Goal: Answer question/provide support

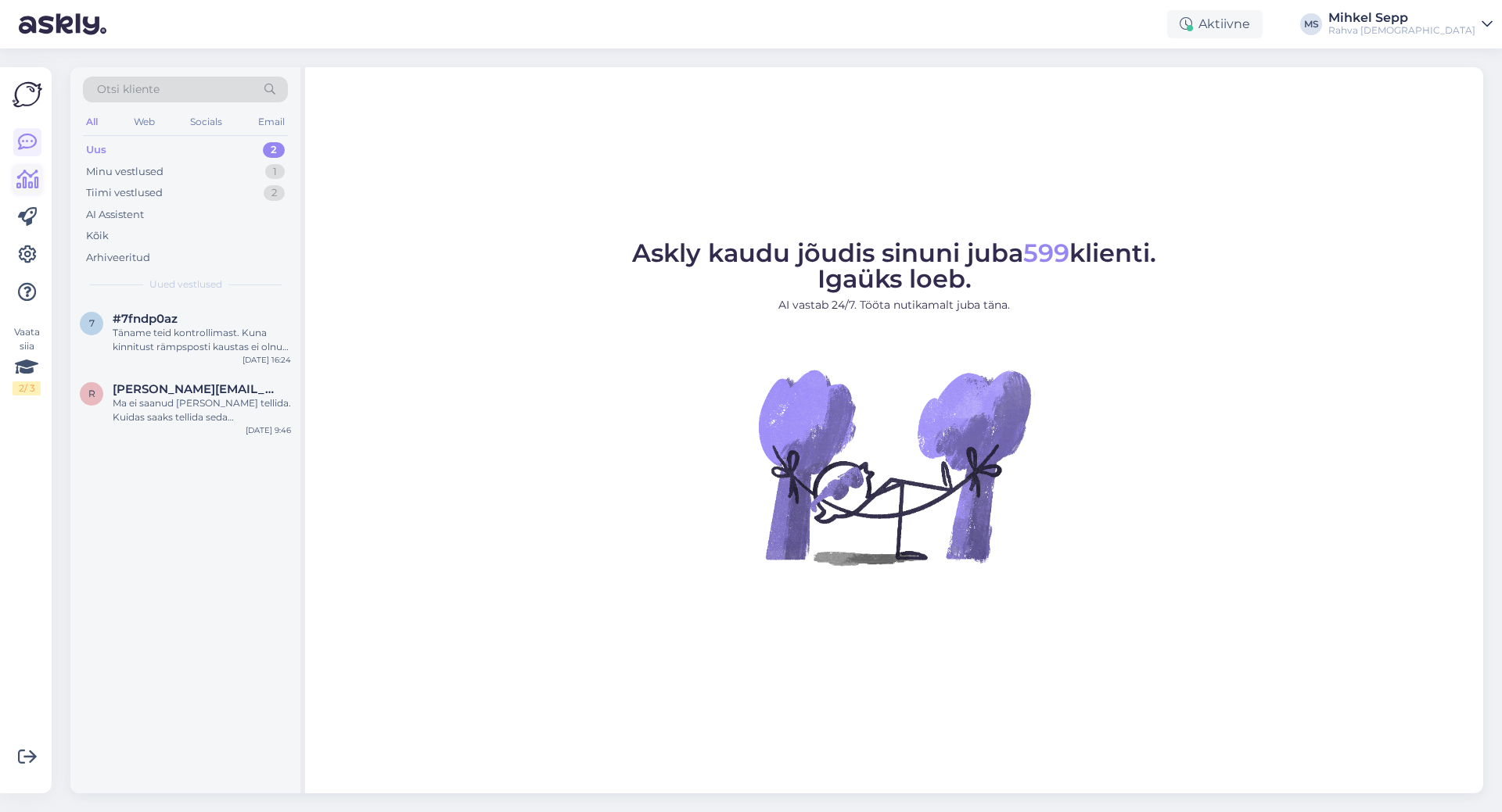
click at [23, 175] on icon at bounding box center [28, 179] width 22 height 19
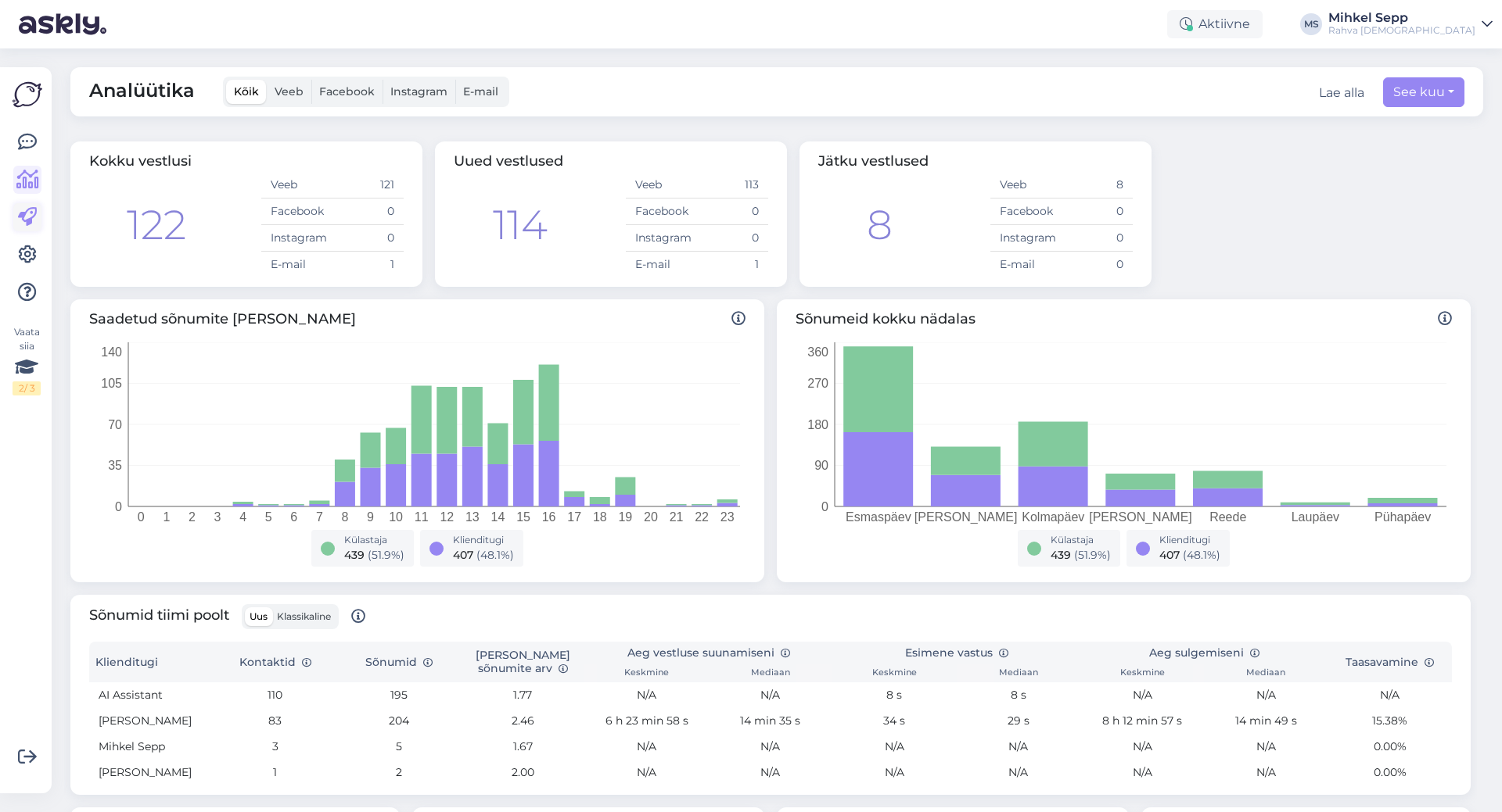
click at [29, 223] on icon at bounding box center [27, 218] width 19 height 19
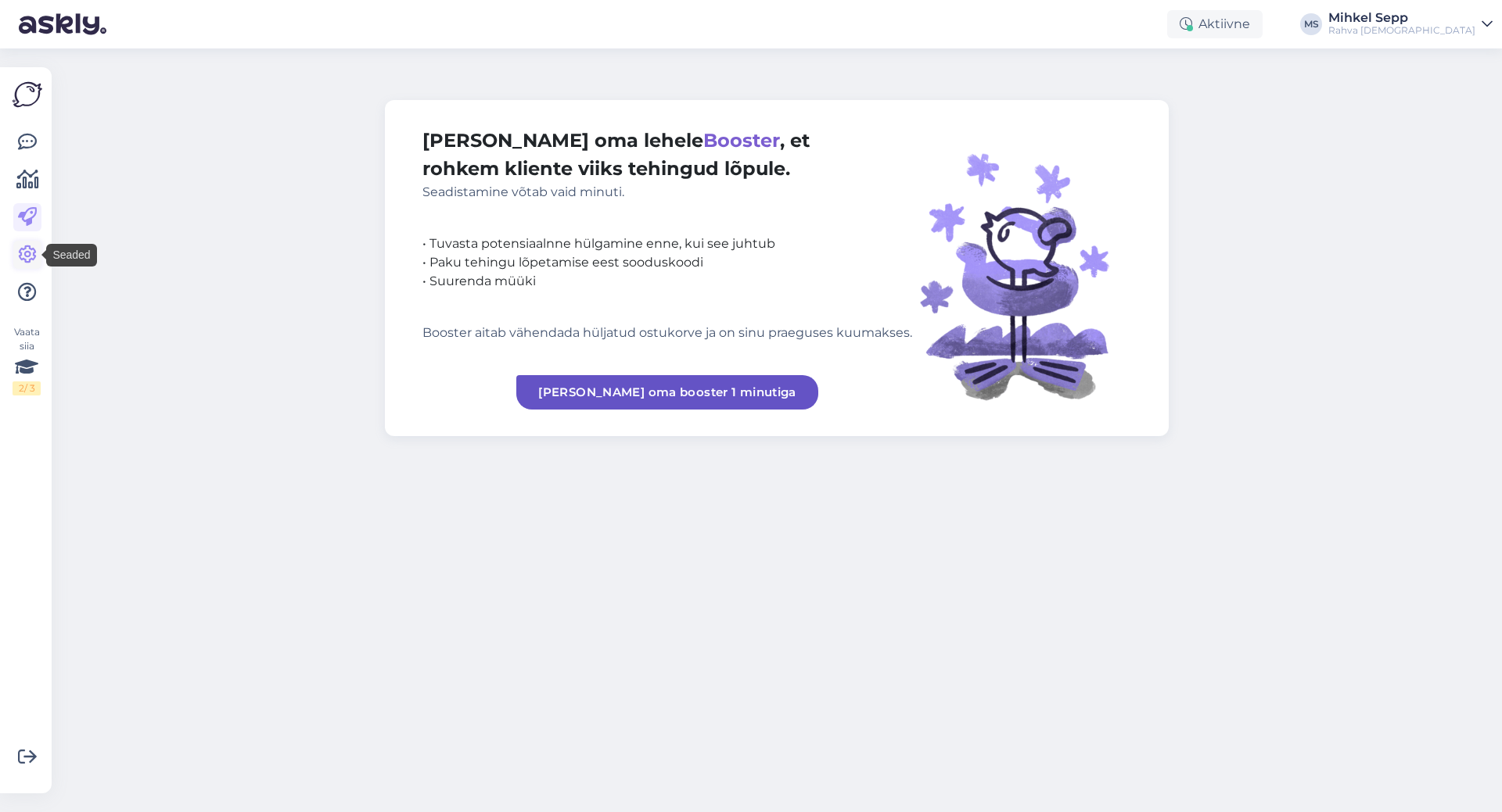
click at [34, 256] on icon at bounding box center [27, 255] width 19 height 19
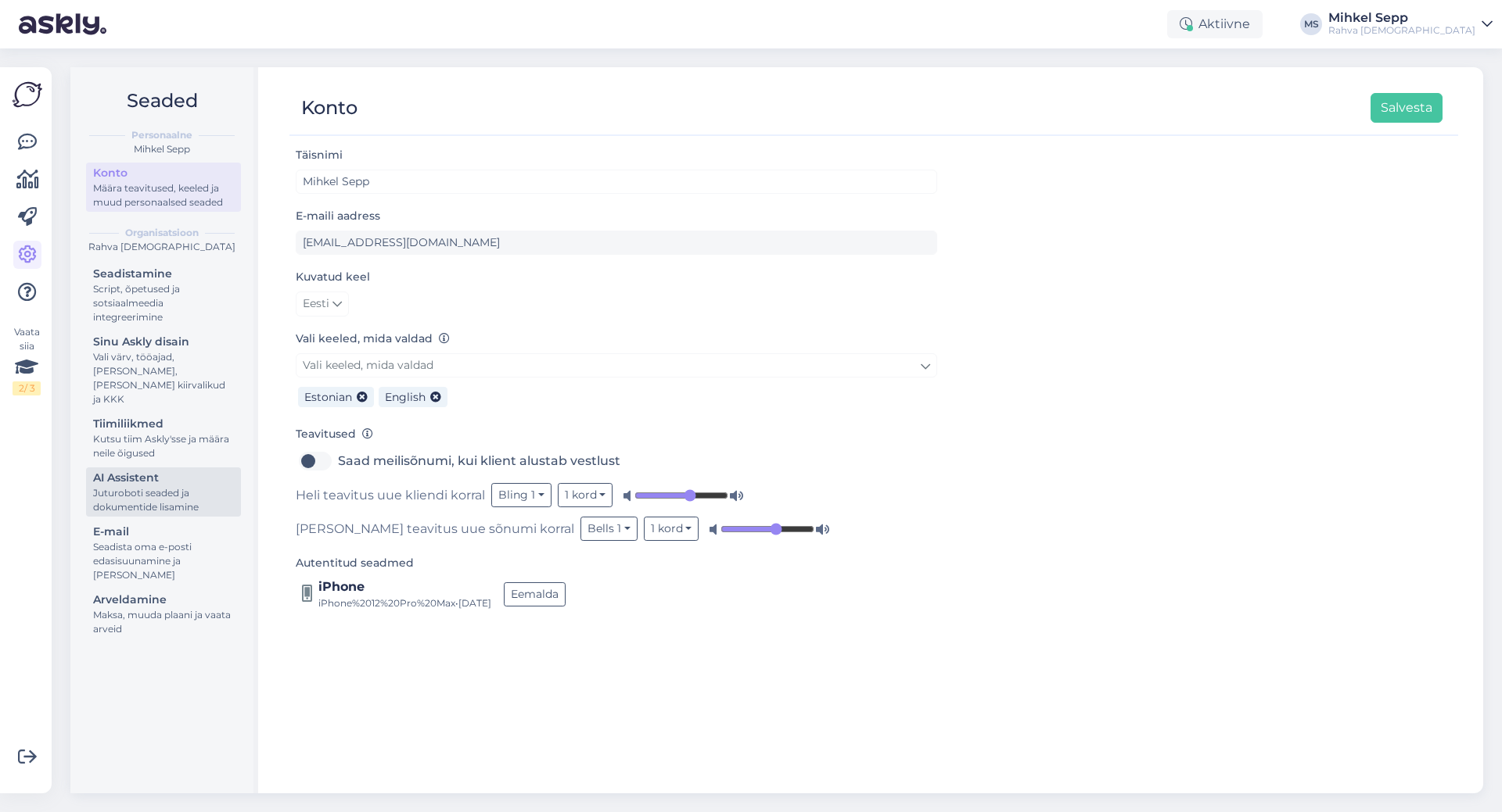
click at [130, 472] on div "AI Assistent" at bounding box center [164, 478] width 141 height 17
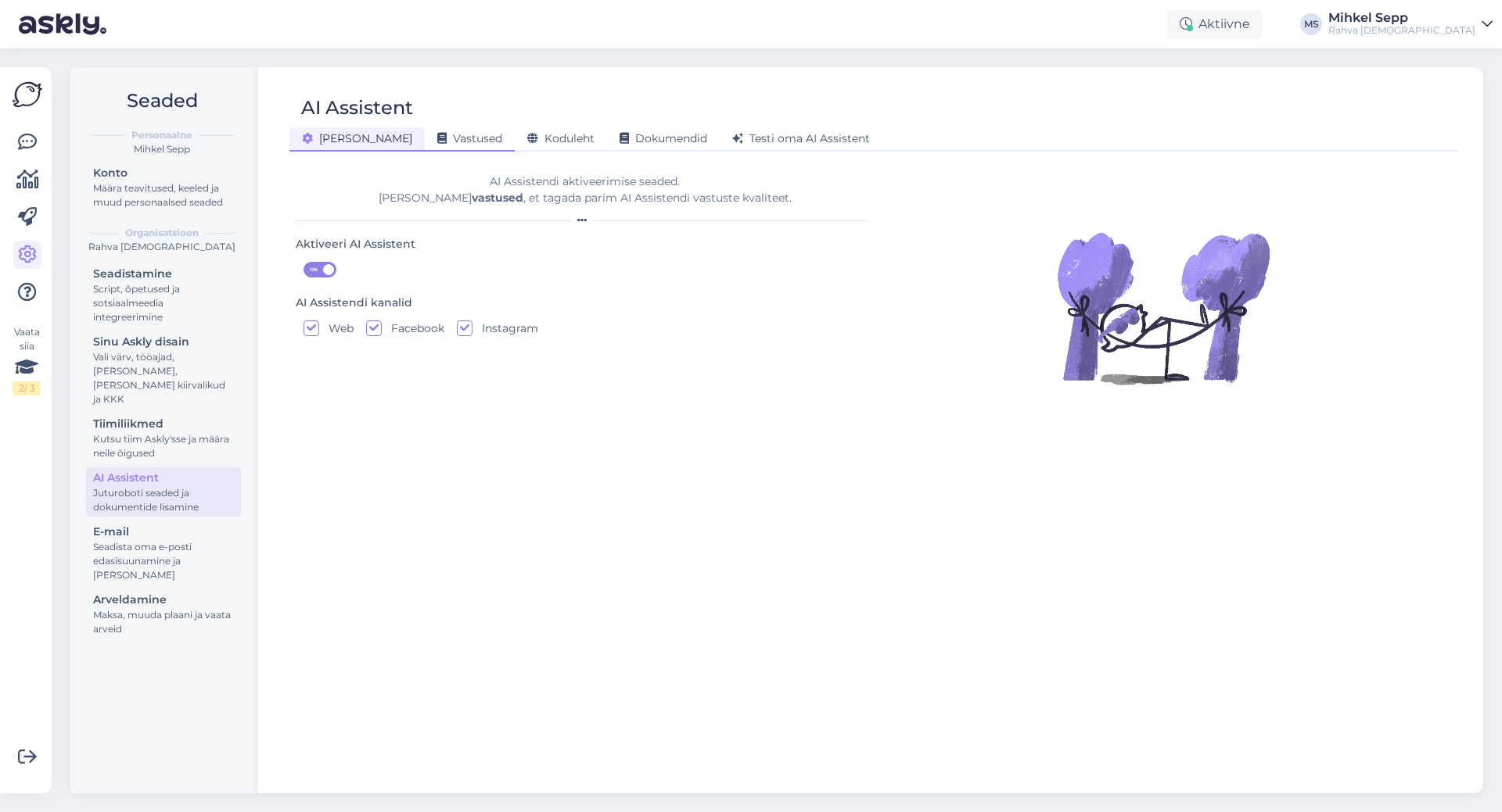
click at [437, 134] on span "Vastused" at bounding box center [469, 138] width 64 height 14
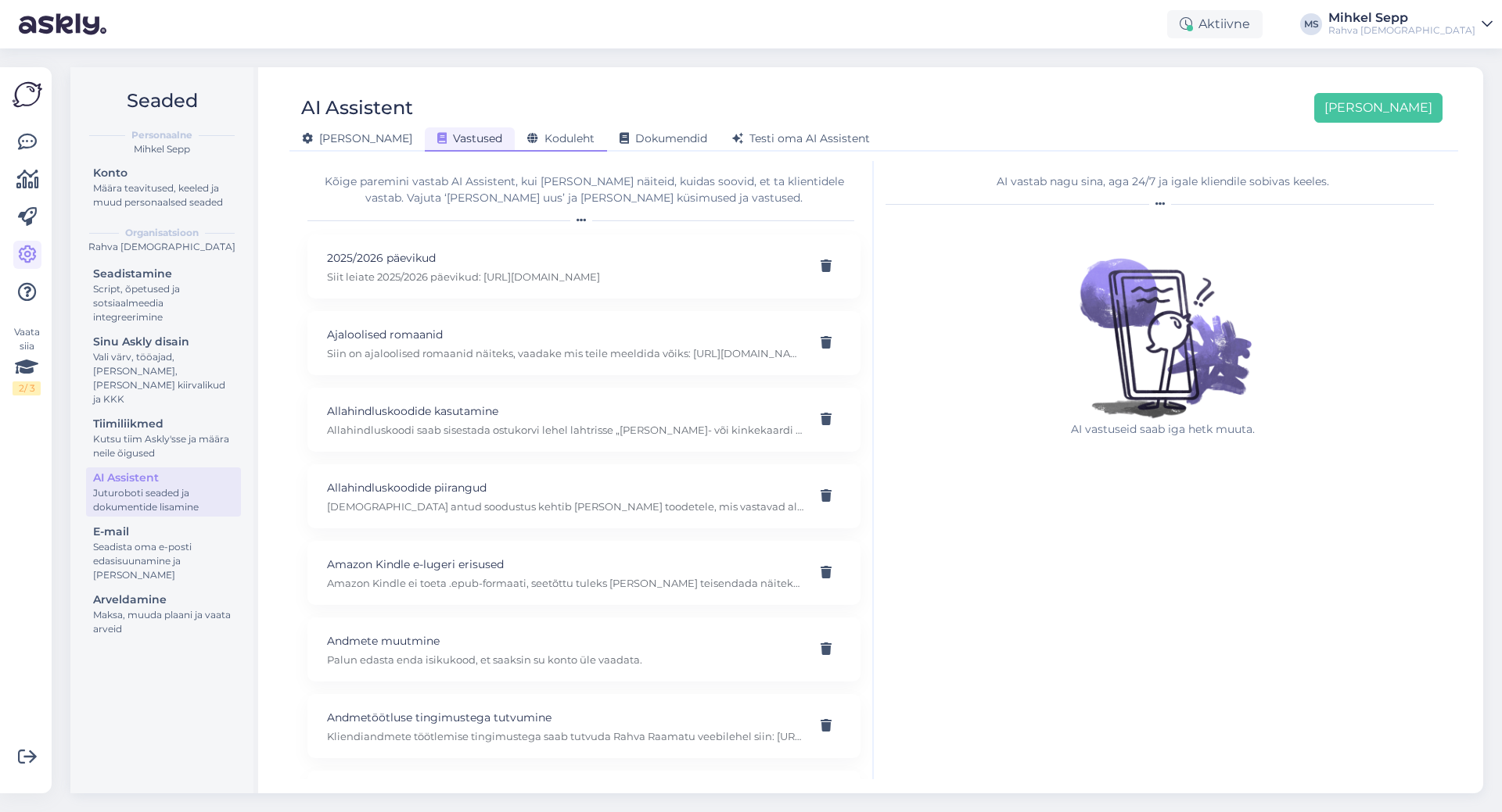
click at [527, 132] on span "Koduleht" at bounding box center [561, 138] width 67 height 14
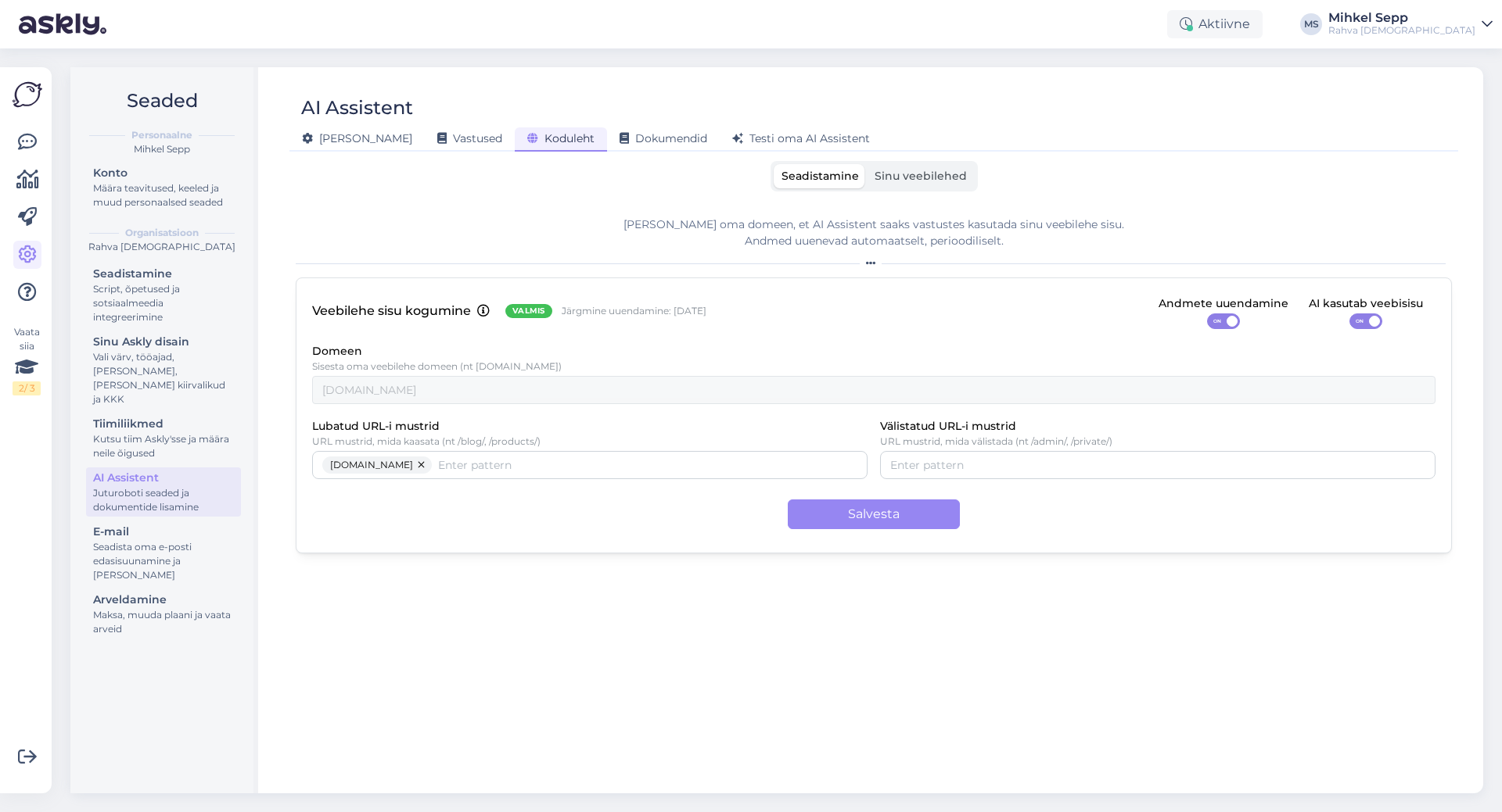
click at [928, 173] on span "Sinu veebilehed" at bounding box center [921, 176] width 93 height 14
click at [866, 164] on input "Sinu veebilehed" at bounding box center [866, 164] width 0 height 0
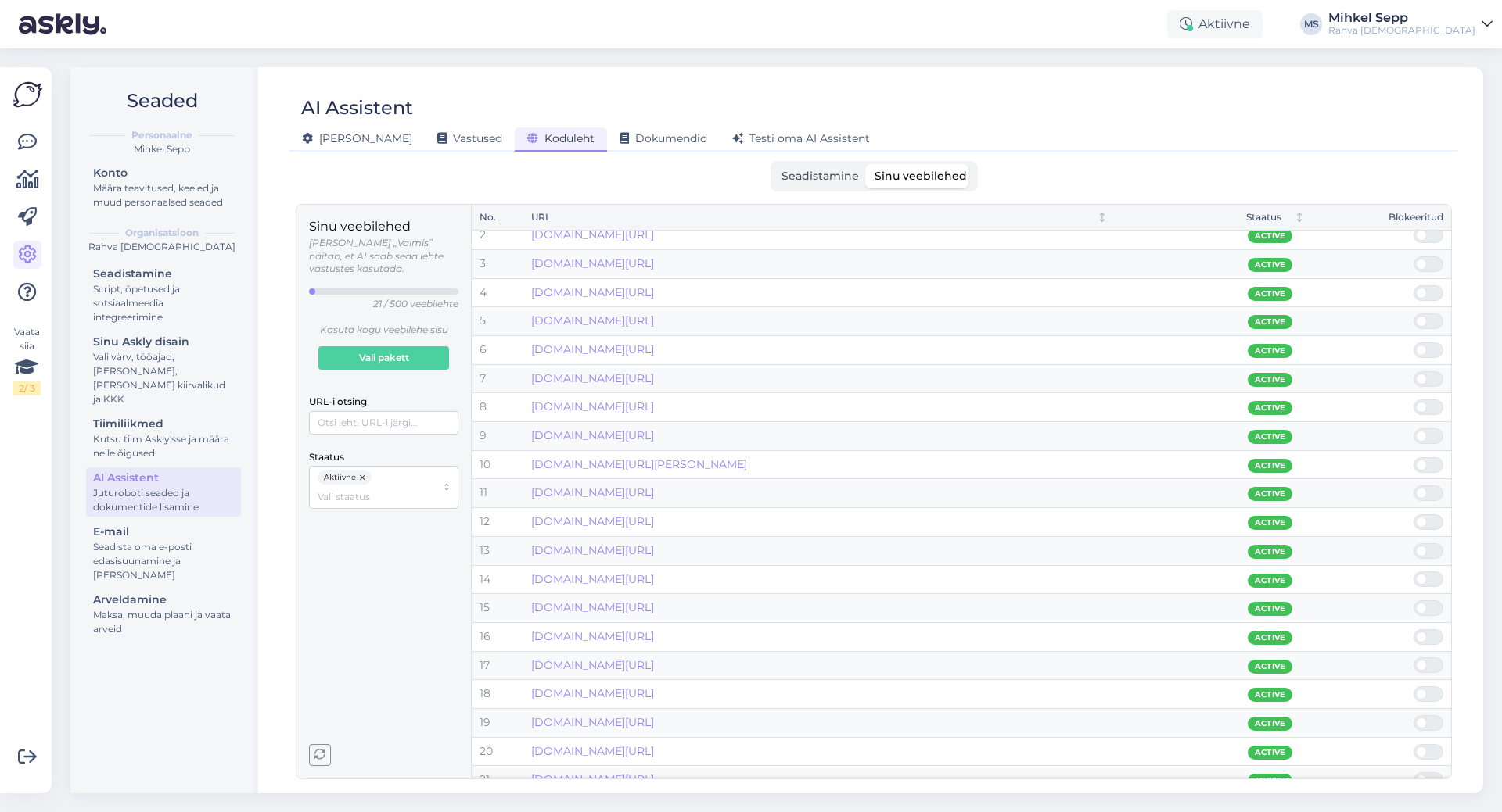
scroll to position [55, 0]
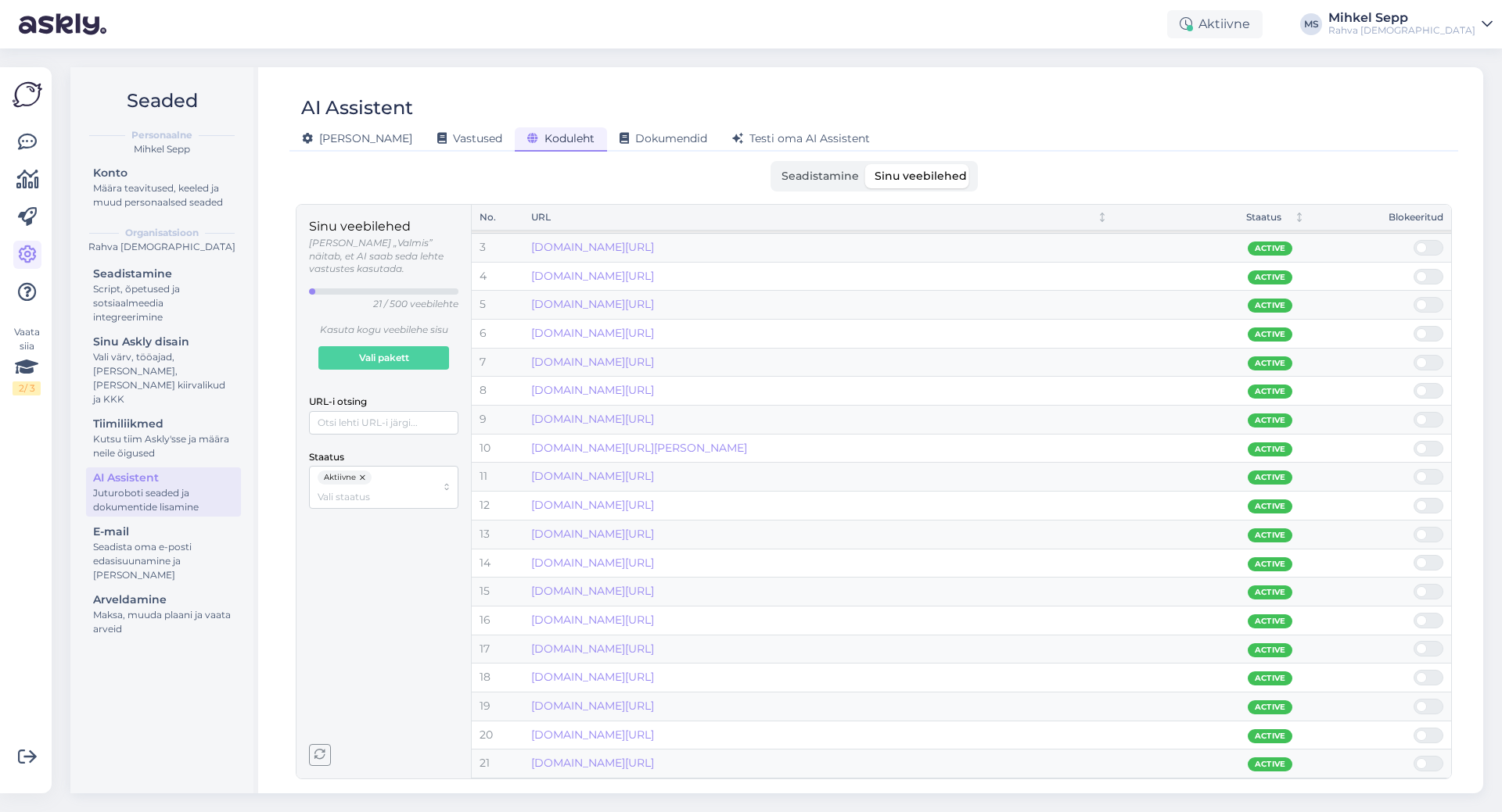
click at [321, 760] on icon "button" at bounding box center [320, 756] width 11 height 11
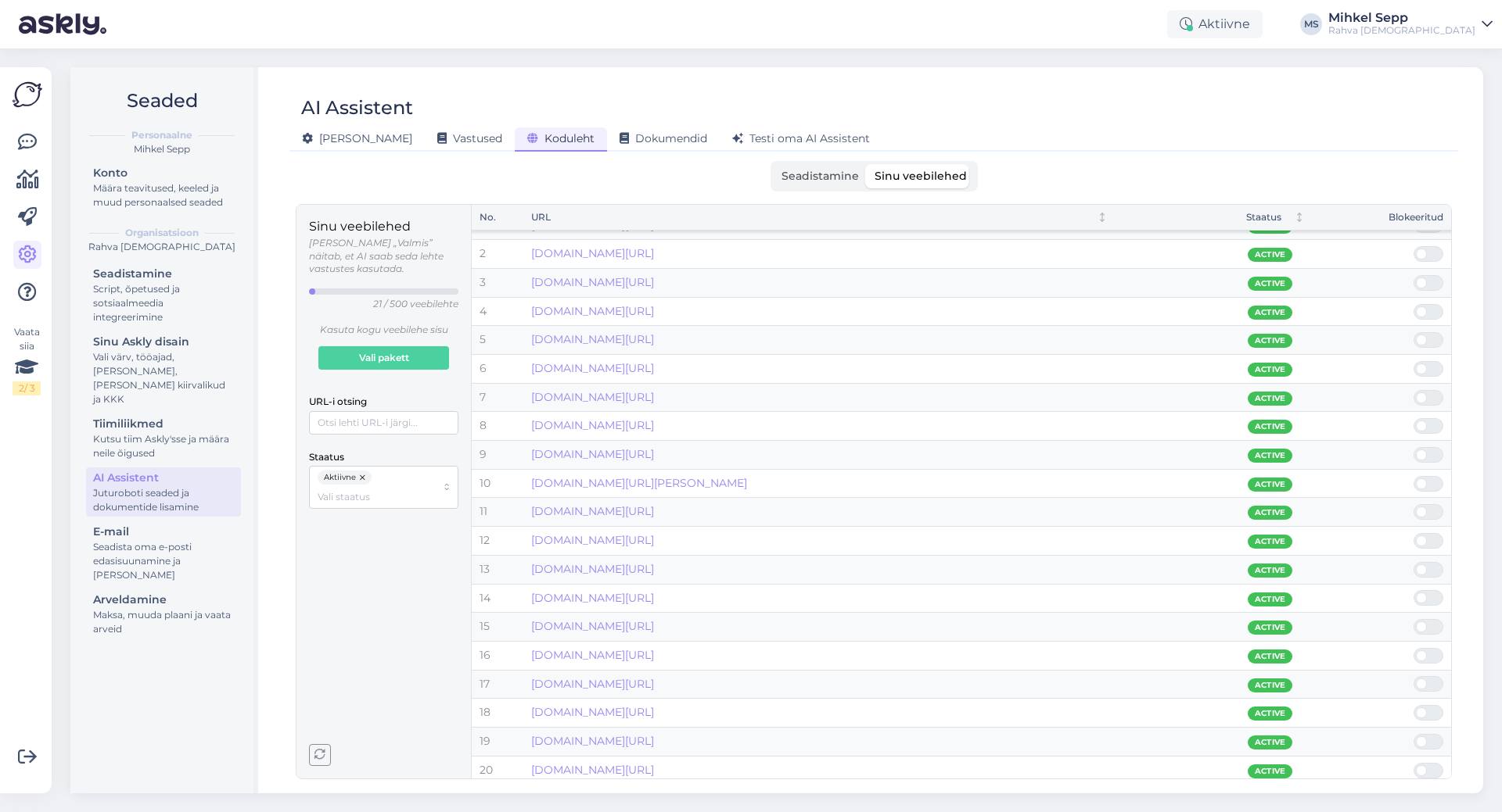
scroll to position [0, 0]
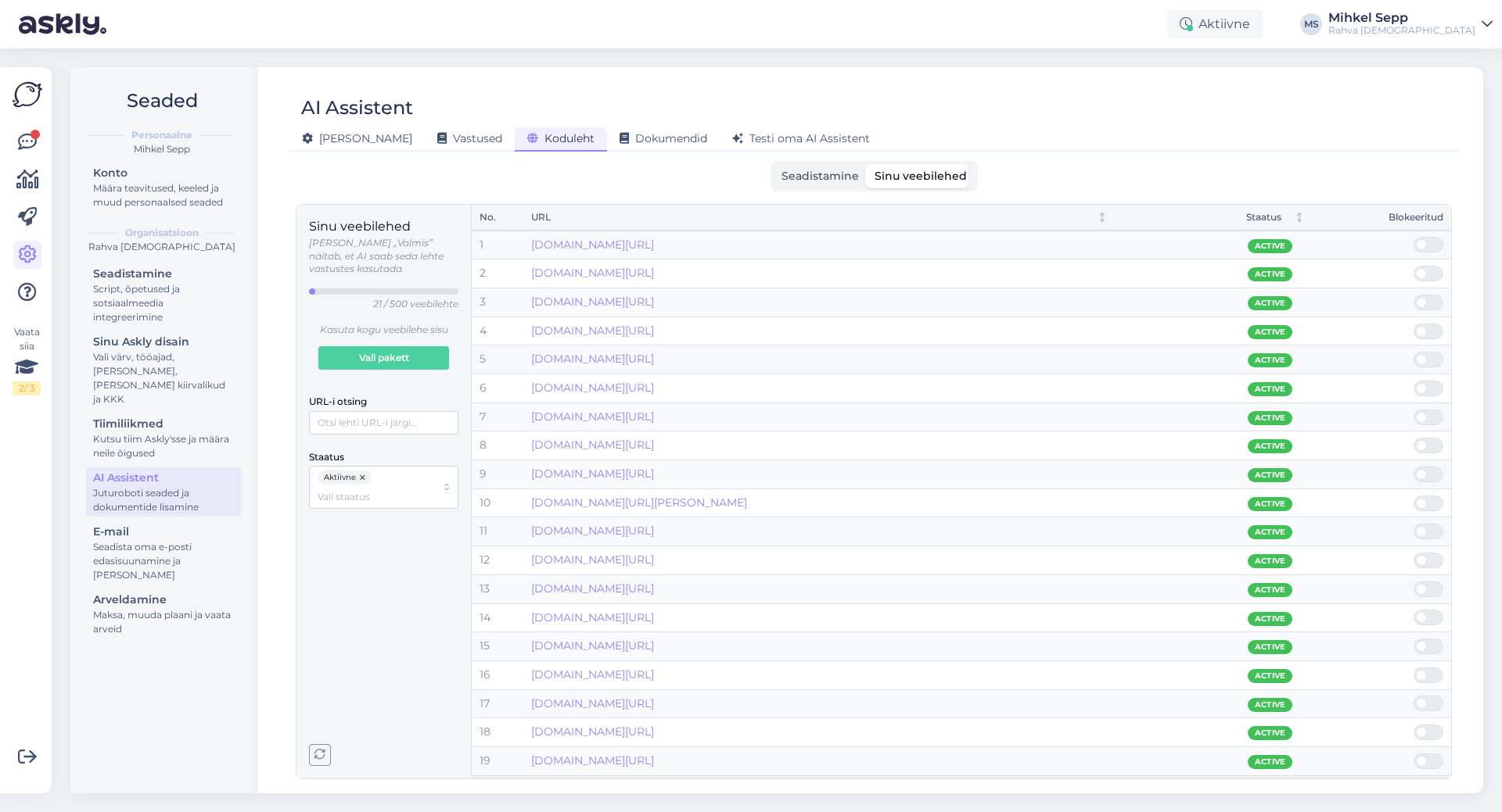
click at [595, 157] on div "AI Assistent [PERSON_NAME] Vastused Koduleht Dokumendid [PERSON_NAME] oma AI As…" at bounding box center [874, 430] width 1219 height 726
click at [620, 134] on span "Dokumendid" at bounding box center [664, 138] width 88 height 14
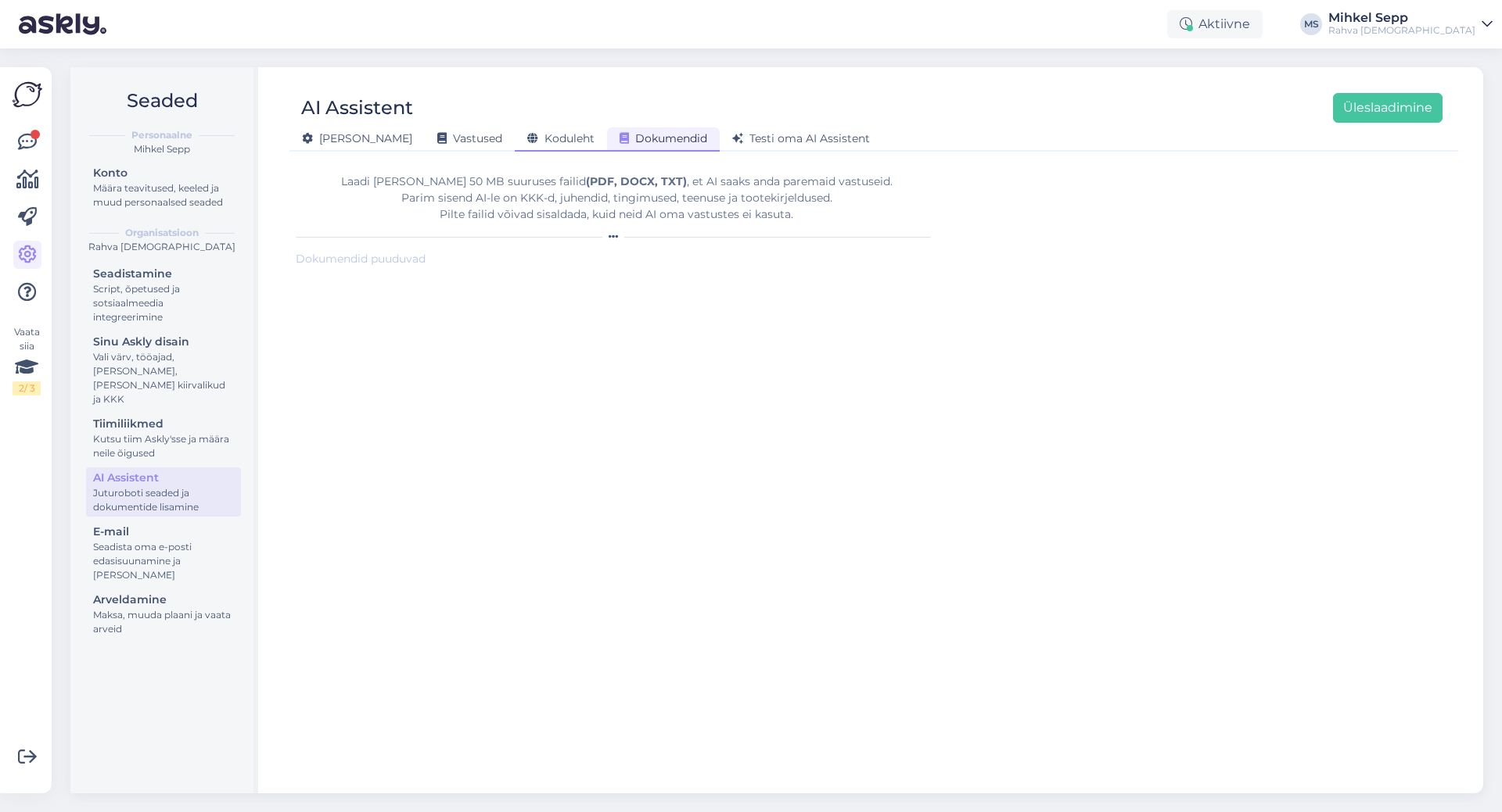
click at [527, 144] on span "Koduleht" at bounding box center [561, 138] width 67 height 14
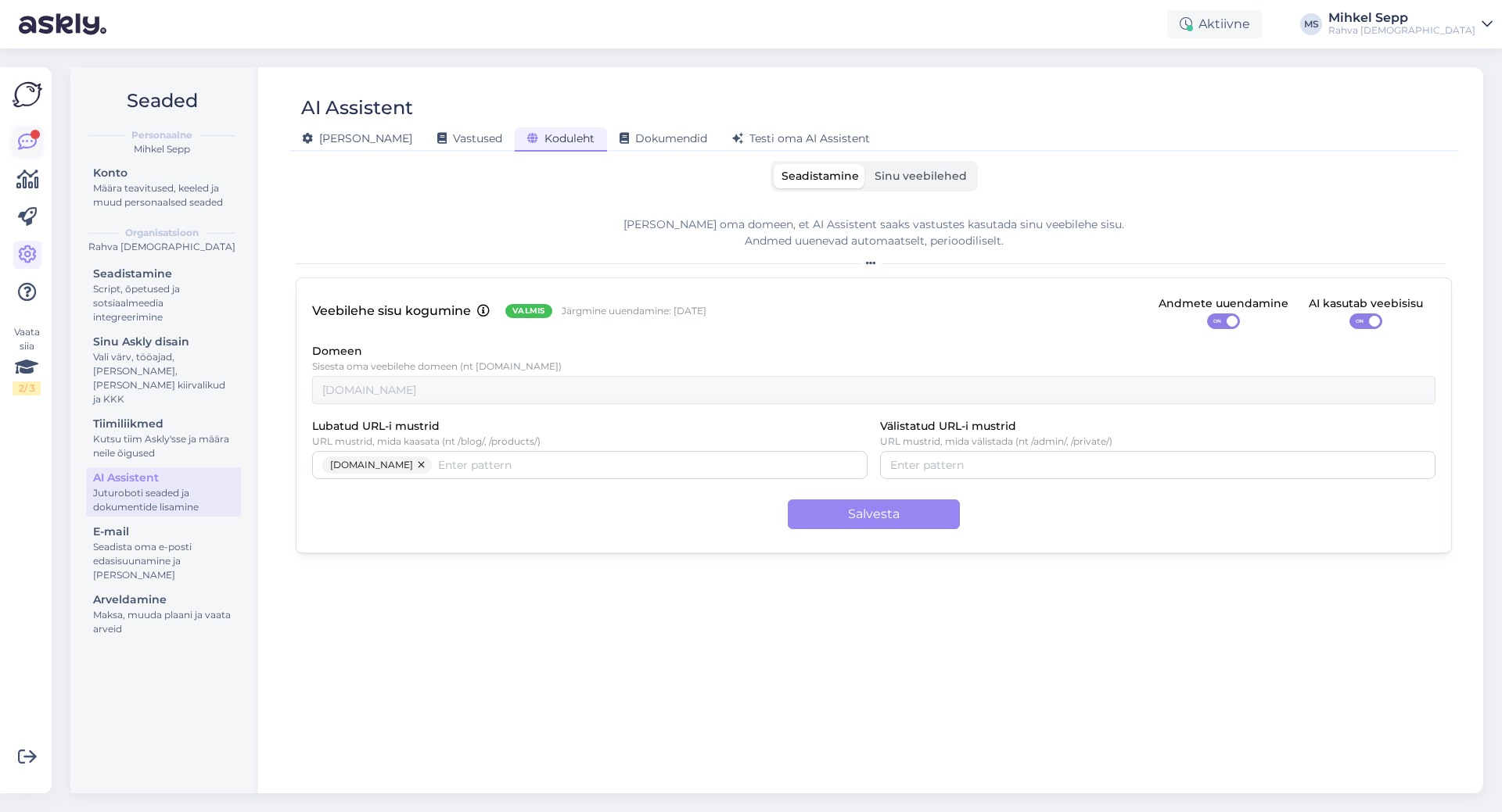
click at [30, 135] on icon at bounding box center [27, 142] width 19 height 19
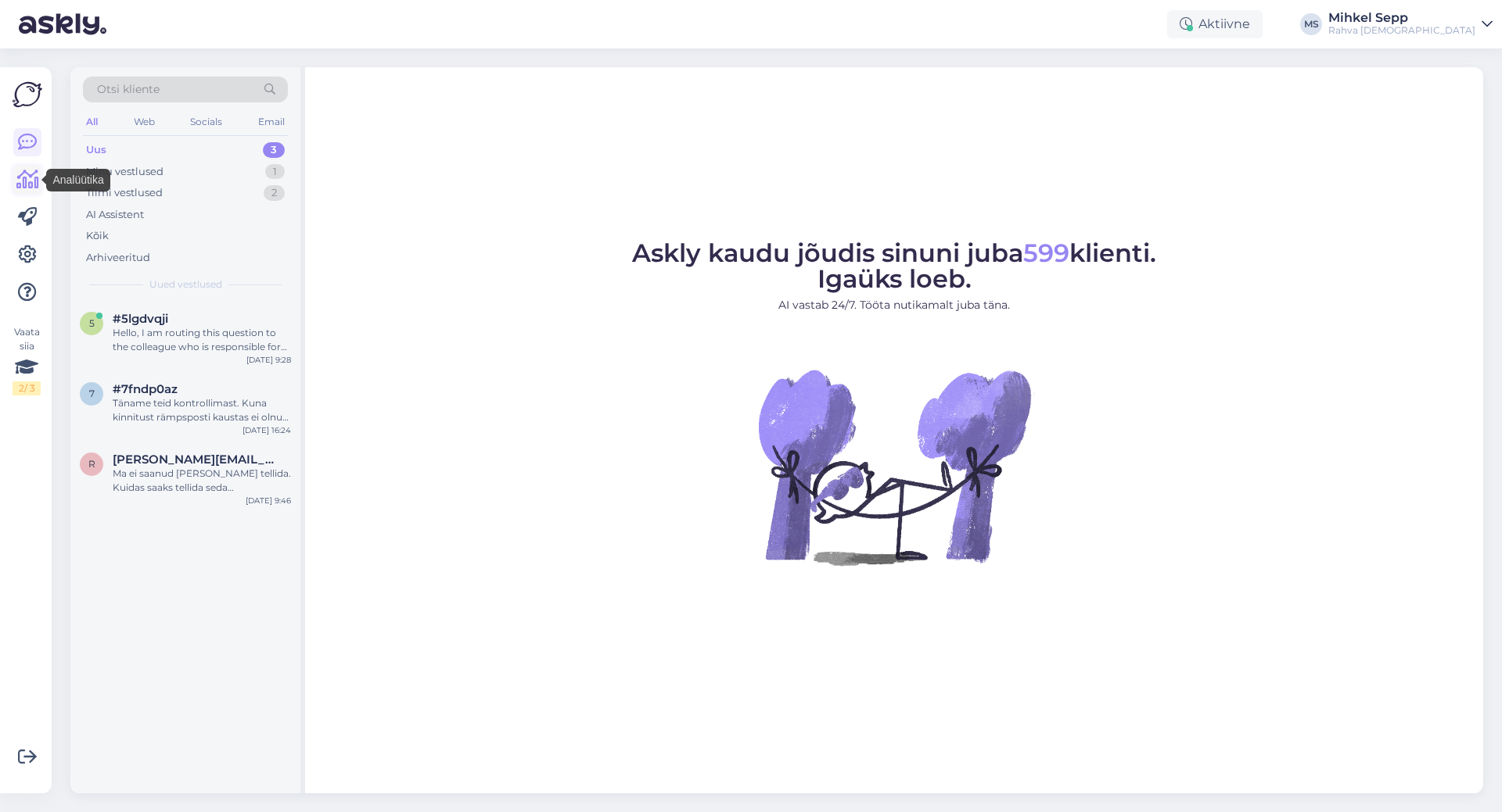
click at [19, 173] on icon at bounding box center [28, 179] width 22 height 19
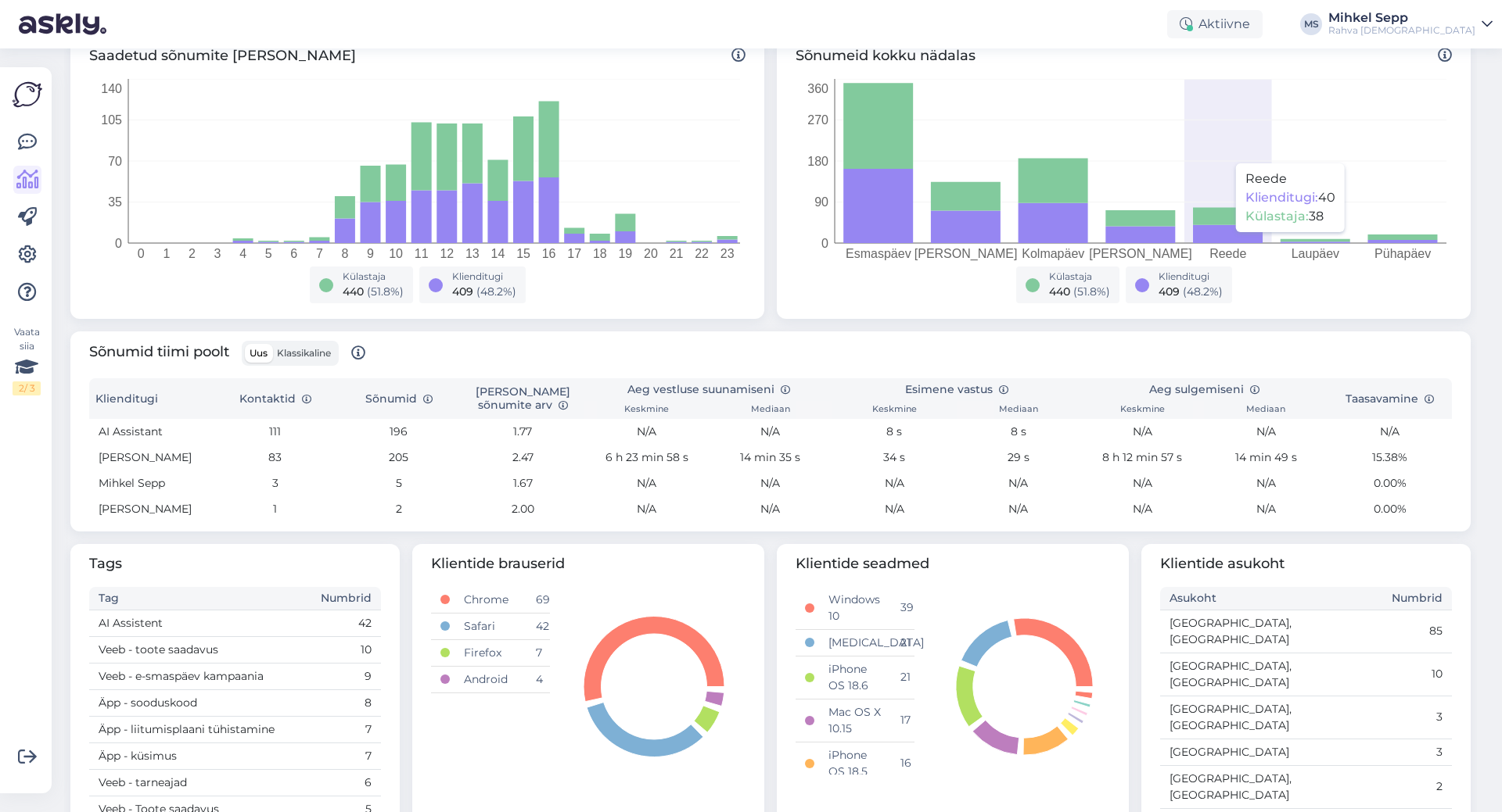
scroll to position [362, 0]
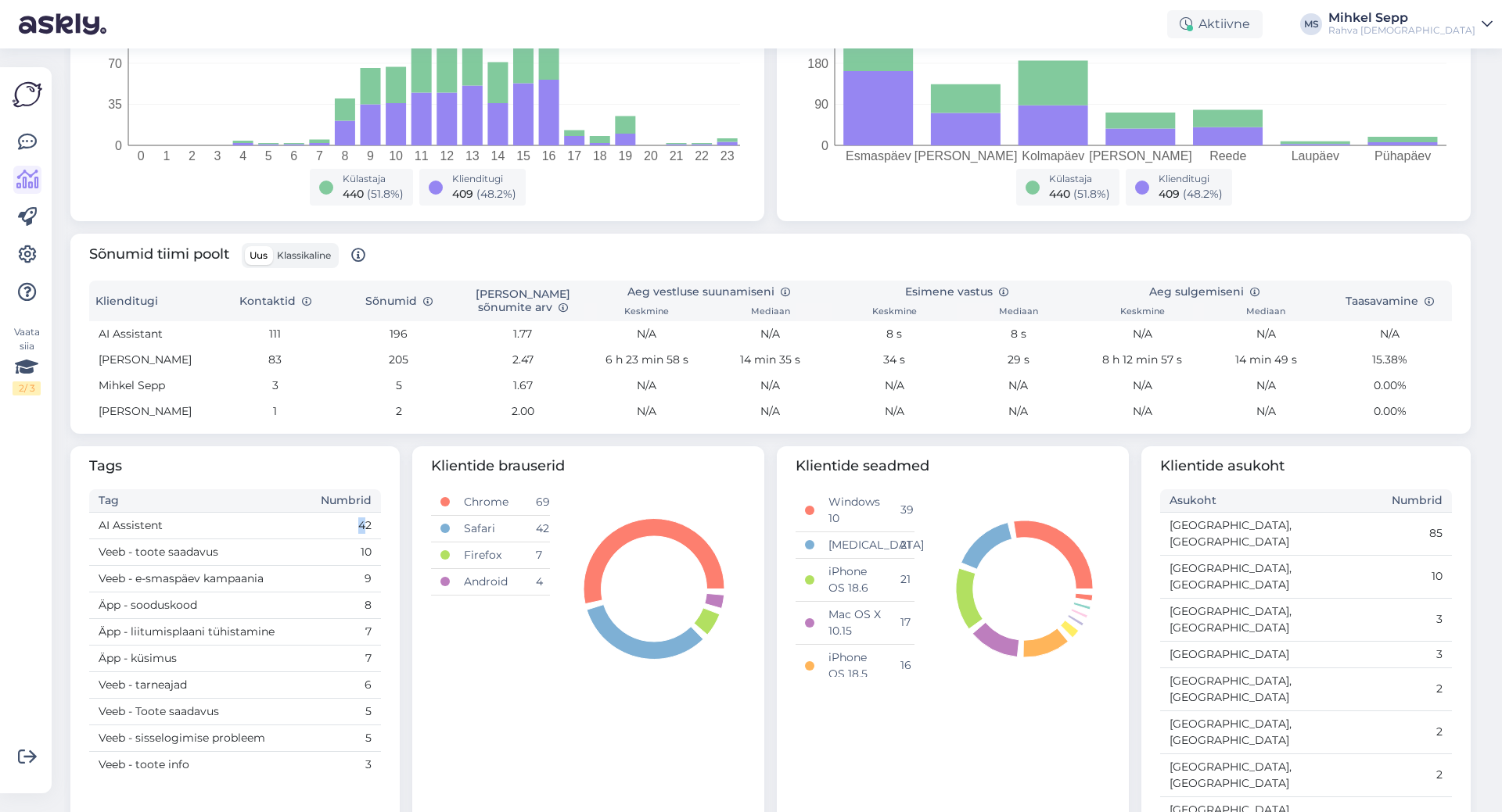
drag, startPoint x: 361, startPoint y: 532, endPoint x: 343, endPoint y: 526, distance: 19.0
click at [343, 526] on td "42" at bounding box center [345, 525] width 73 height 26
click at [373, 555] on td "10" at bounding box center [345, 552] width 73 height 26
drag, startPoint x: 350, startPoint y: 573, endPoint x: 369, endPoint y: 582, distance: 21.0
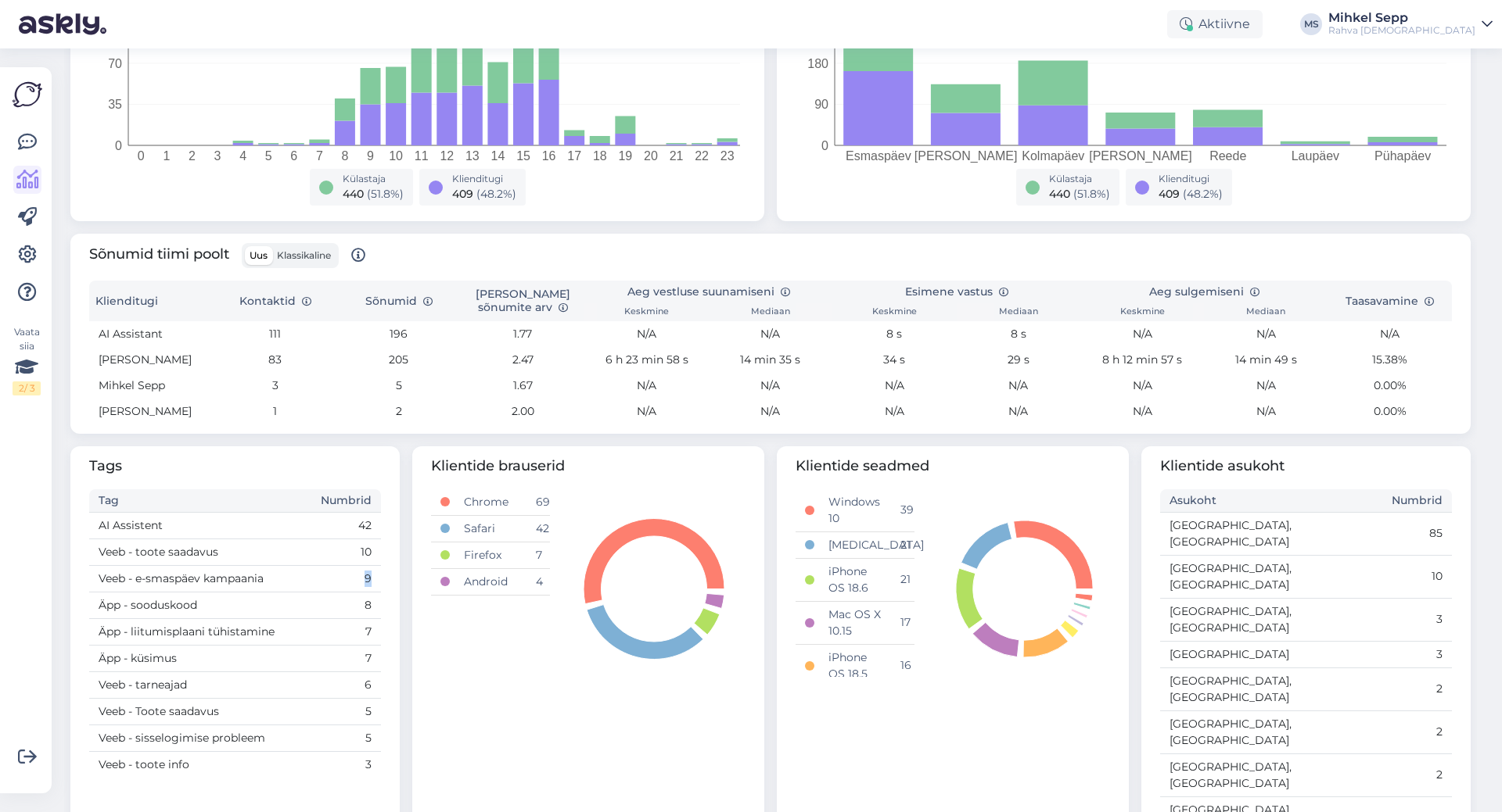
click at [369, 582] on td "9" at bounding box center [345, 578] width 73 height 26
drag, startPoint x: 350, startPoint y: 605, endPoint x: 358, endPoint y: 611, distance: 10.0
click at [358, 611] on td "8" at bounding box center [345, 605] width 73 height 26
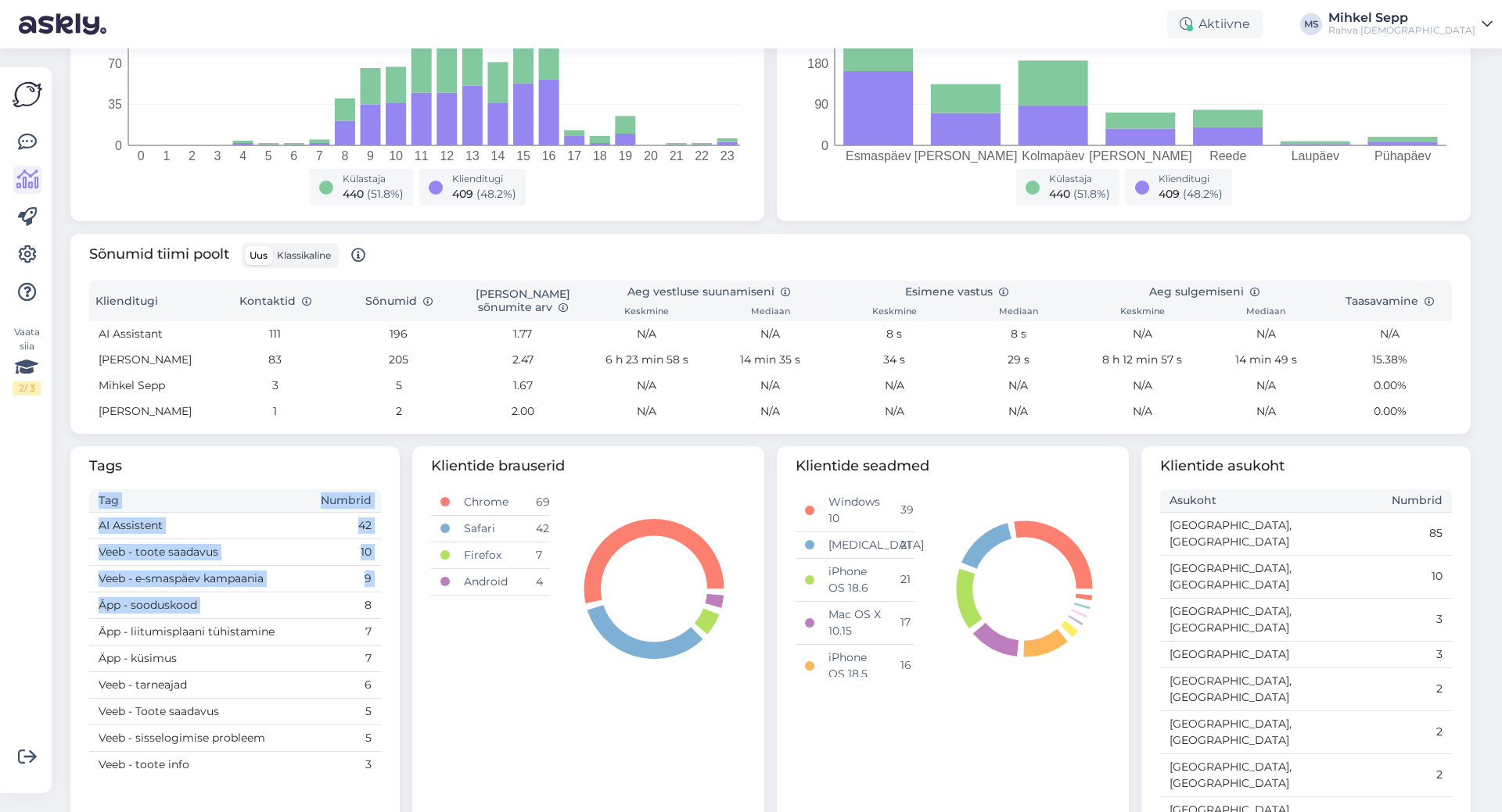
drag, startPoint x: 348, startPoint y: 605, endPoint x: 377, endPoint y: 609, distance: 29.3
click at [377, 609] on div "Tags Tag Numbrid AI Assistent 42 Veeb - toote saadavus 10 Veeb - e-smaspäev kam…" at bounding box center [235, 691] width 329 height 489
click at [374, 640] on td "7" at bounding box center [345, 632] width 73 height 26
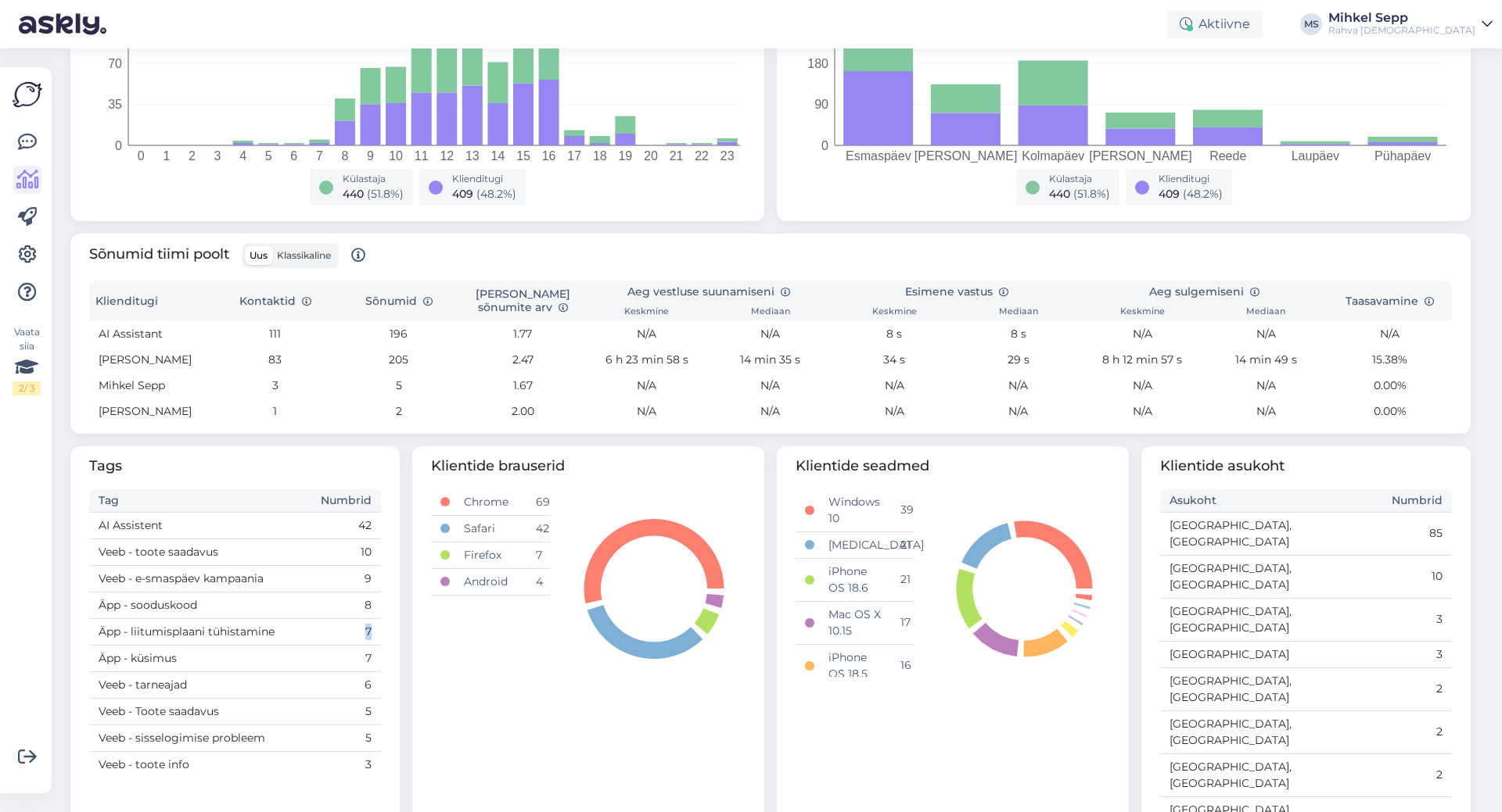
drag, startPoint x: 366, startPoint y: 634, endPoint x: 346, endPoint y: 628, distance: 20.9
click at [346, 628] on td "7" at bounding box center [345, 632] width 73 height 26
click at [345, 648] on td "7" at bounding box center [345, 658] width 73 height 26
drag, startPoint x: 348, startPoint y: 659, endPoint x: 371, endPoint y: 662, distance: 23.2
click at [371, 662] on td "7" at bounding box center [345, 658] width 73 height 26
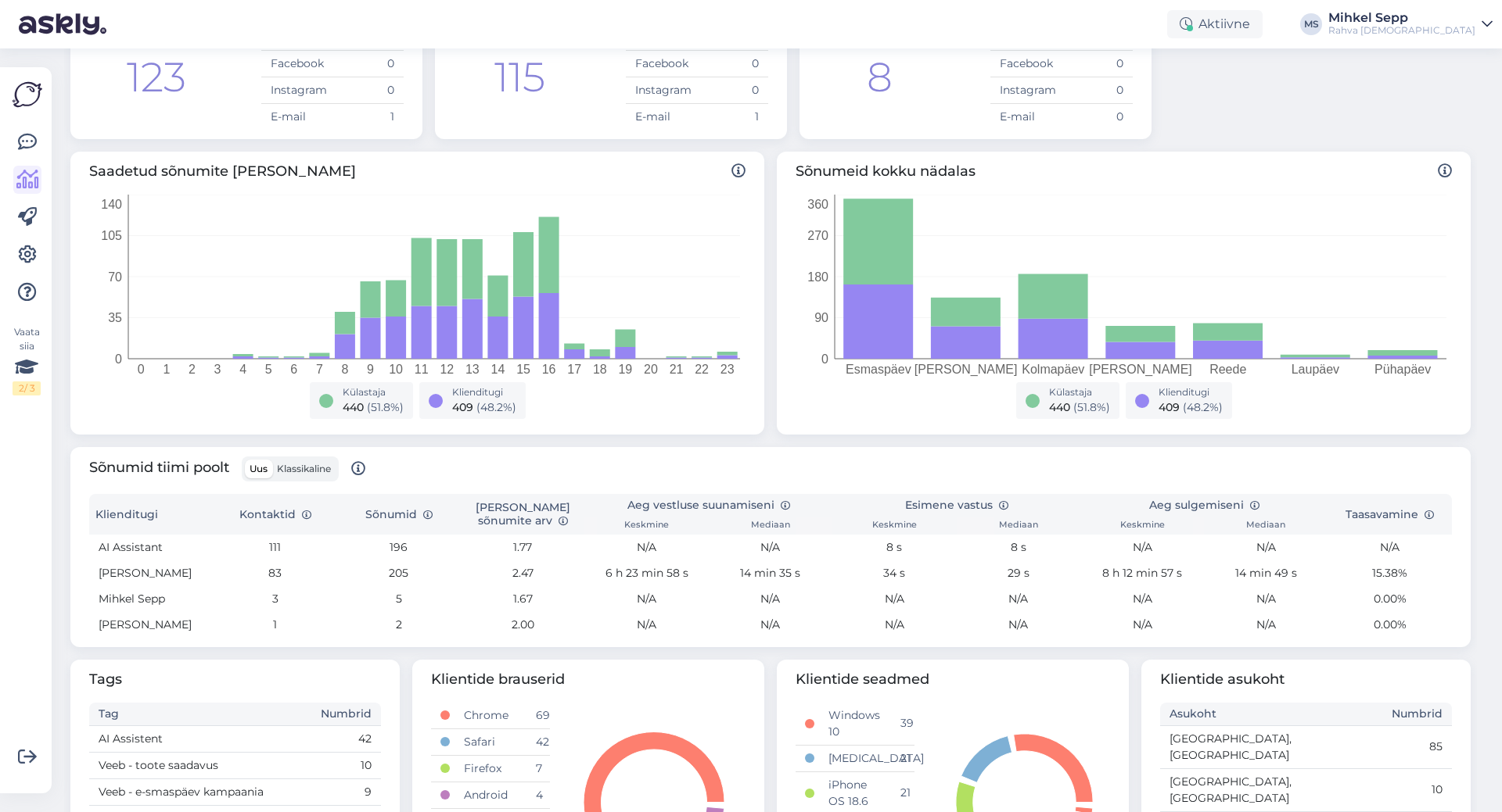
scroll to position [0, 0]
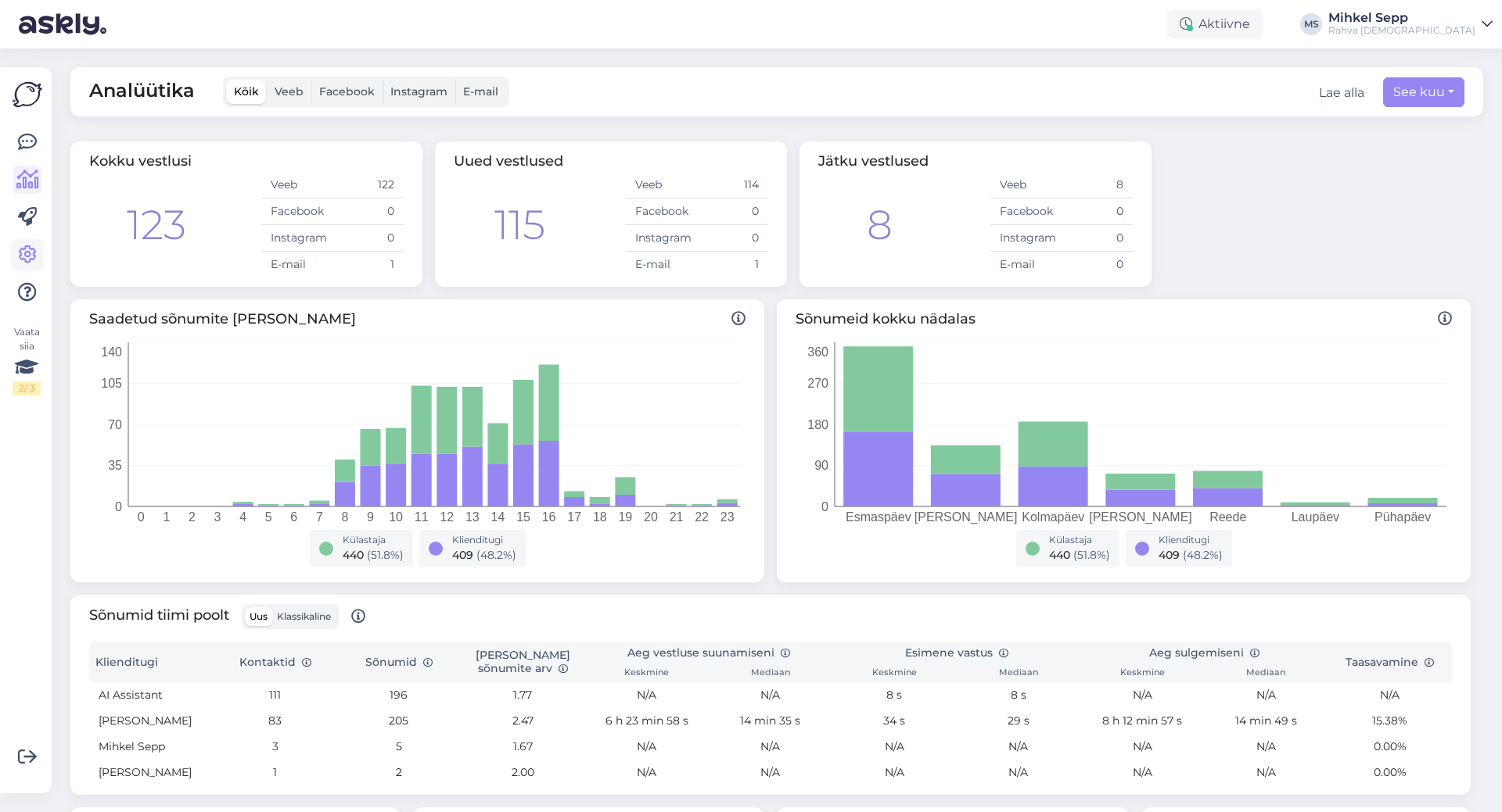
click at [30, 246] on icon at bounding box center [27, 255] width 19 height 19
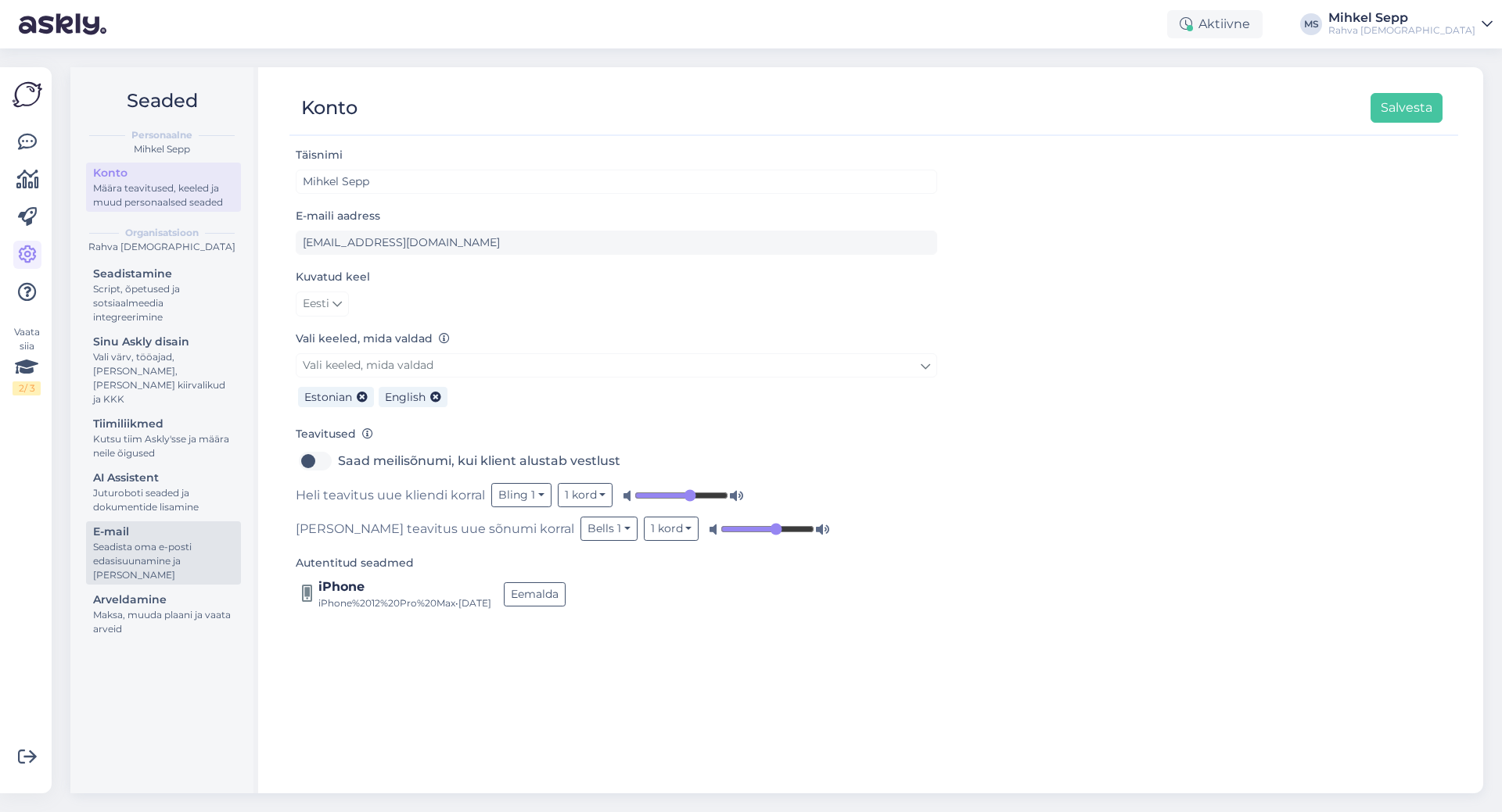
click at [132, 540] on div "Seadista oma e-posti edasisuunamine ja [PERSON_NAME]" at bounding box center [164, 561] width 141 height 42
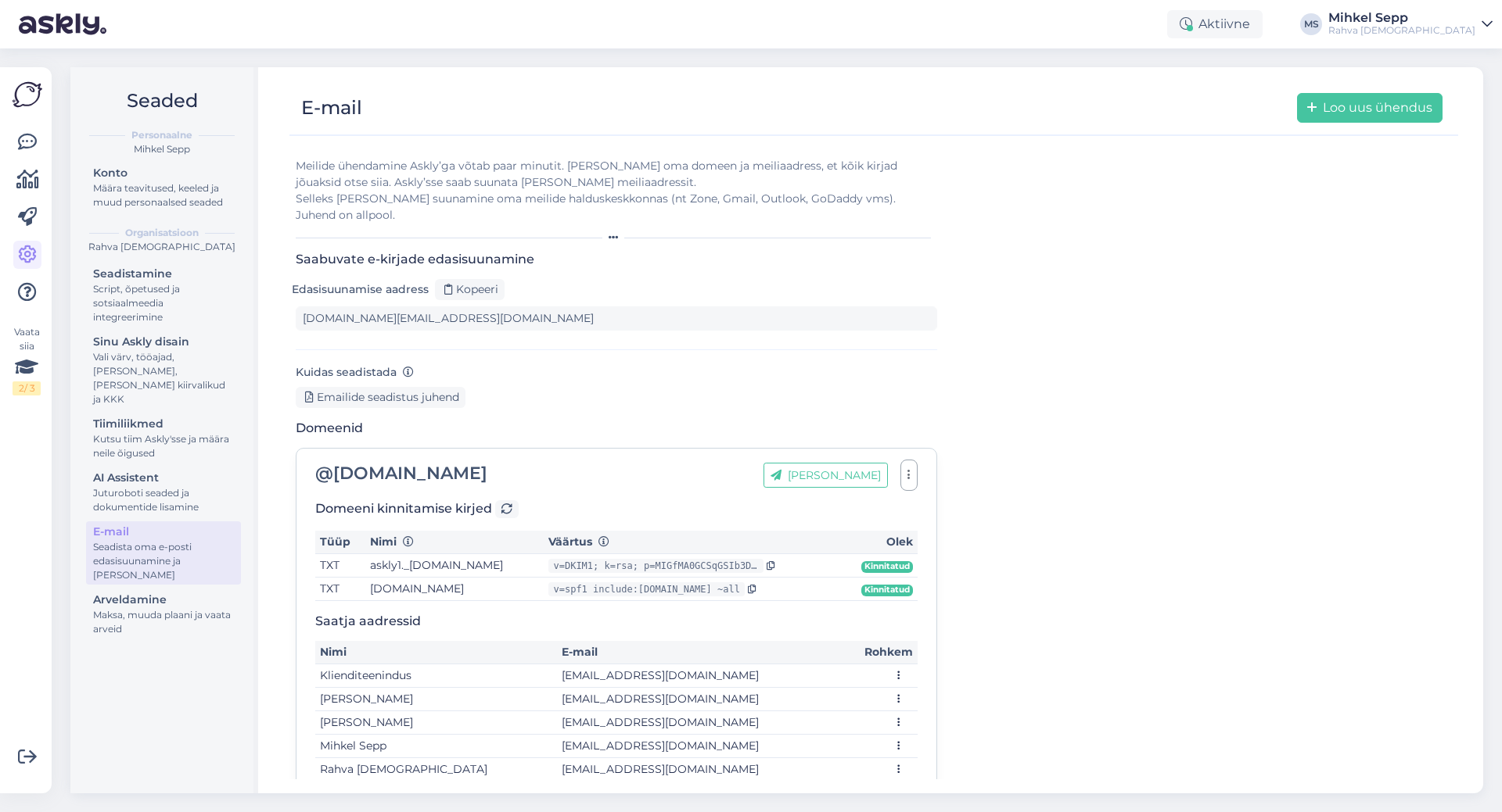
scroll to position [13, 0]
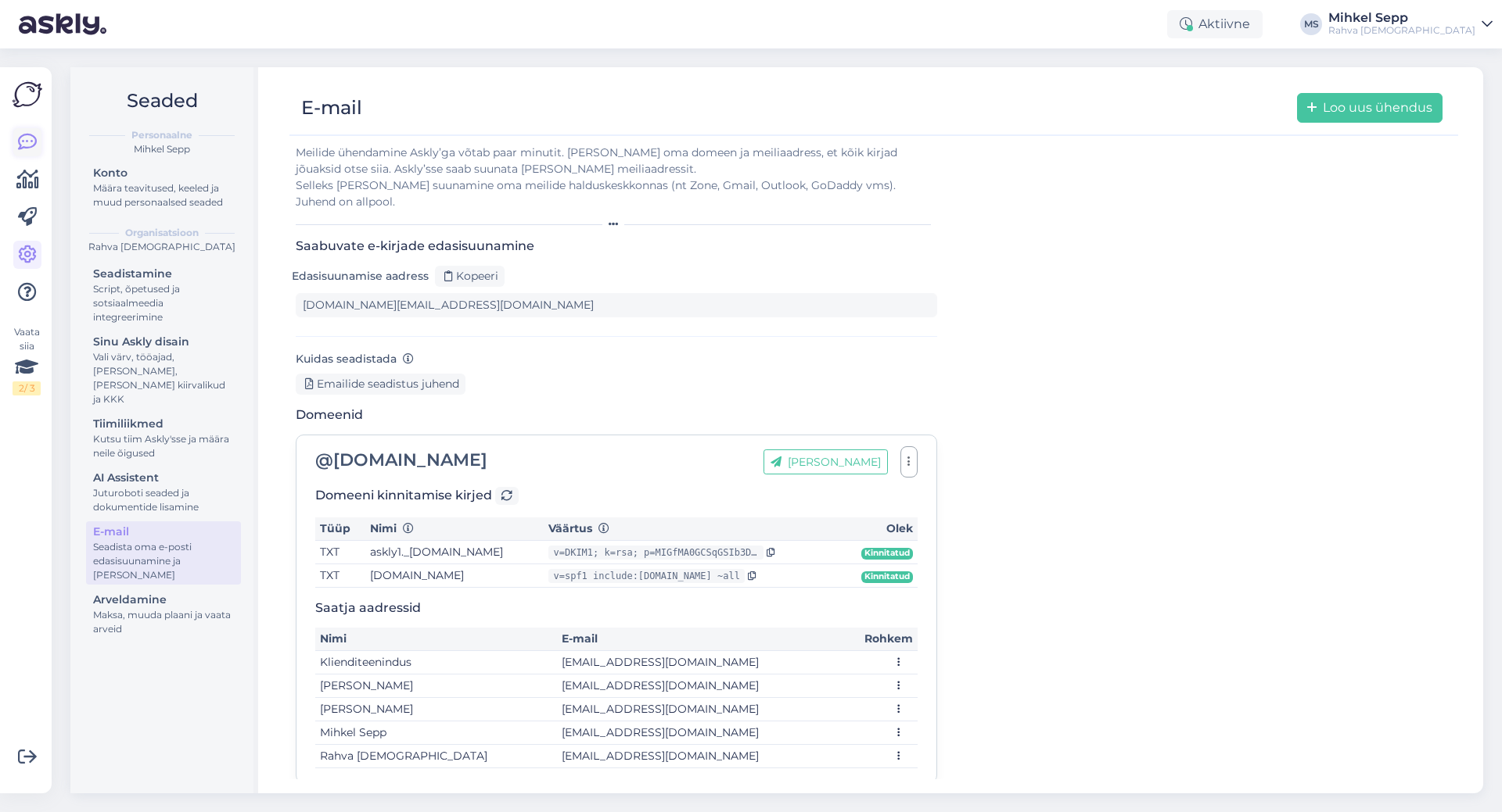
click at [21, 149] on icon at bounding box center [27, 142] width 19 height 19
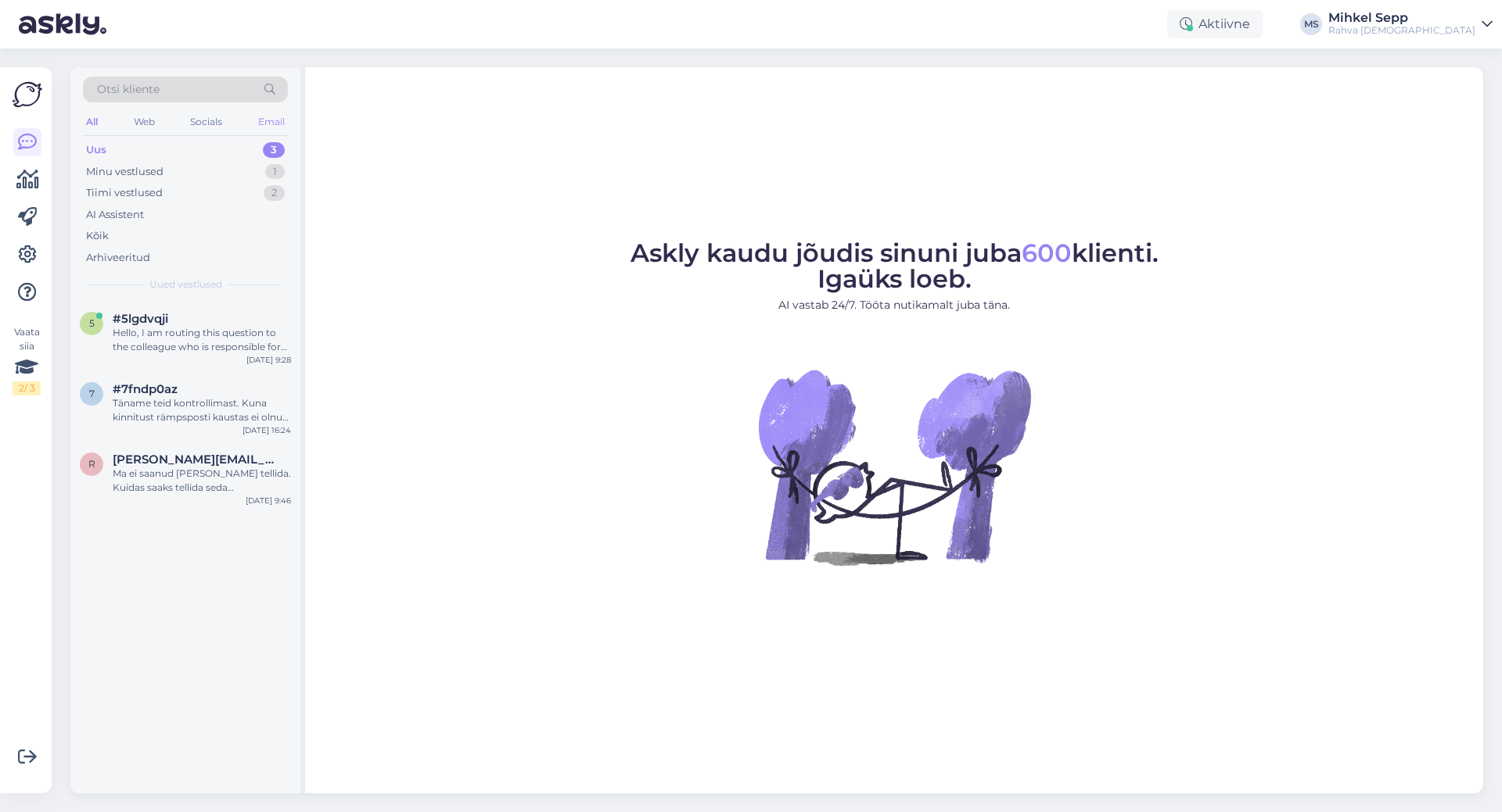
click at [263, 129] on div "Email" at bounding box center [271, 122] width 33 height 21
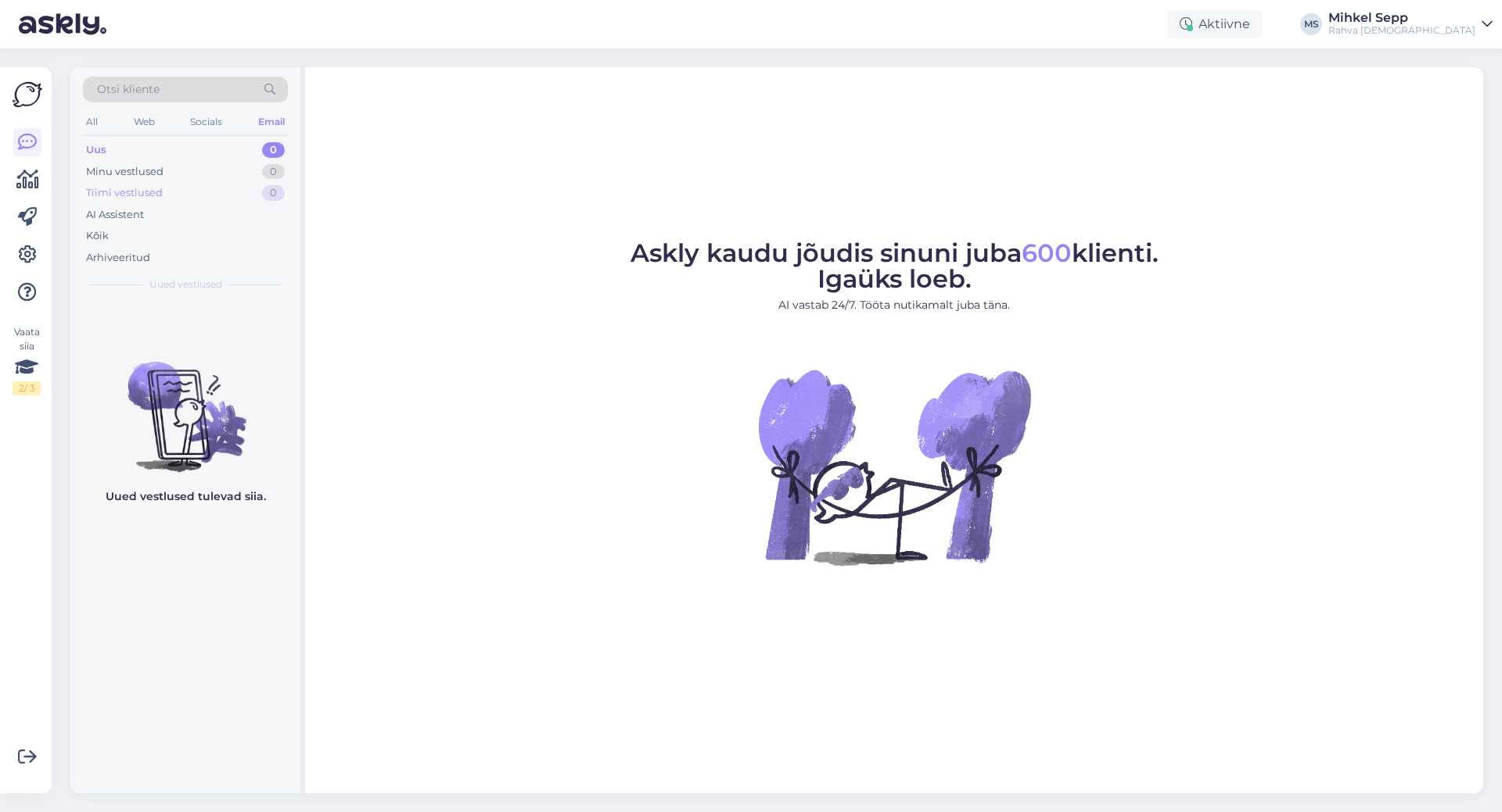
click at [117, 189] on div "Tiimi vestlused" at bounding box center [124, 192] width 77 height 16
click at [114, 213] on div "AI Assistent" at bounding box center [115, 215] width 58 height 16
click at [118, 179] on div "Minu vestlused 0" at bounding box center [185, 171] width 205 height 21
click at [118, 208] on div "AI Assistent" at bounding box center [115, 215] width 58 height 16
click at [109, 171] on div "Minu vestlused" at bounding box center [124, 172] width 78 height 16
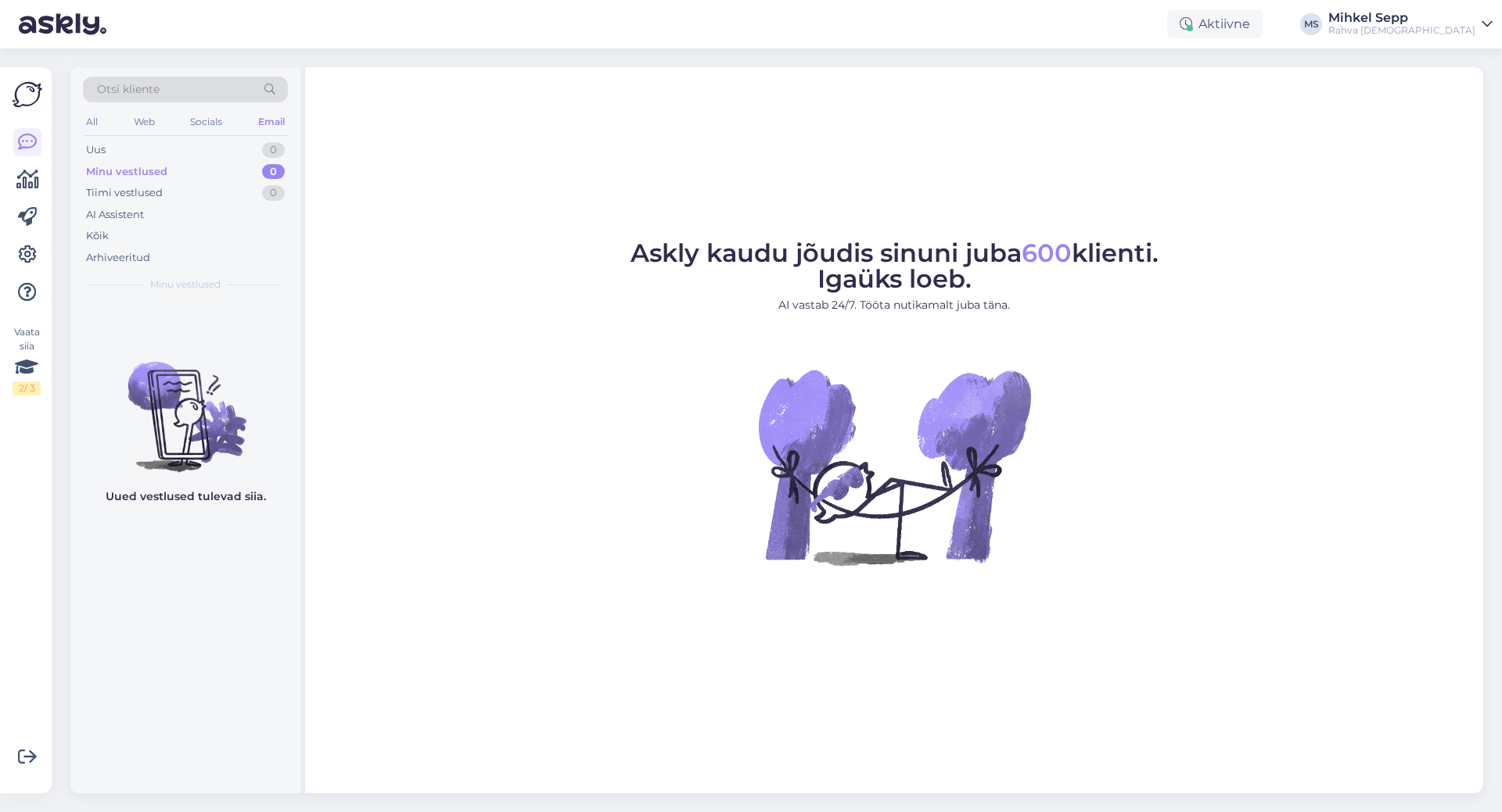
click at [111, 135] on div "All Web Socials Email" at bounding box center [185, 124] width 205 height 24
click at [108, 146] on div "Uus 0" at bounding box center [185, 150] width 205 height 21
click at [107, 192] on div "Tiimi vestlused" at bounding box center [124, 192] width 77 height 16
click at [106, 221] on div "AI Assistent" at bounding box center [115, 215] width 58 height 16
click at [113, 204] on div "AI Assistent" at bounding box center [185, 214] width 205 height 21
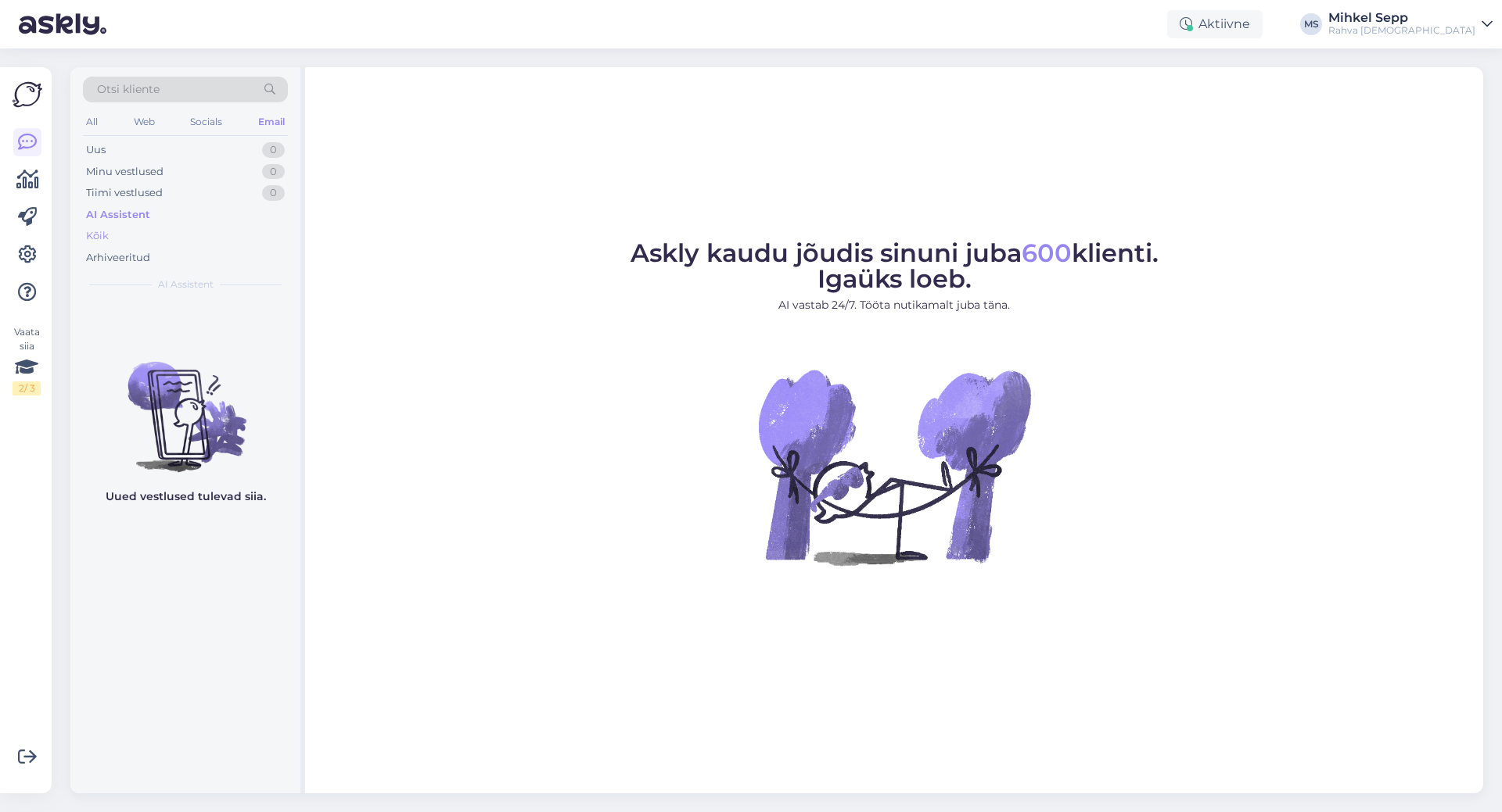
click at [113, 233] on div "Kõik" at bounding box center [185, 235] width 205 height 21
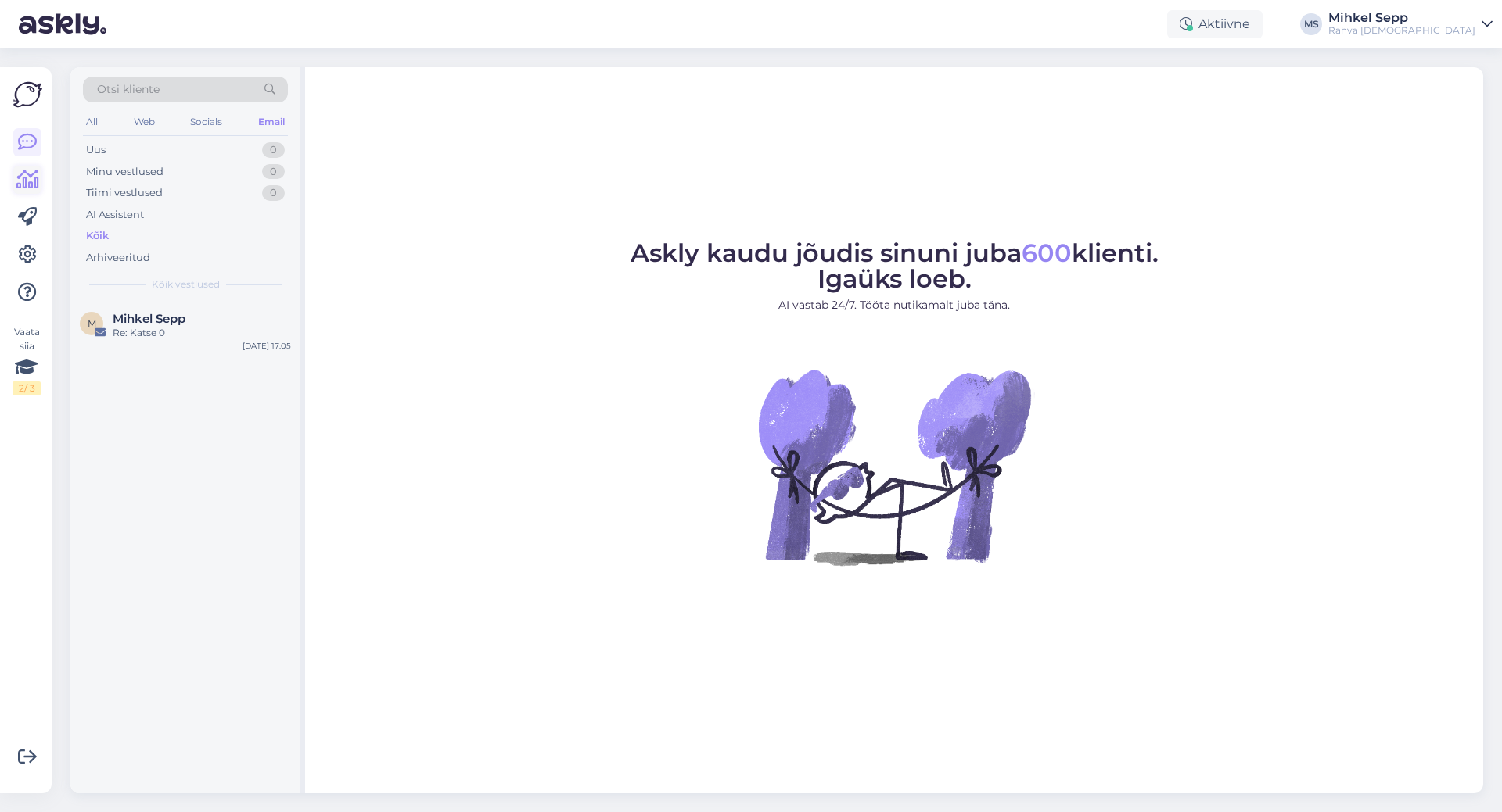
click at [23, 168] on link at bounding box center [27, 179] width 28 height 28
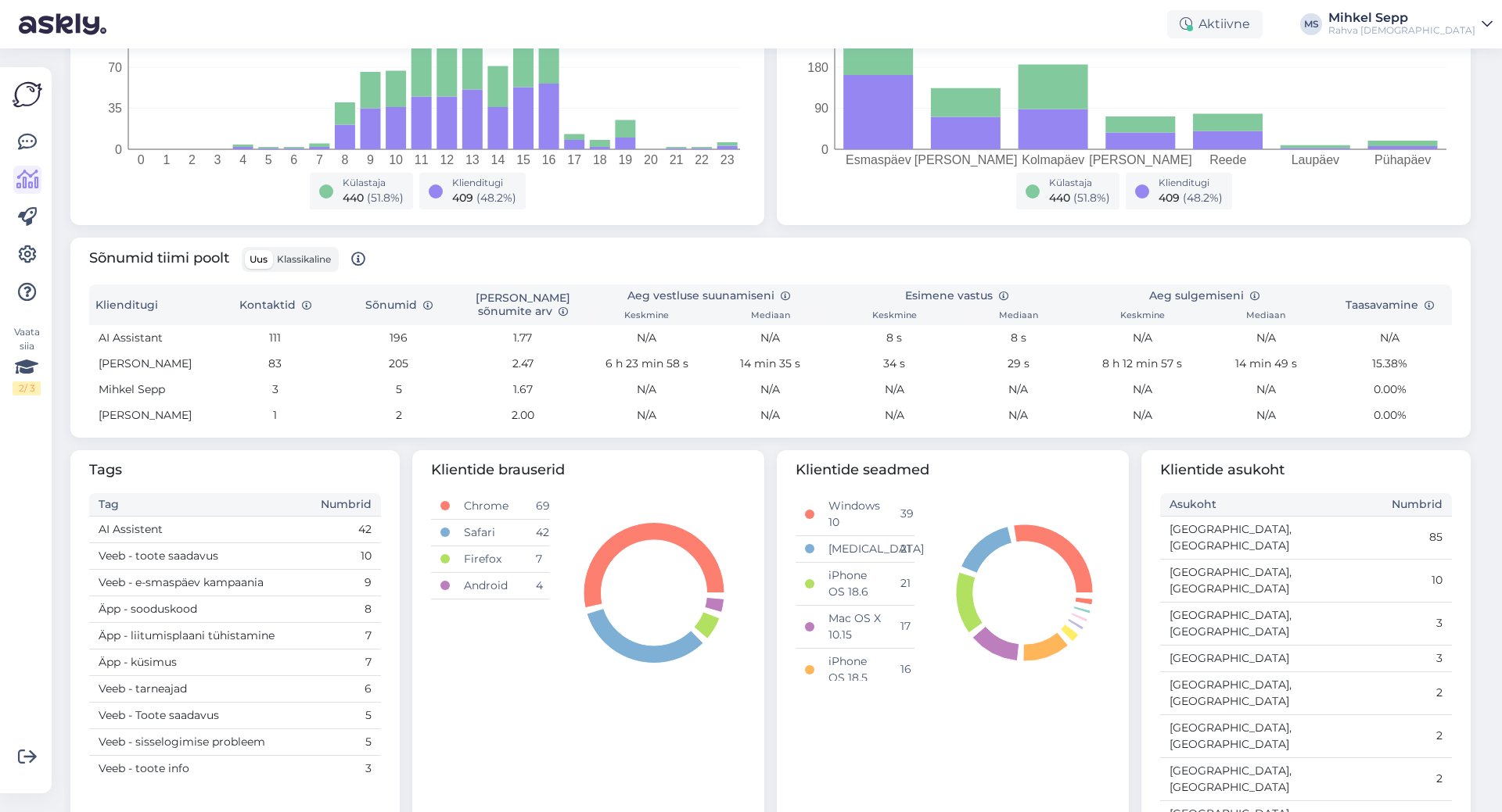
scroll to position [362, 0]
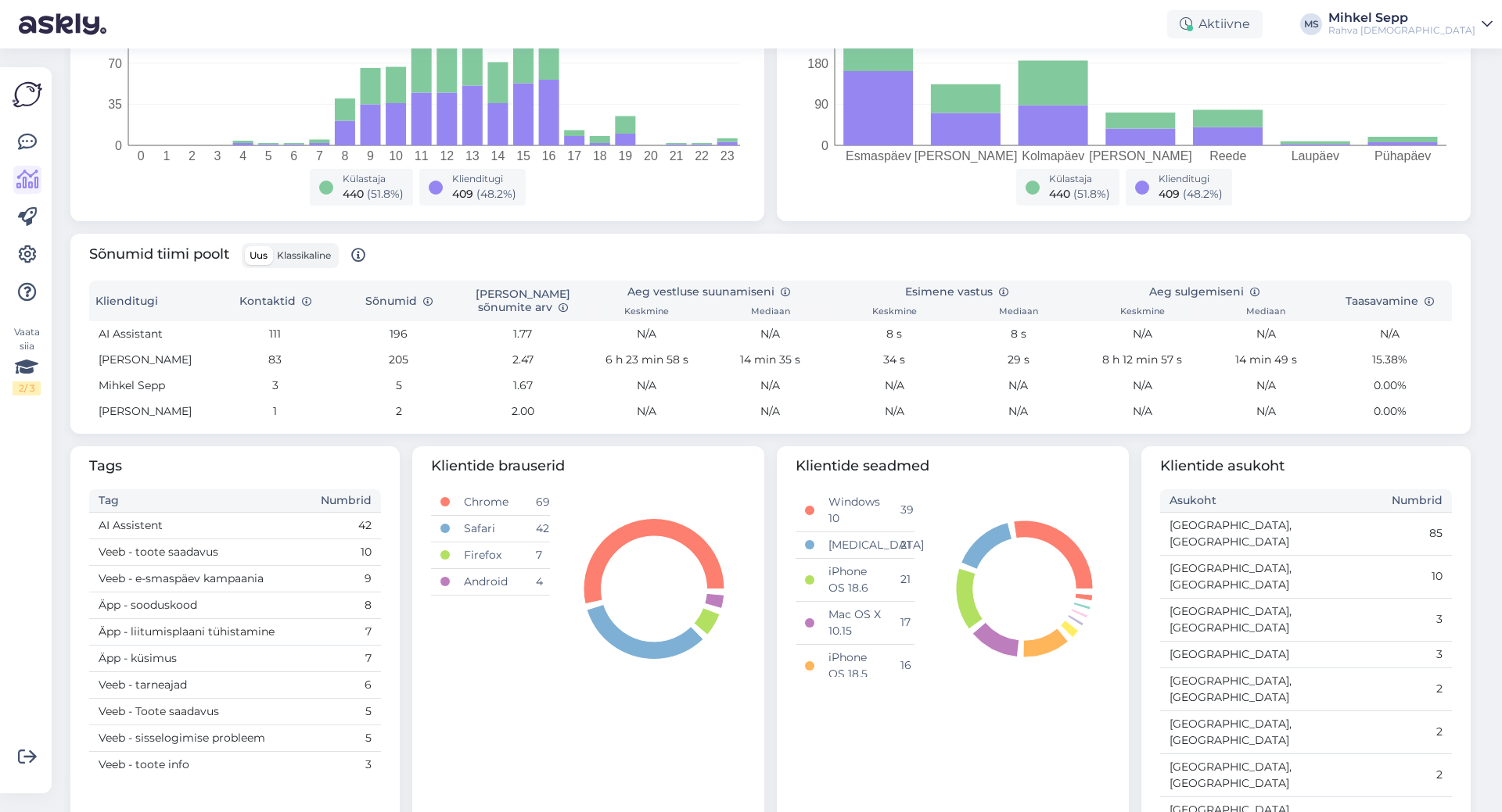
click at [701, 434] on div "Sõnumid tiimi poolt Uus Klassikaline Klienditugi Kontaktid Sõnumid Keskmine sõn…" at bounding box center [770, 335] width 1412 height 213
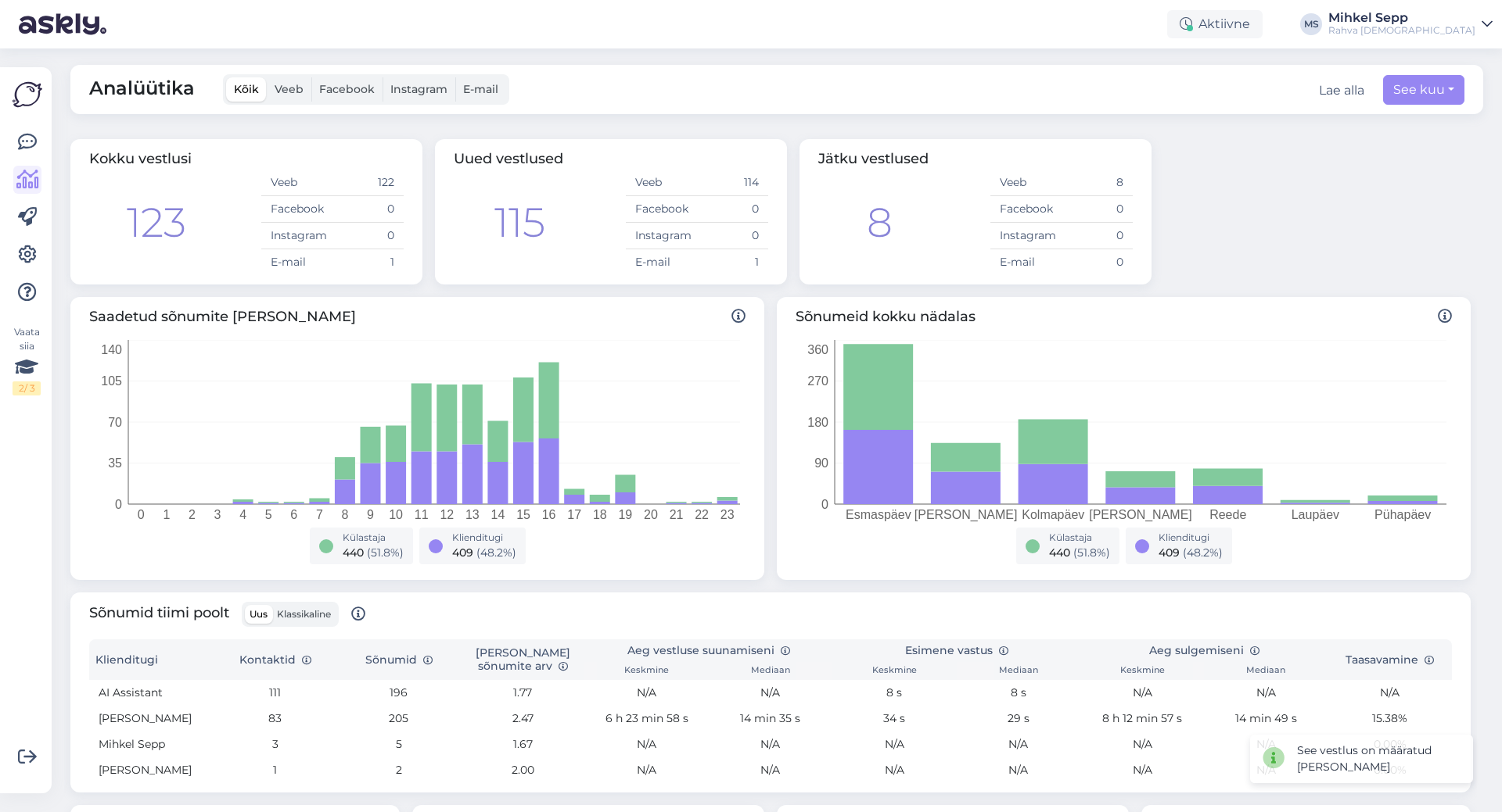
scroll to position [0, 0]
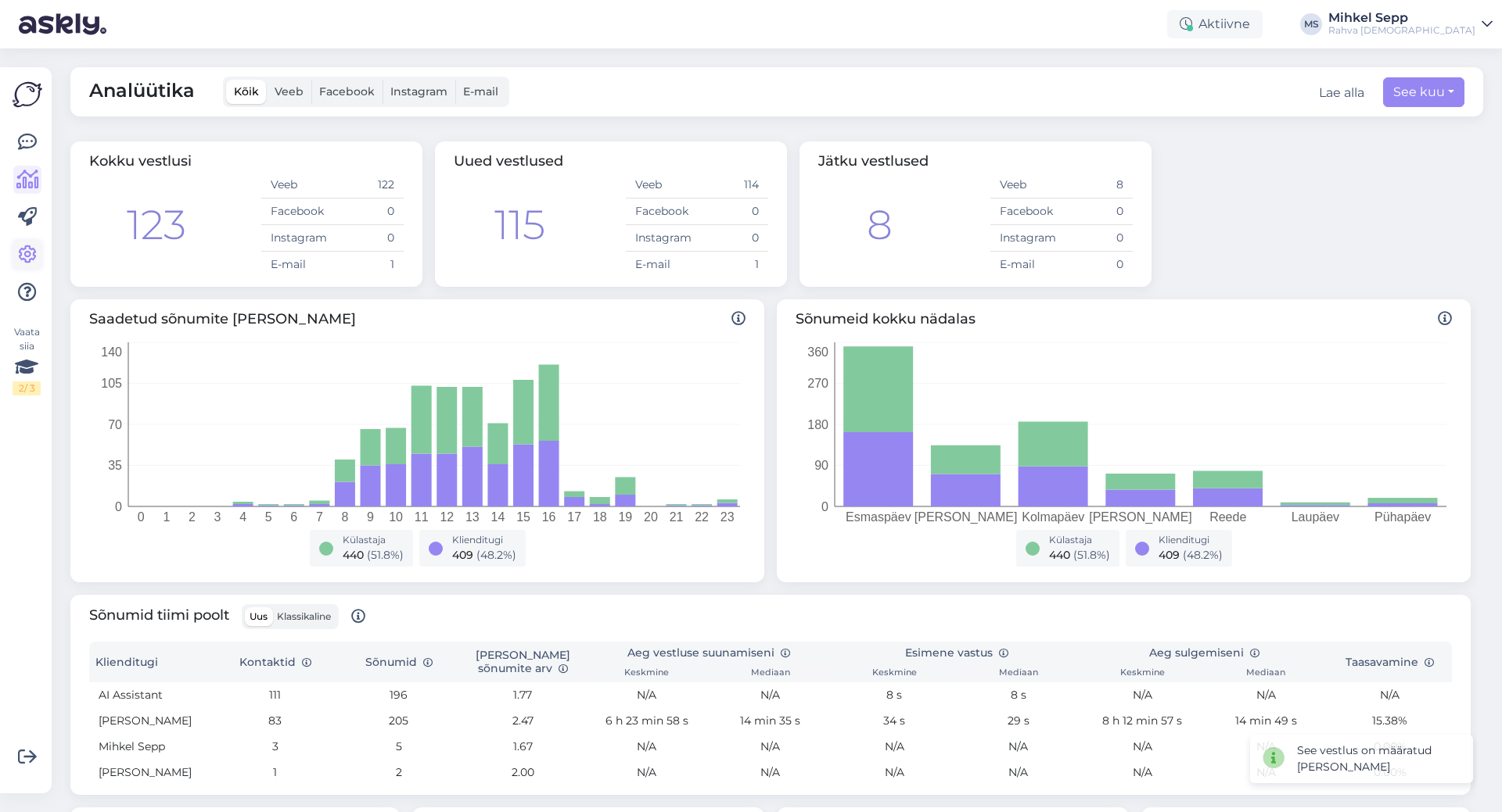
click at [35, 251] on icon at bounding box center [27, 255] width 19 height 19
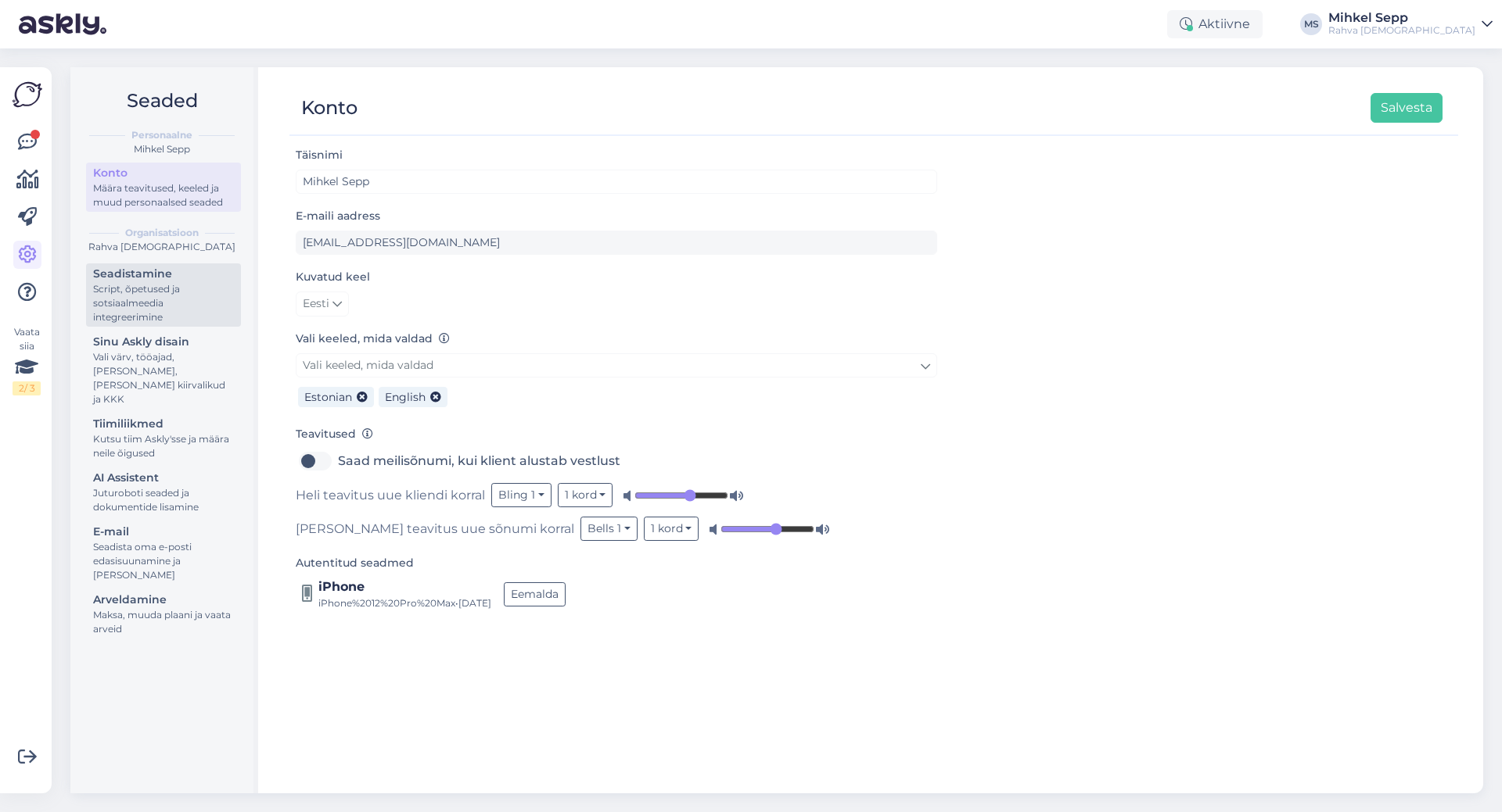
click at [146, 304] on div "Script, õpetused ja sotsiaalmeedia integreerimine" at bounding box center [164, 303] width 141 height 42
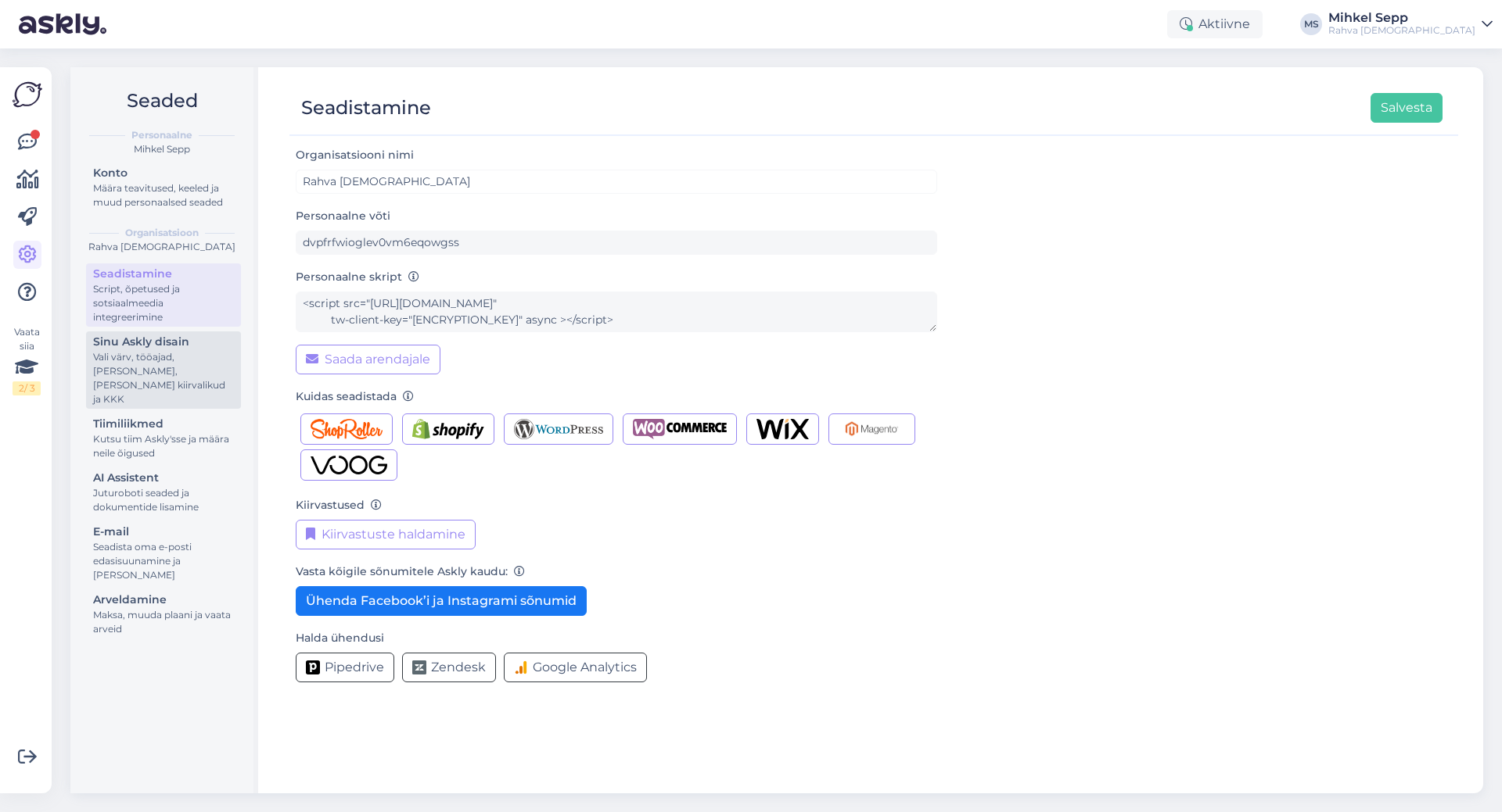
click at [165, 361] on div "Vali värv, tööajad, [PERSON_NAME], [PERSON_NAME] kiirvalikud ja KKK" at bounding box center [164, 378] width 141 height 56
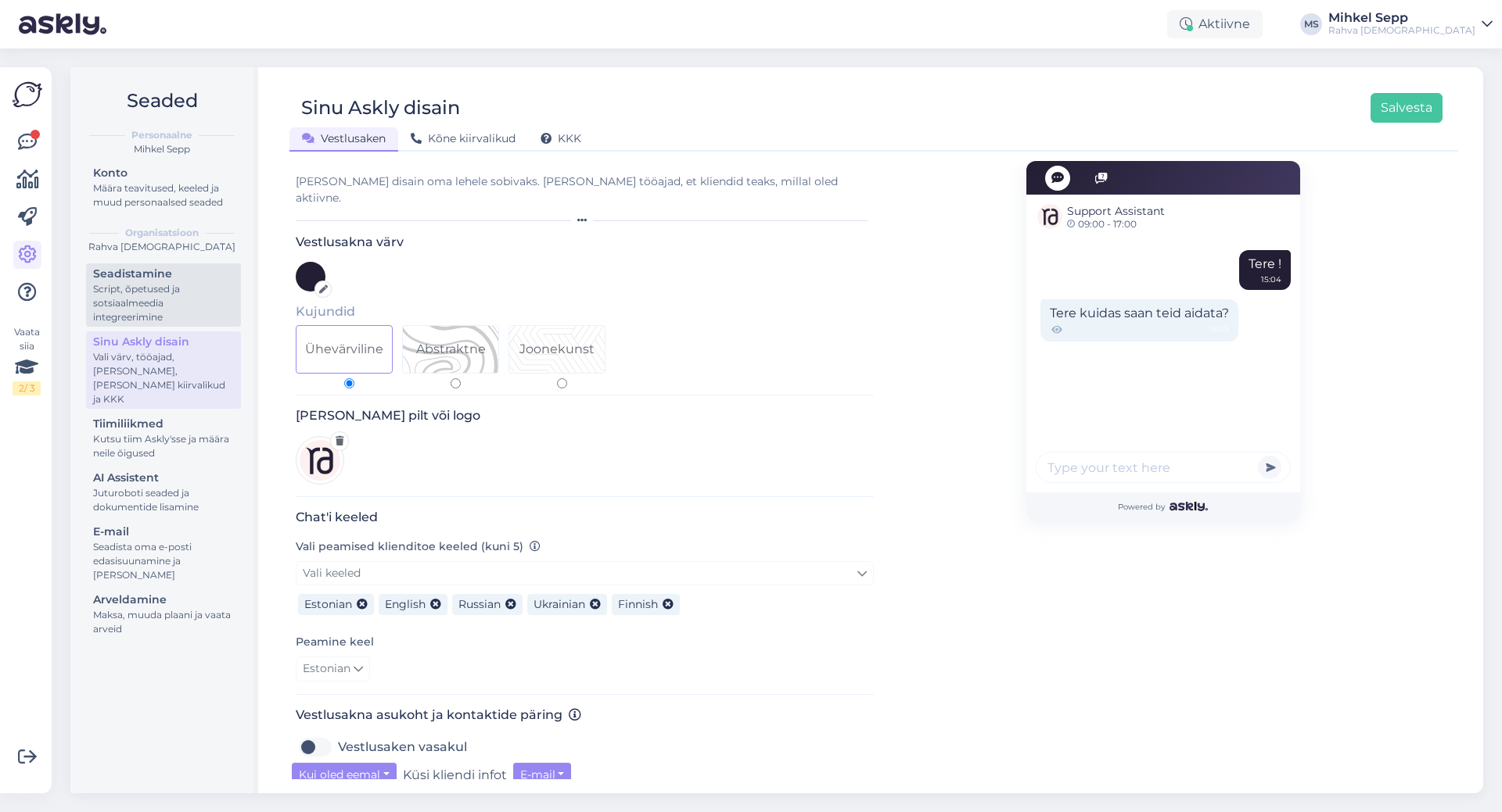
click at [151, 276] on div "Seadistamine" at bounding box center [164, 275] width 141 height 17
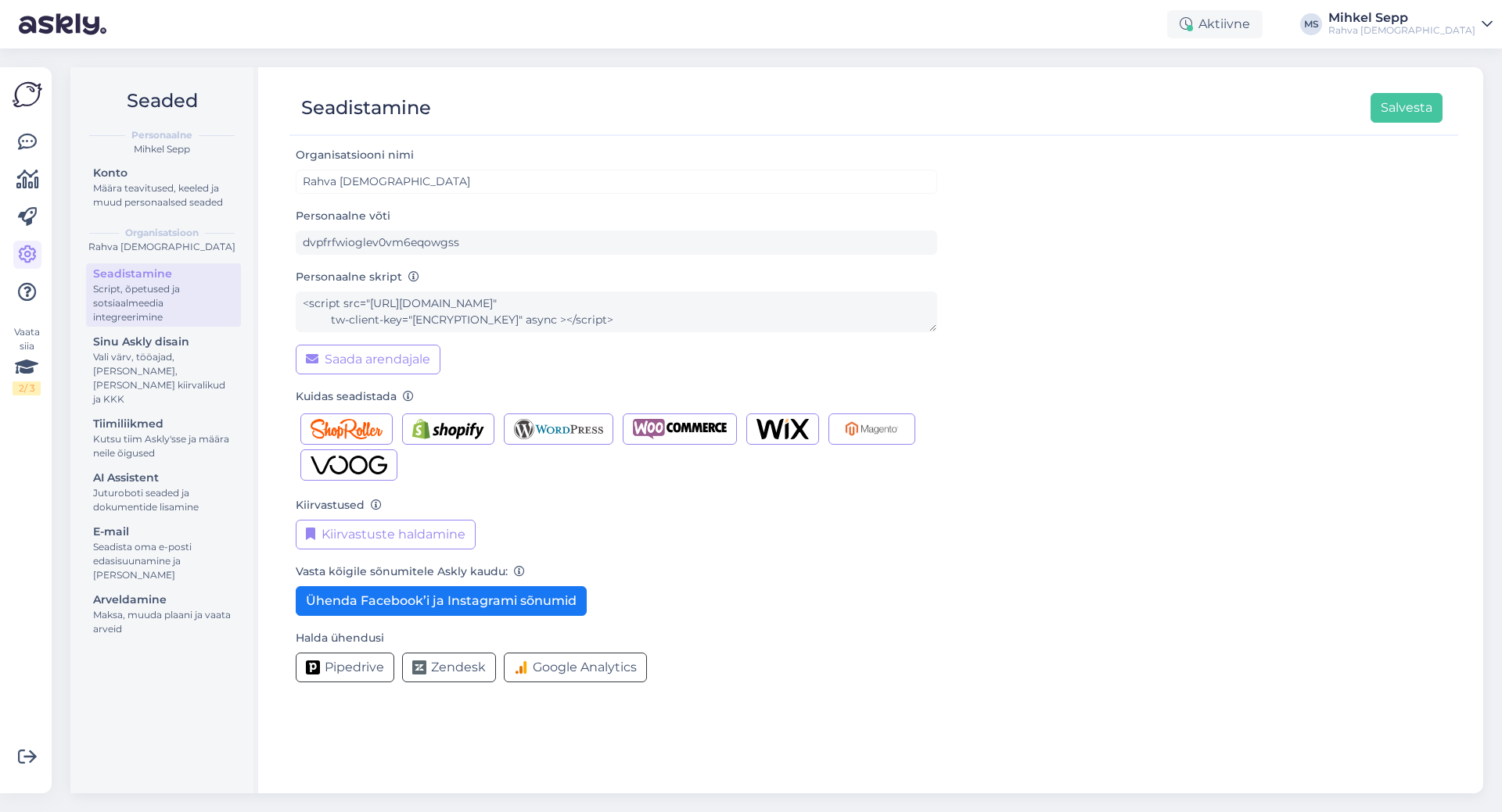
click at [36, 158] on div at bounding box center [27, 217] width 28 height 178
click at [32, 151] on icon at bounding box center [27, 142] width 19 height 19
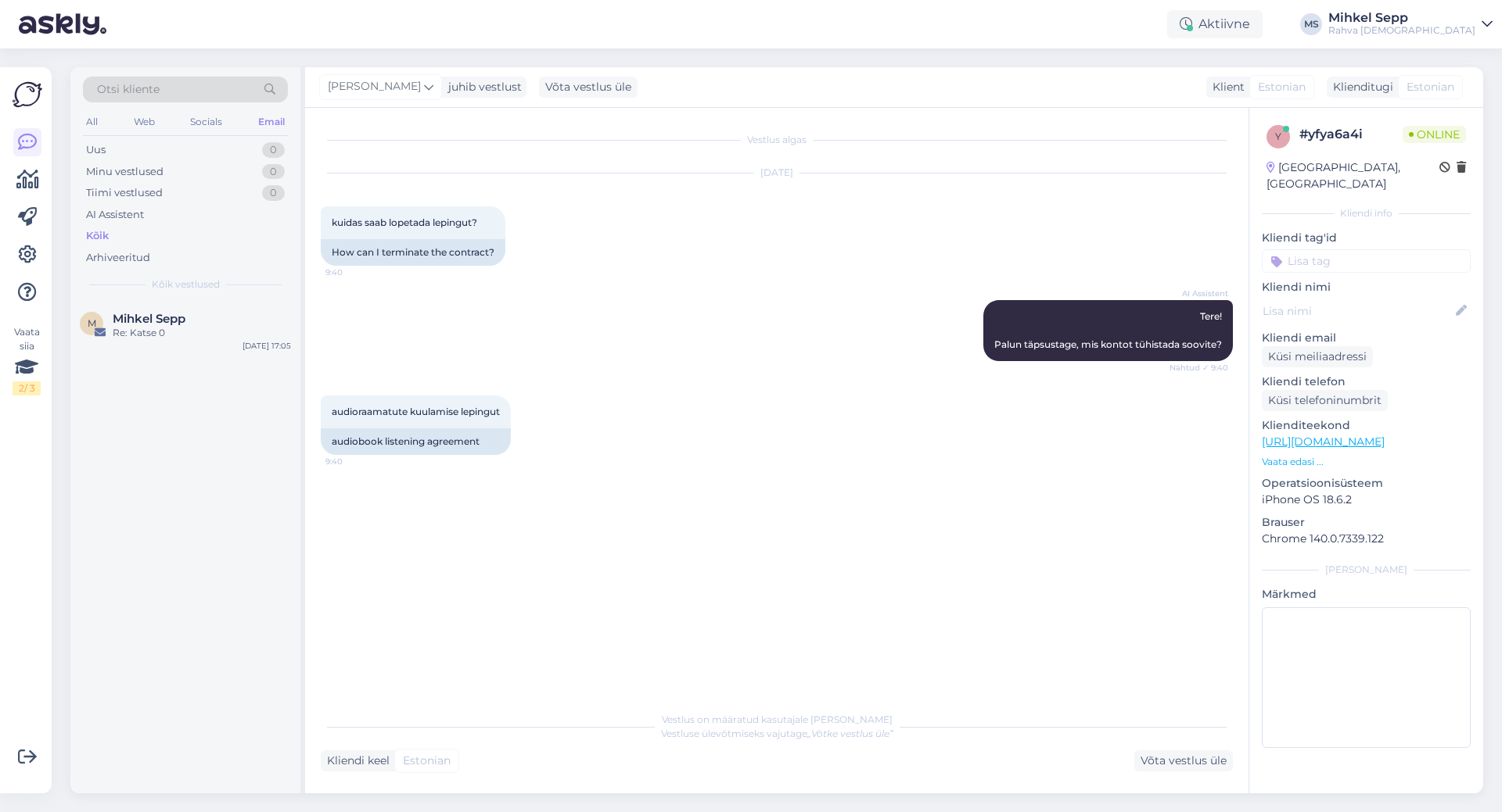
click at [11, 163] on div "Vaata siia 2 / 3 Võimalused Veendu, et Askly loob sulle väärtust. Sulge Ühenda …" at bounding box center [25, 430] width 51 height 726
click at [22, 177] on icon at bounding box center [28, 179] width 22 height 19
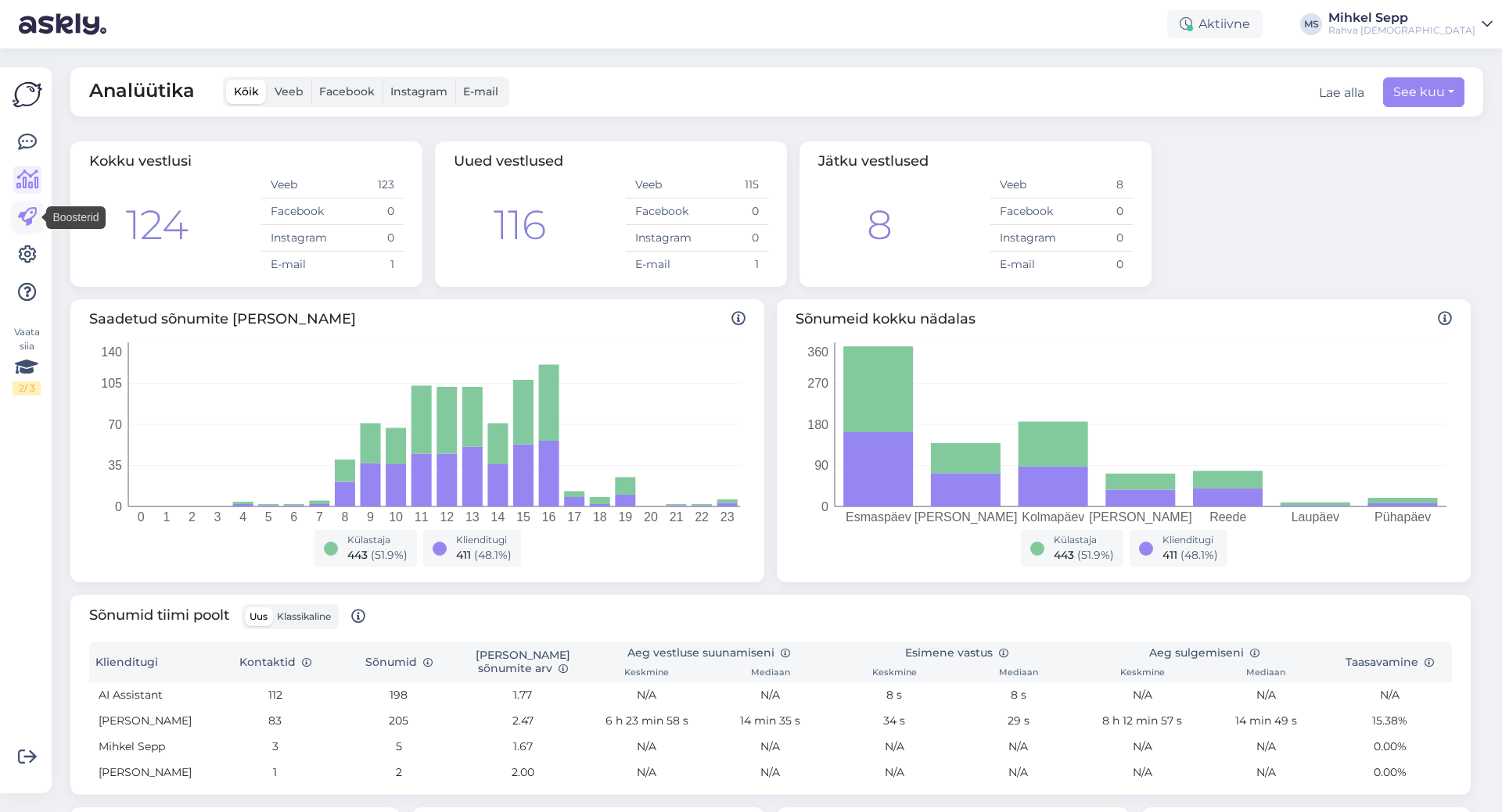
click at [22, 219] on icon at bounding box center [27, 218] width 19 height 19
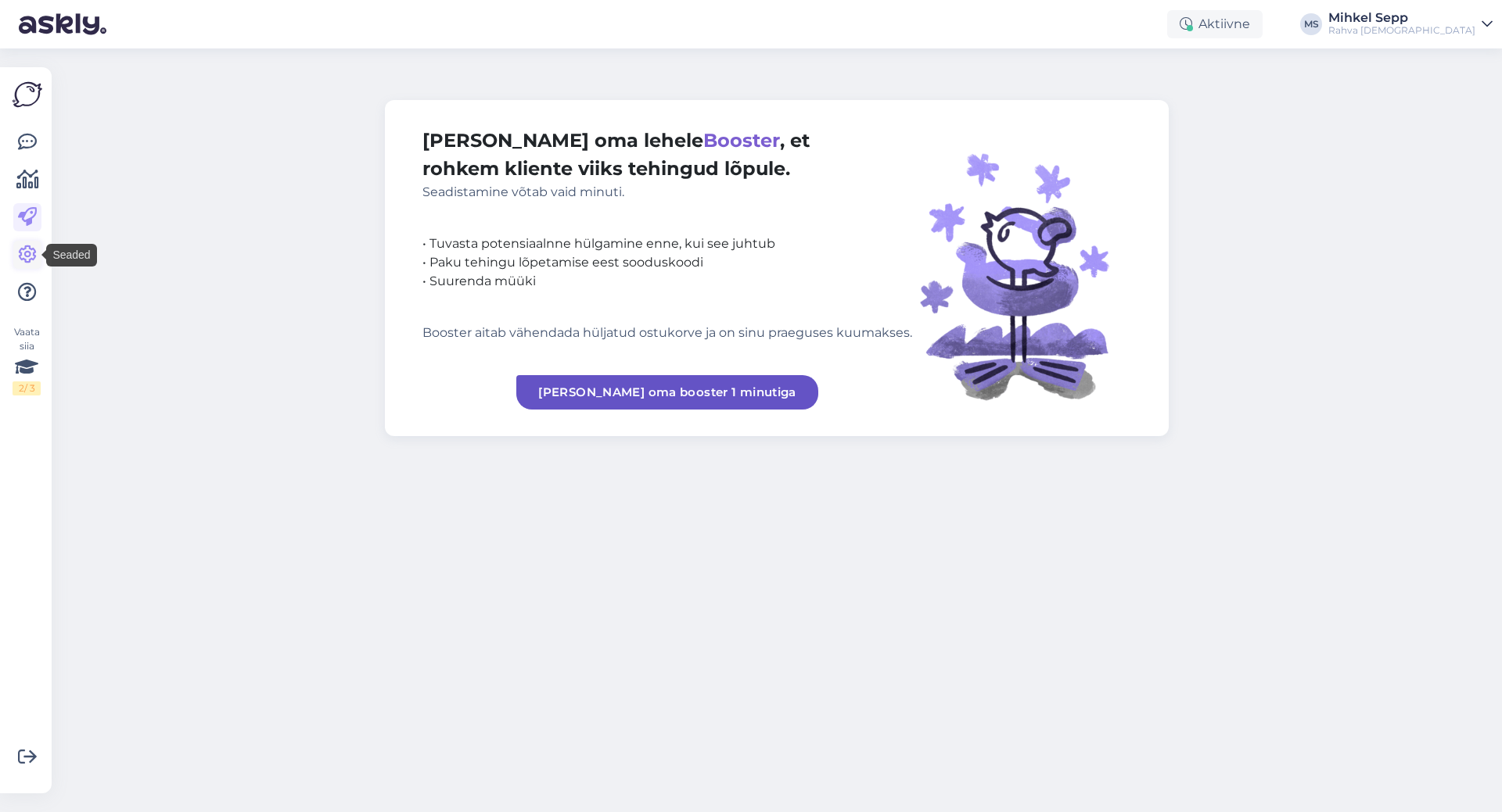
click at [21, 252] on icon at bounding box center [27, 255] width 19 height 19
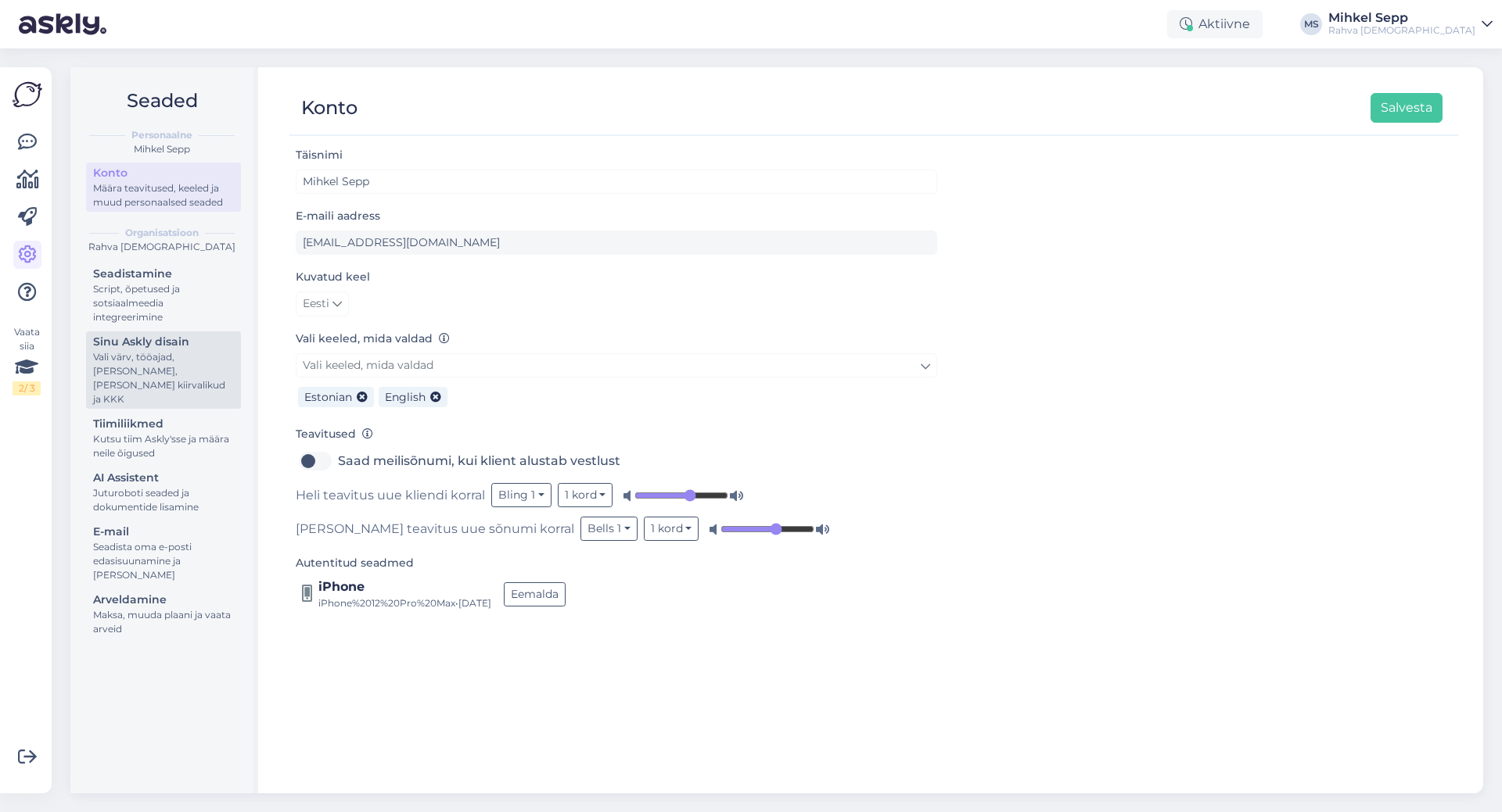
click at [127, 376] on div "Vali värv, tööajad, [PERSON_NAME], [PERSON_NAME] kiirvalikud ja KKK" at bounding box center [164, 378] width 141 height 56
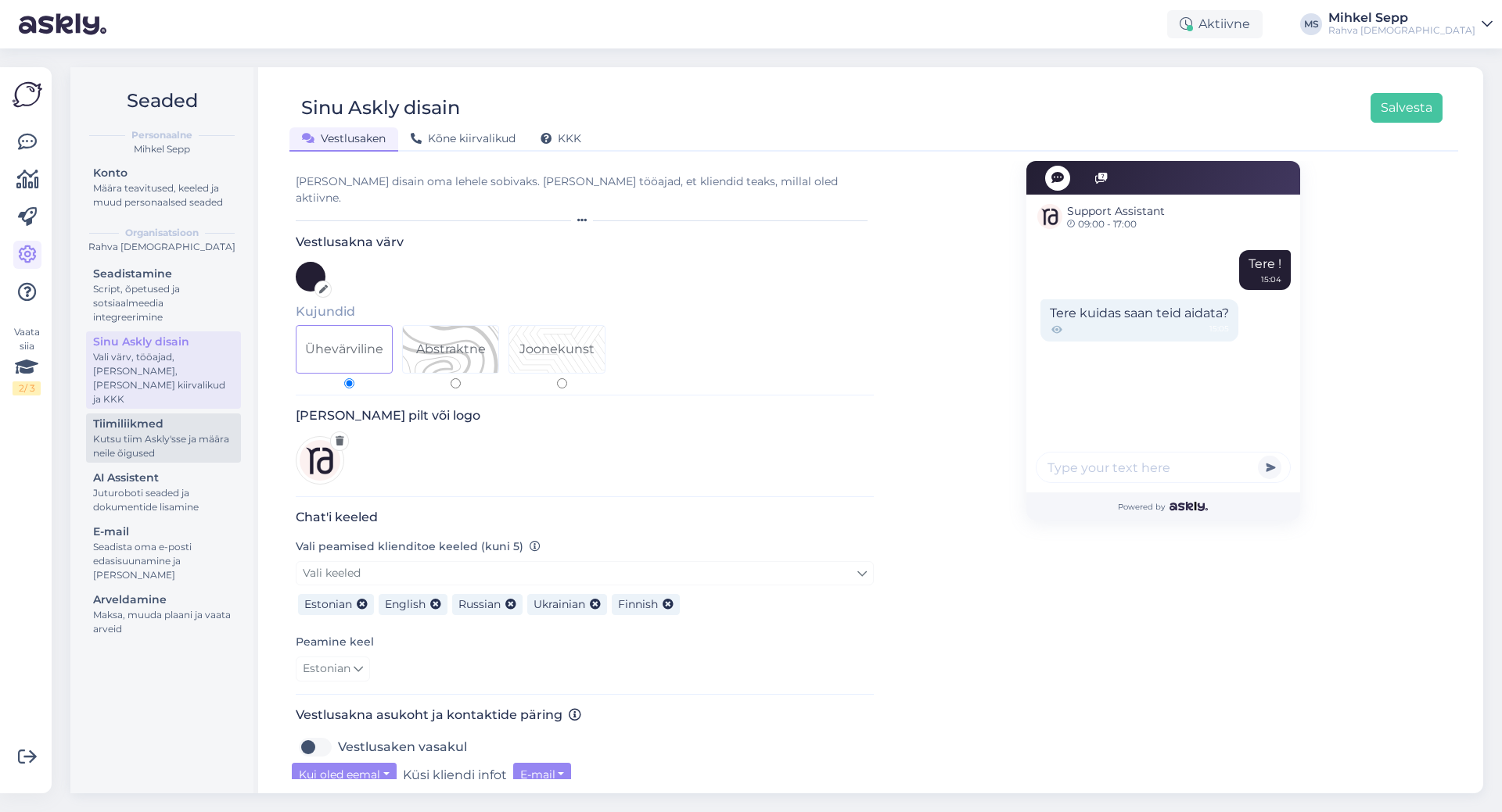
click at [122, 433] on div "Kutsu tiim Askly'sse ja määra neile õigused" at bounding box center [164, 447] width 141 height 28
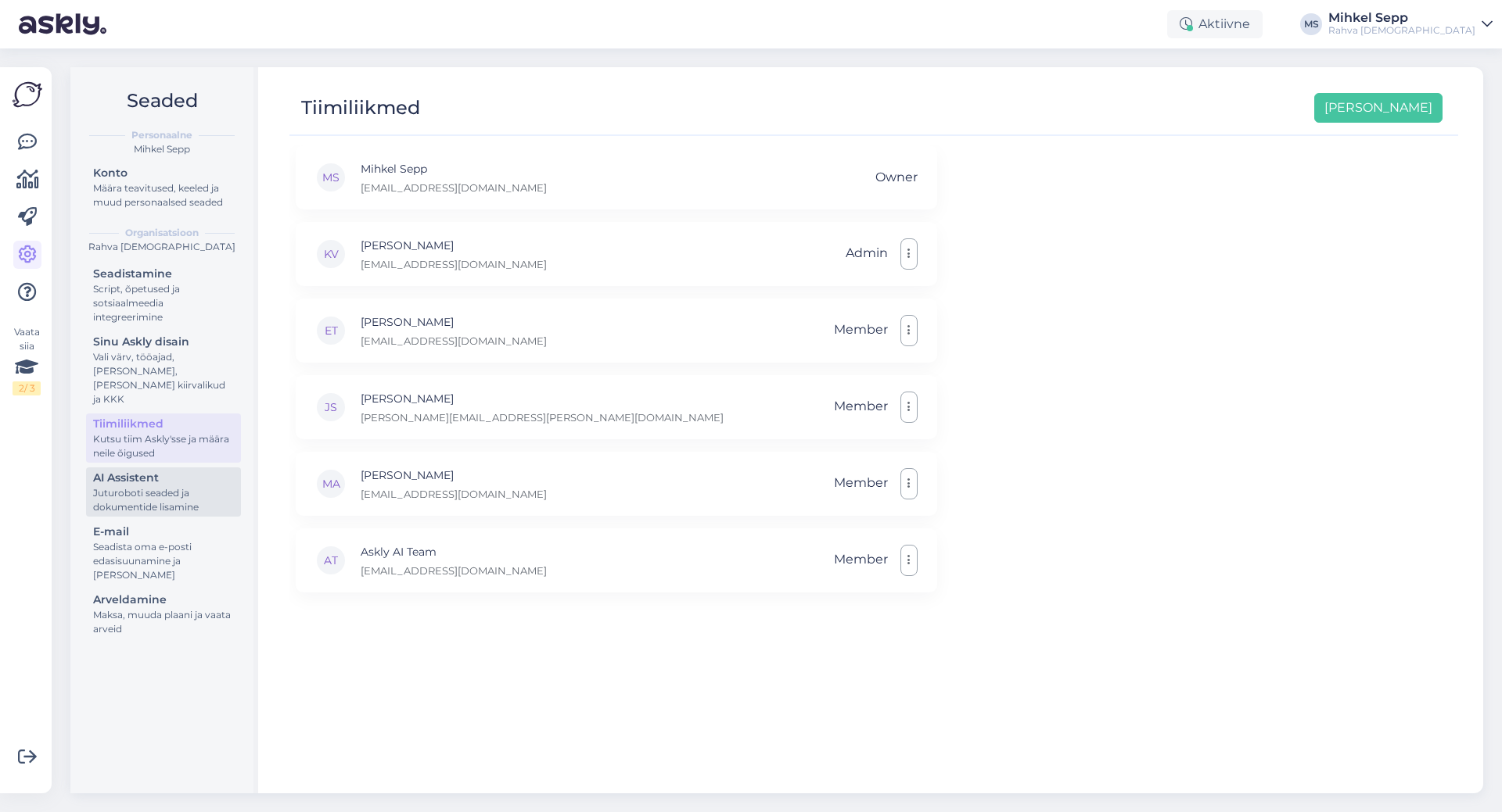
click at [136, 487] on div "Juturoboti seaded ja dokumentide lisamine" at bounding box center [164, 501] width 141 height 28
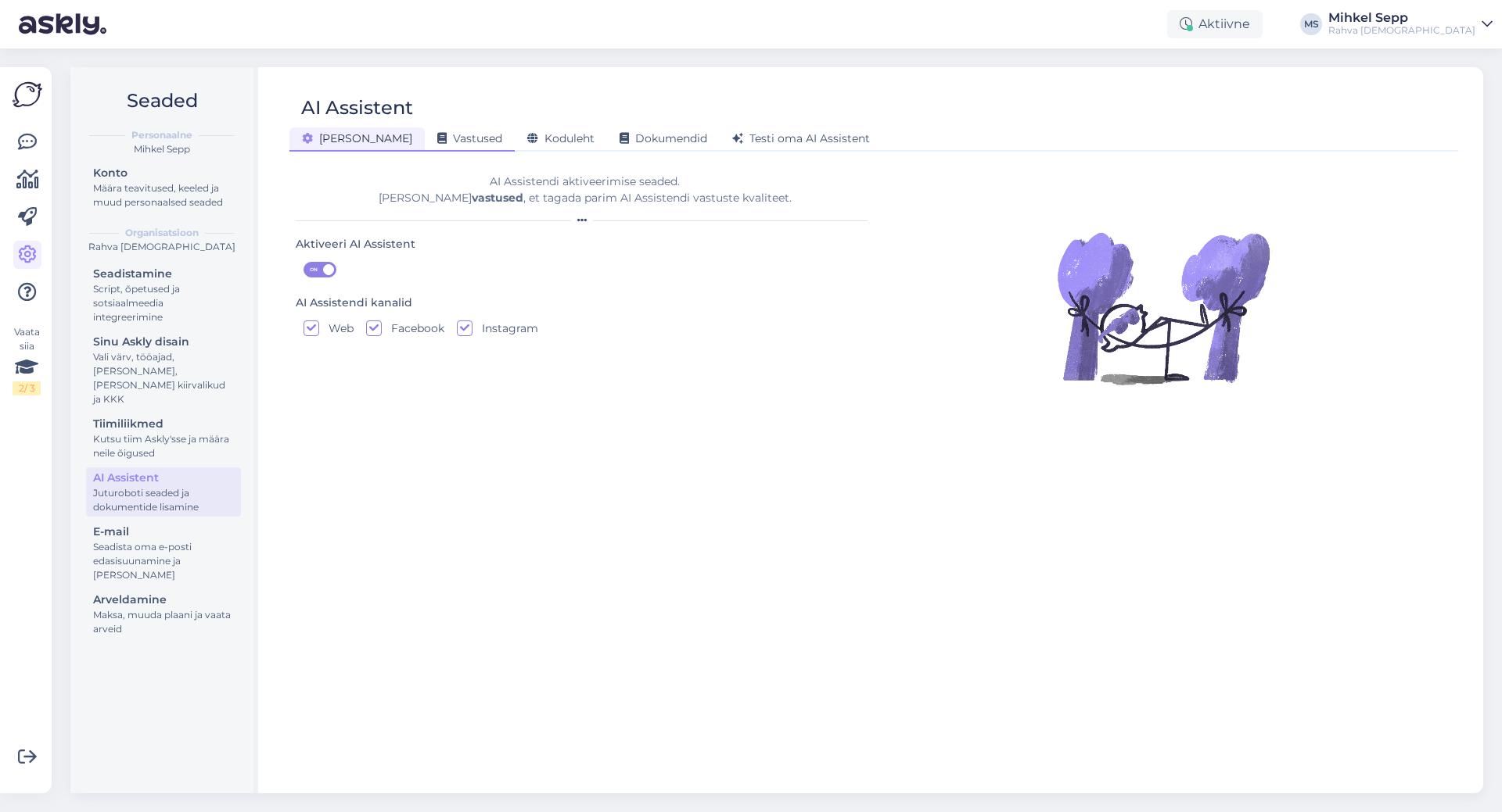
click at [437, 141] on span "Vastused" at bounding box center [469, 138] width 64 height 14
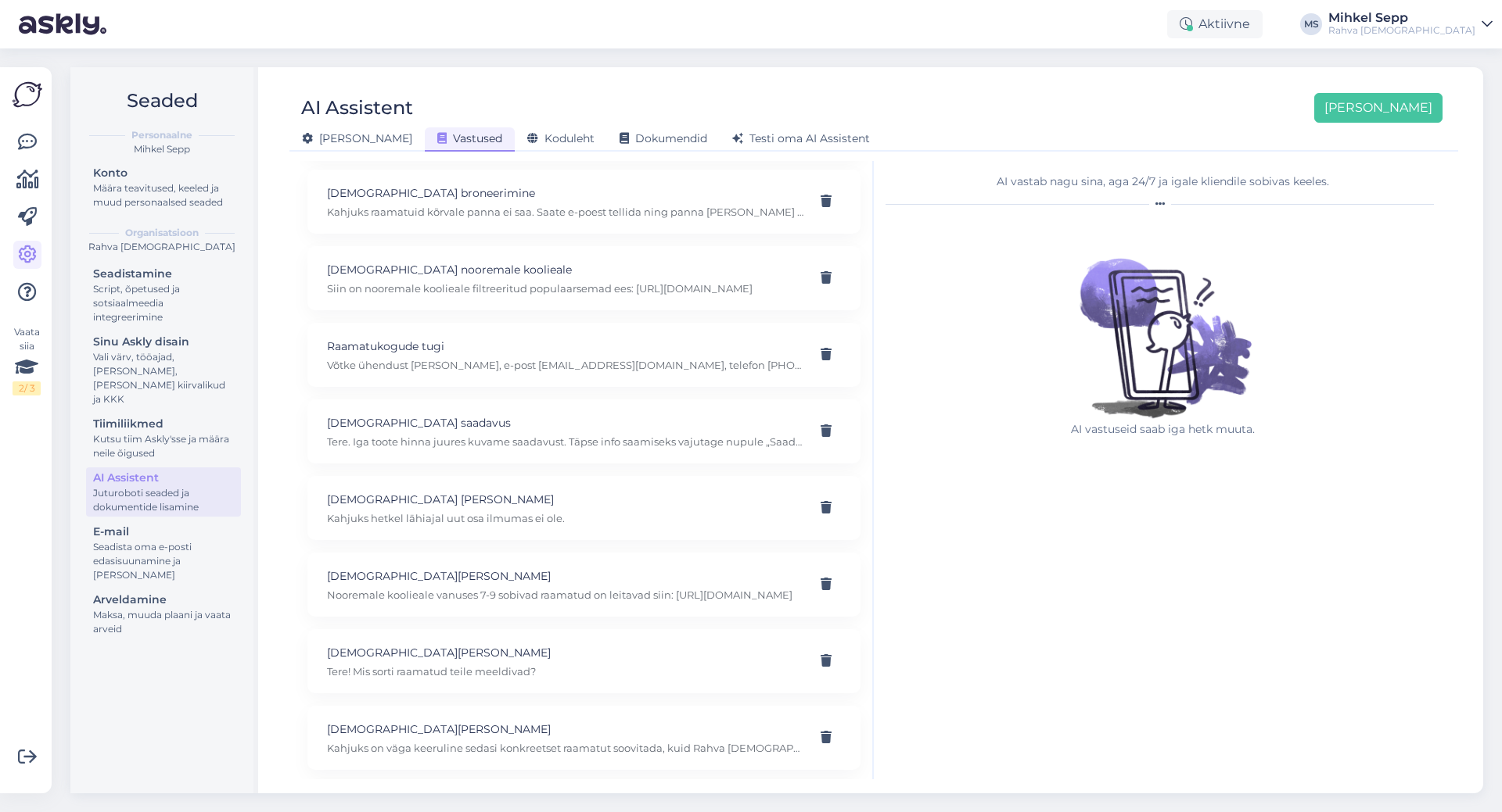
scroll to position [13938, 0]
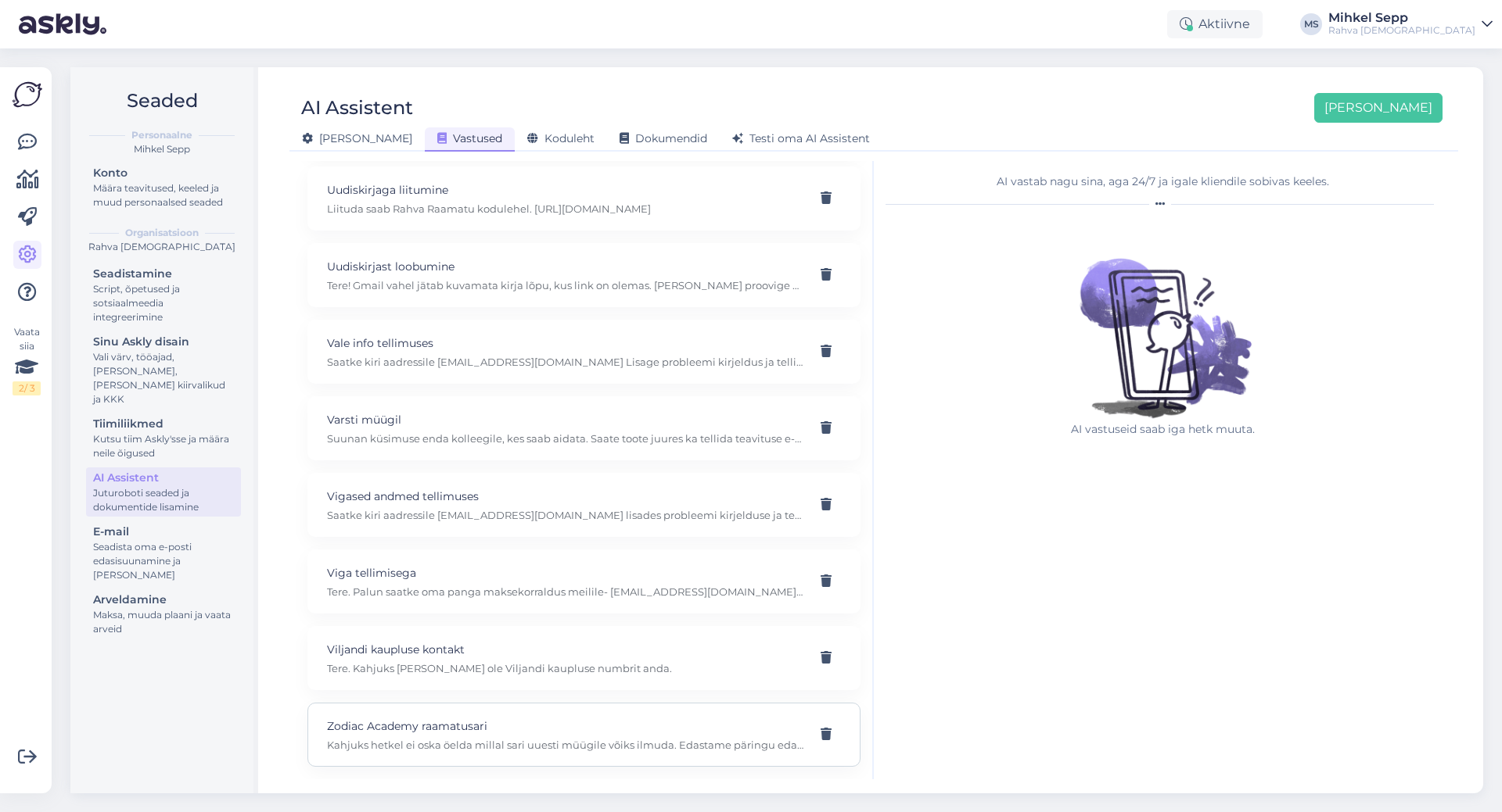
click at [571, 759] on div "Zodiac Academy raamatusari [PERSON_NAME] hetkel ei oska öelda millal sari uuest…" at bounding box center [584, 734] width 553 height 64
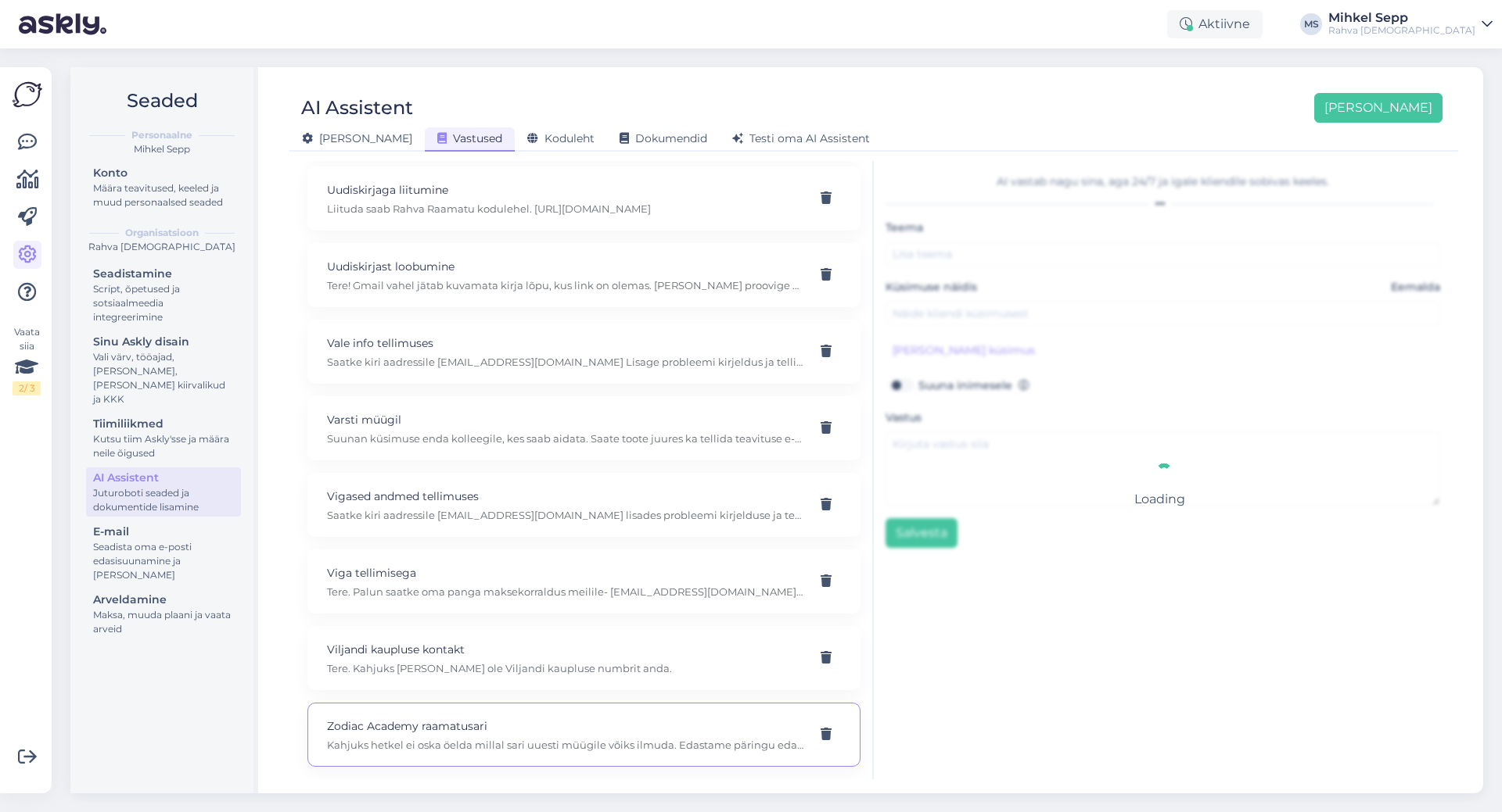
type input "Zodiac Academy raamatusari"
type input "kas Zodiac Academy raamatusari tuleb varsti taas müüki?"
type textarea "Kahjuks hetkel ei oska öelda millal sari uuesti müügile võiks ilmuda. Edastame …"
click at [580, 684] on div "Viljandi kaupluse kontakt Tere. Kahjuks [PERSON_NAME] ole Viljandi kaupluse num…" at bounding box center [584, 658] width 553 height 64
type input "Viljandi kaupluse kontakt"
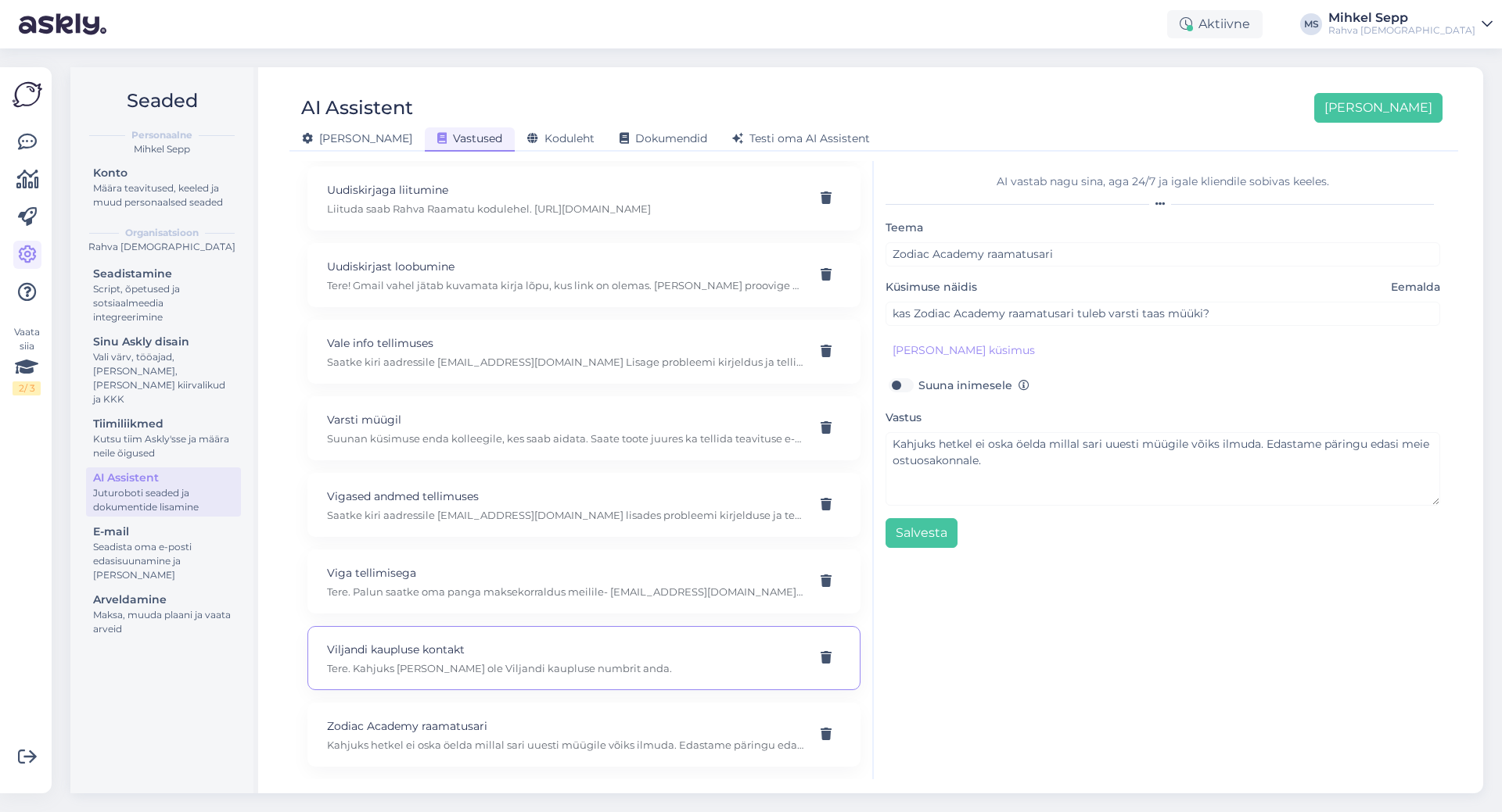
type input "mis on viljandi kaupluse telefoni nr"
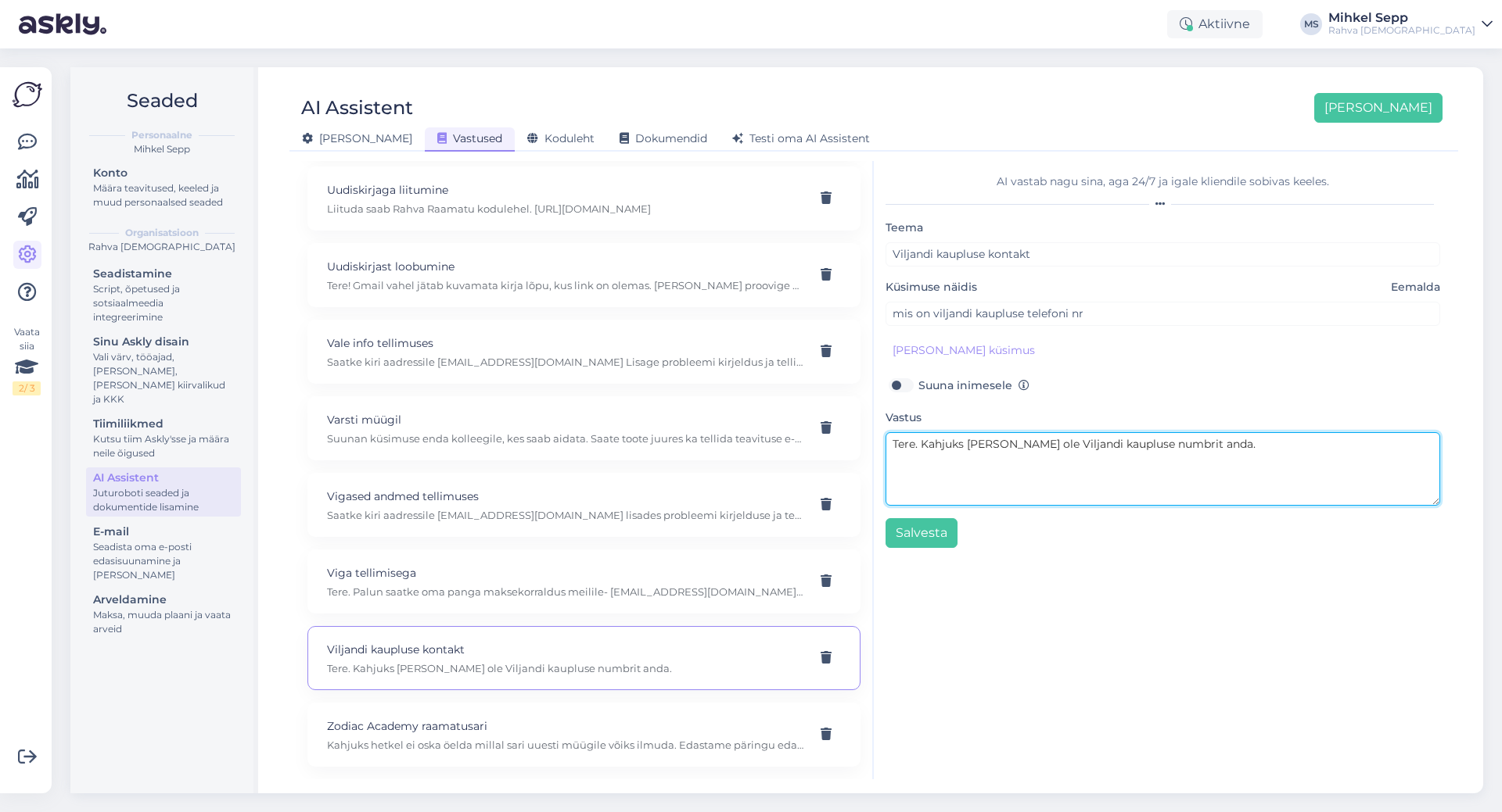
click at [1202, 440] on textarea "Tere. Kahjuks [PERSON_NAME] ole Viljandi kaupluse numbrit anda." at bounding box center [1162, 469] width 554 height 74
click at [920, 448] on textarea "Tere. Kahjuks [PERSON_NAME] ole Viljandi kaupluse numbrit anda. Klienditeenindu…" at bounding box center [1162, 469] width 554 height 74
type textarea "Tere! Kahjuks [PERSON_NAME] ole Viljandi kaupluse numbrit anda. Klienditeenindu…"
click at [980, 446] on textarea "Tere! Kahjuks [PERSON_NAME] ole Viljandi kaupluse numbrit anda. Klienditeenindu…" at bounding box center [1162, 469] width 554 height 74
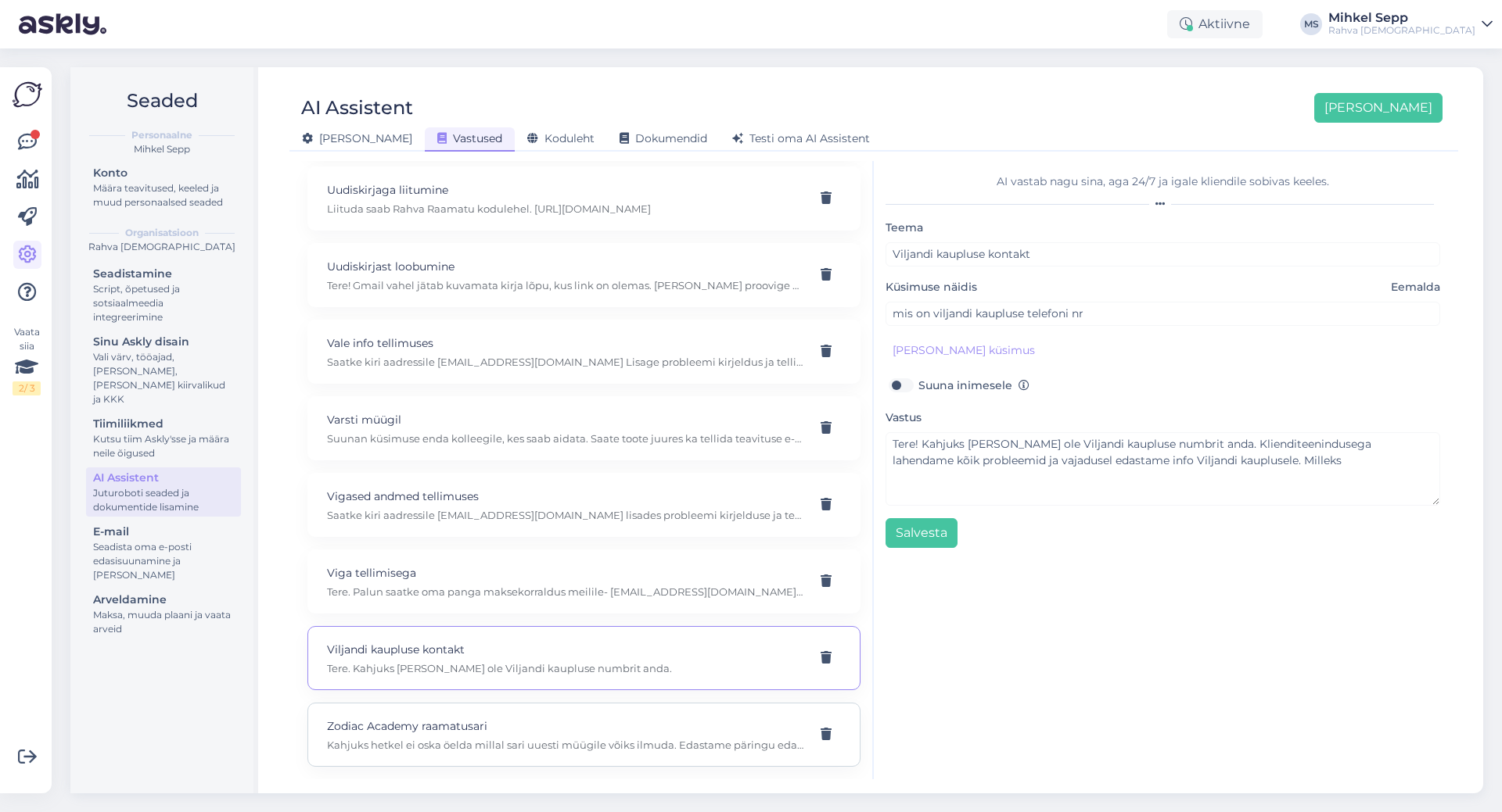
click at [487, 739] on p "Kahjuks hetkel ei oska öelda millal sari uuesti müügile võiks ilmuda. Edastame …" at bounding box center [565, 745] width 477 height 14
type input "Zodiac Academy raamatusari"
type input "kas Zodiac Academy raamatusari tuleb varsti taas müüki?"
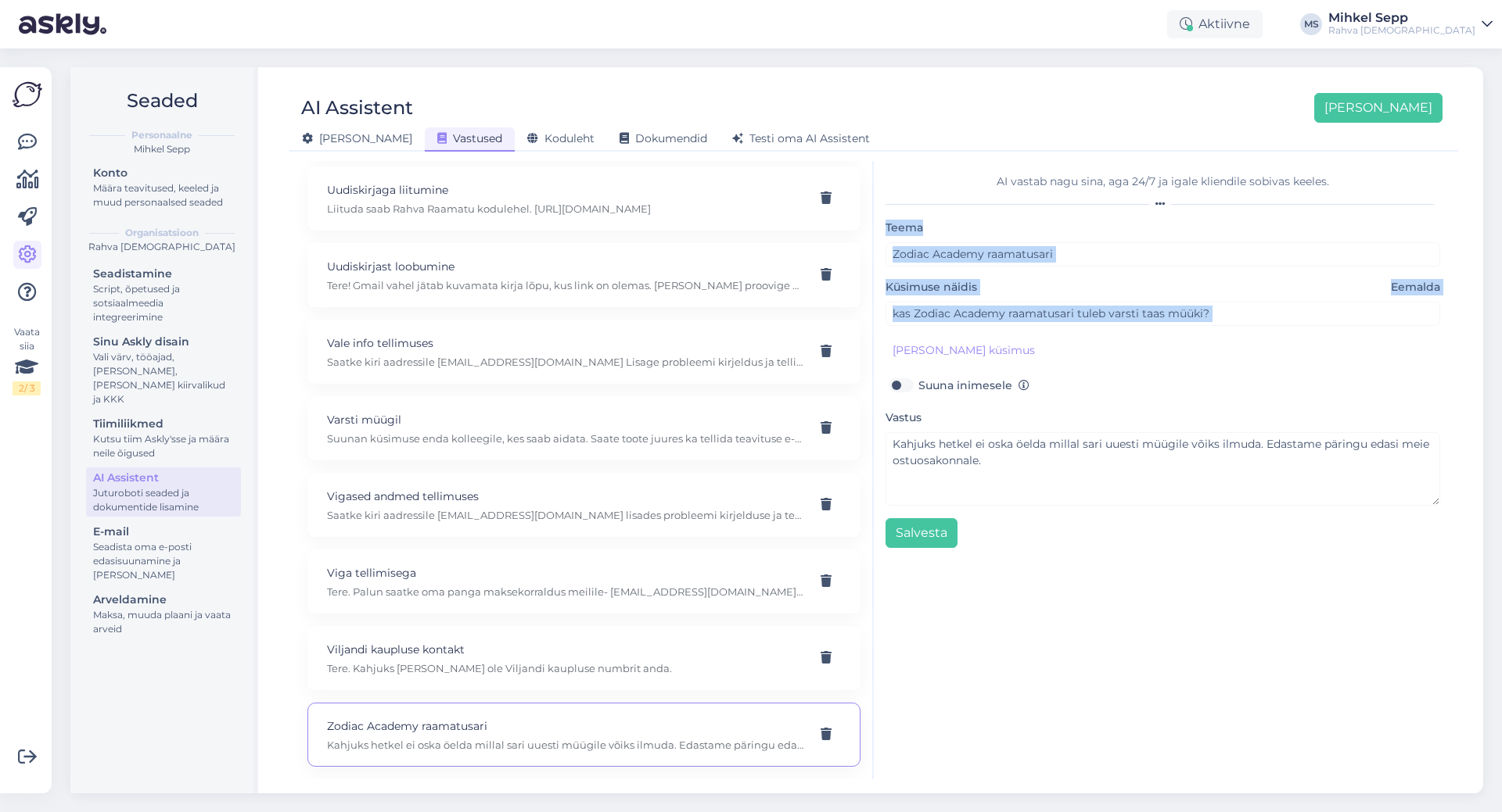
drag, startPoint x: 886, startPoint y: 221, endPoint x: 1223, endPoint y: 352, distance: 361.6
click at [1223, 352] on div "Teema Zodiac Academy raamatusari Küsimuse näidis Eemalda kas Zodiac Academy raa…" at bounding box center [1162, 382] width 554 height 330
copy div "Teema Küsimuse näidis Eemalda [PERSON_NAME] kliendi küsimus"
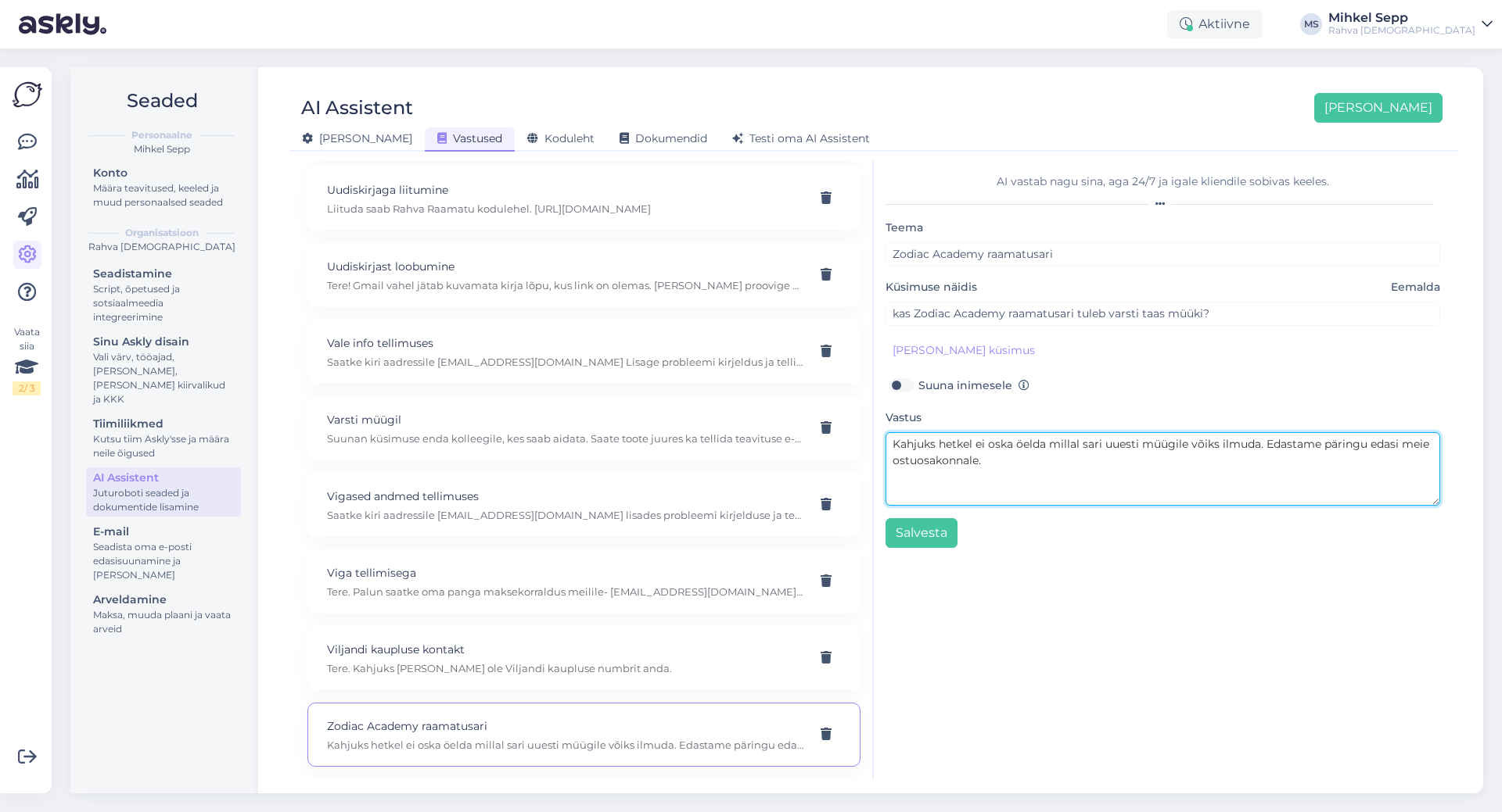
drag, startPoint x: 990, startPoint y: 451, endPoint x: 873, endPoint y: 415, distance: 122.4
click at [873, 415] on div "Kõige paremini vastab AI Assistent, kui [PERSON_NAME] näiteid, kuidas soovid, e…" at bounding box center [873, 470] width 1156 height 619
click at [923, 449] on textarea "Kahjuks hetkel ei oska öelda millal sari uuesti müügile võiks ilmuda. Edastame …" at bounding box center [1162, 469] width 554 height 74
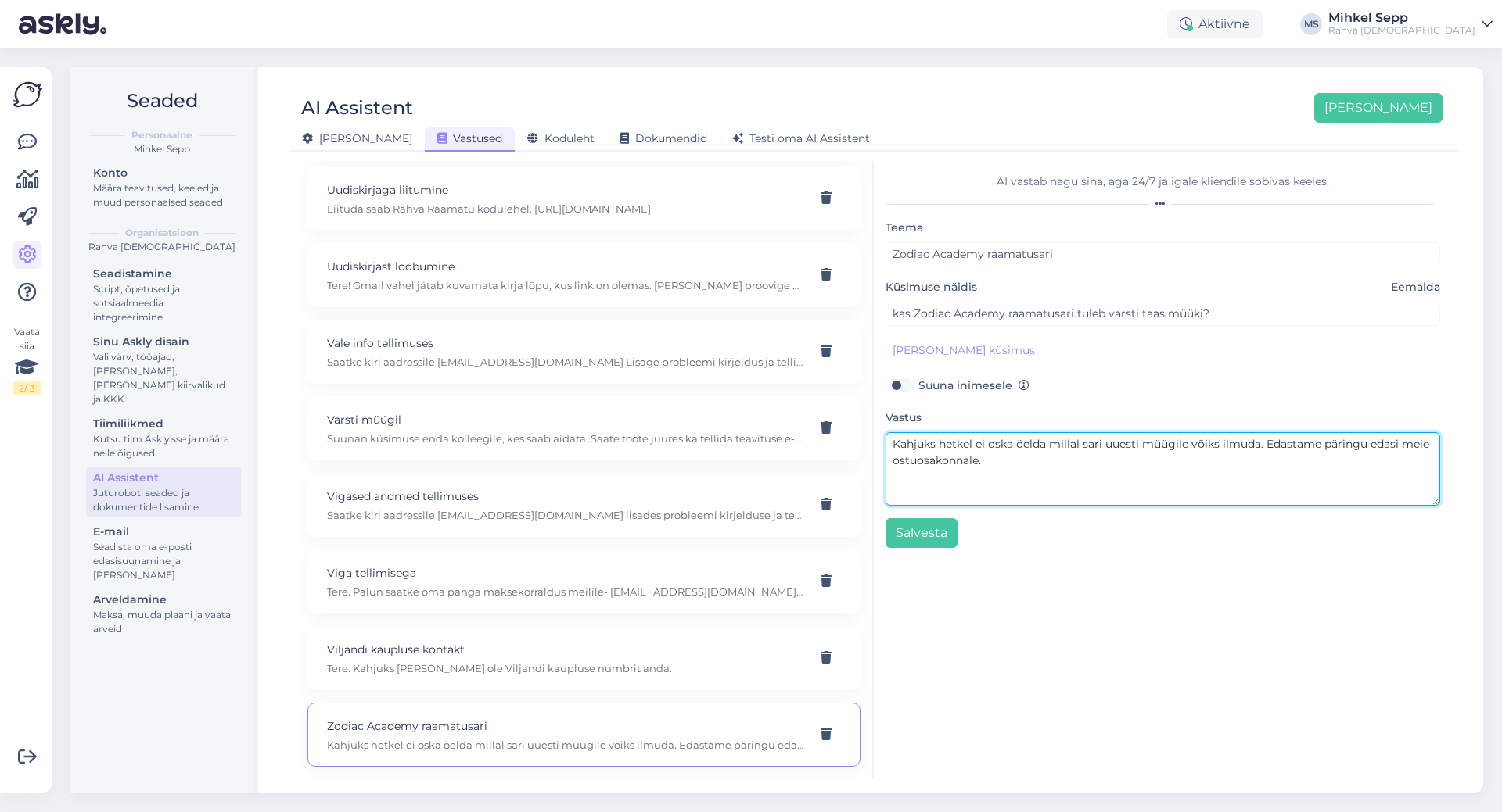
click at [1066, 481] on textarea "Kahjuks hetkel ei oska öelda millal sari uuesti müügile võiks ilmuda. Edastame …" at bounding box center [1162, 469] width 554 height 74
drag, startPoint x: 1062, startPoint y: 477, endPoint x: 855, endPoint y: 415, distance: 216.1
click at [861, 418] on div "Kõige paremini vastab AI Assistent, kui [PERSON_NAME] näiteid, kuidas soovid, e…" at bounding box center [873, 470] width 1156 height 619
paste textarea "Praegu veel ei tea, millal Zodiac Academy sari uuesti müügile jõuab, aga uurin …"
drag, startPoint x: 1321, startPoint y: 438, endPoint x: 979, endPoint y: 467, distance: 343.2
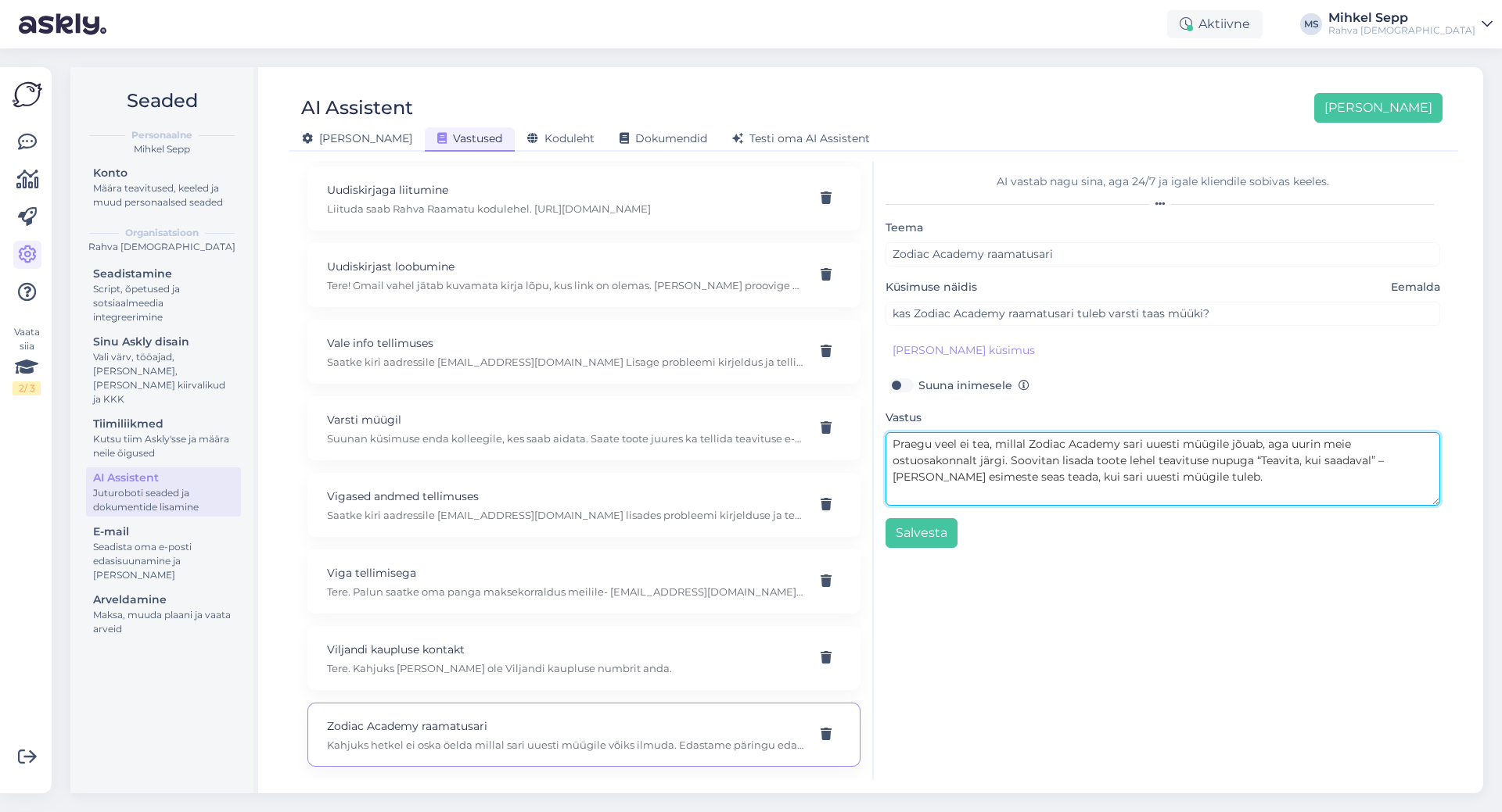
click at [979, 466] on textarea "Praegu veel ei tea, millal Zodiac Academy sari uuesti müügile jõuab, aga uurin …" at bounding box center [1162, 469] width 554 height 74
type textarea "Praegu veel ei tea, millal Zodiac Academy sari uuesti müügile jõuab, aga uurin …"
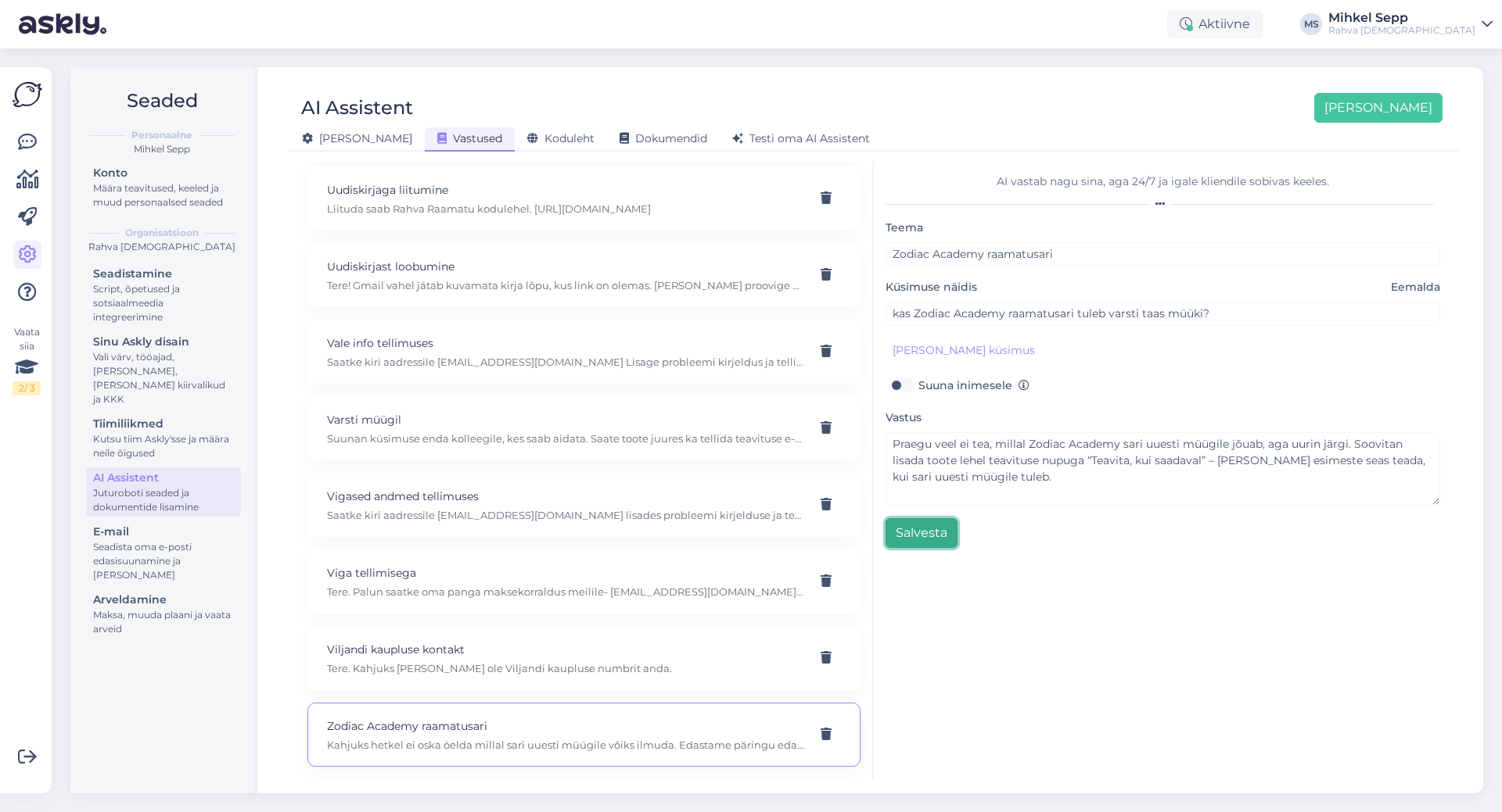
click at [917, 534] on button "Salvesta" at bounding box center [921, 534] width 72 height 30
click at [621, 678] on div "Viljandi kaupluse kontakt Tere. Kahjuks [PERSON_NAME] ole Viljandi kaupluse num…" at bounding box center [584, 658] width 553 height 64
type input "Viljandi kaupluse kontakt"
type input "mis on viljandi kaupluse telefoni nr"
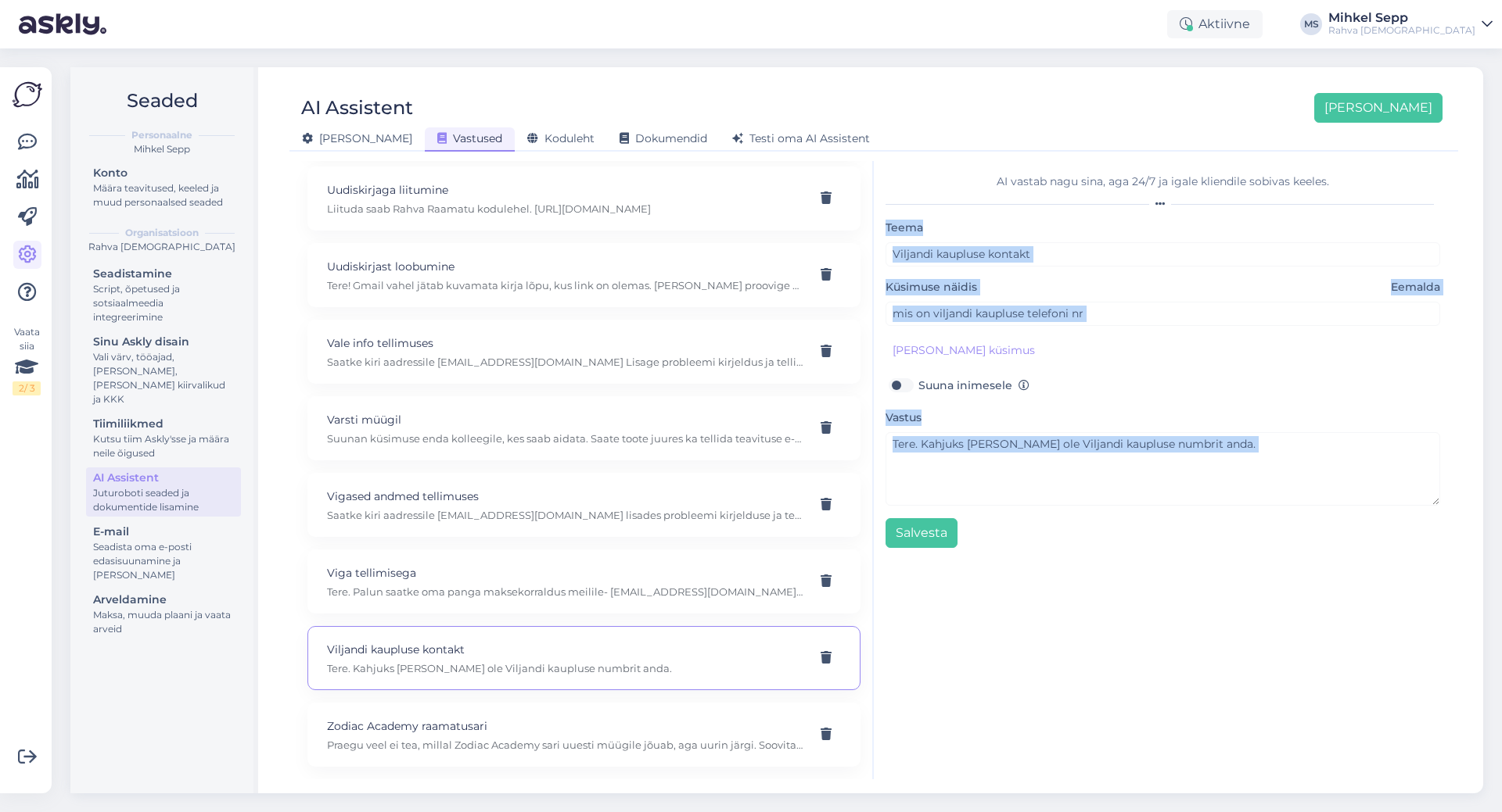
drag, startPoint x: 883, startPoint y: 221, endPoint x: 1164, endPoint y: 513, distance: 405.2
click at [1164, 513] on div "AI vastab nagu sina, aga 24/7 [PERSON_NAME] kliendile sobivas keeles. Teema Vil…" at bounding box center [1163, 470] width 578 height 619
copy body "Teema Küsimuse näidis Eemalda [PERSON_NAME] kliendi küsimus Suuna inimesele Vas…"
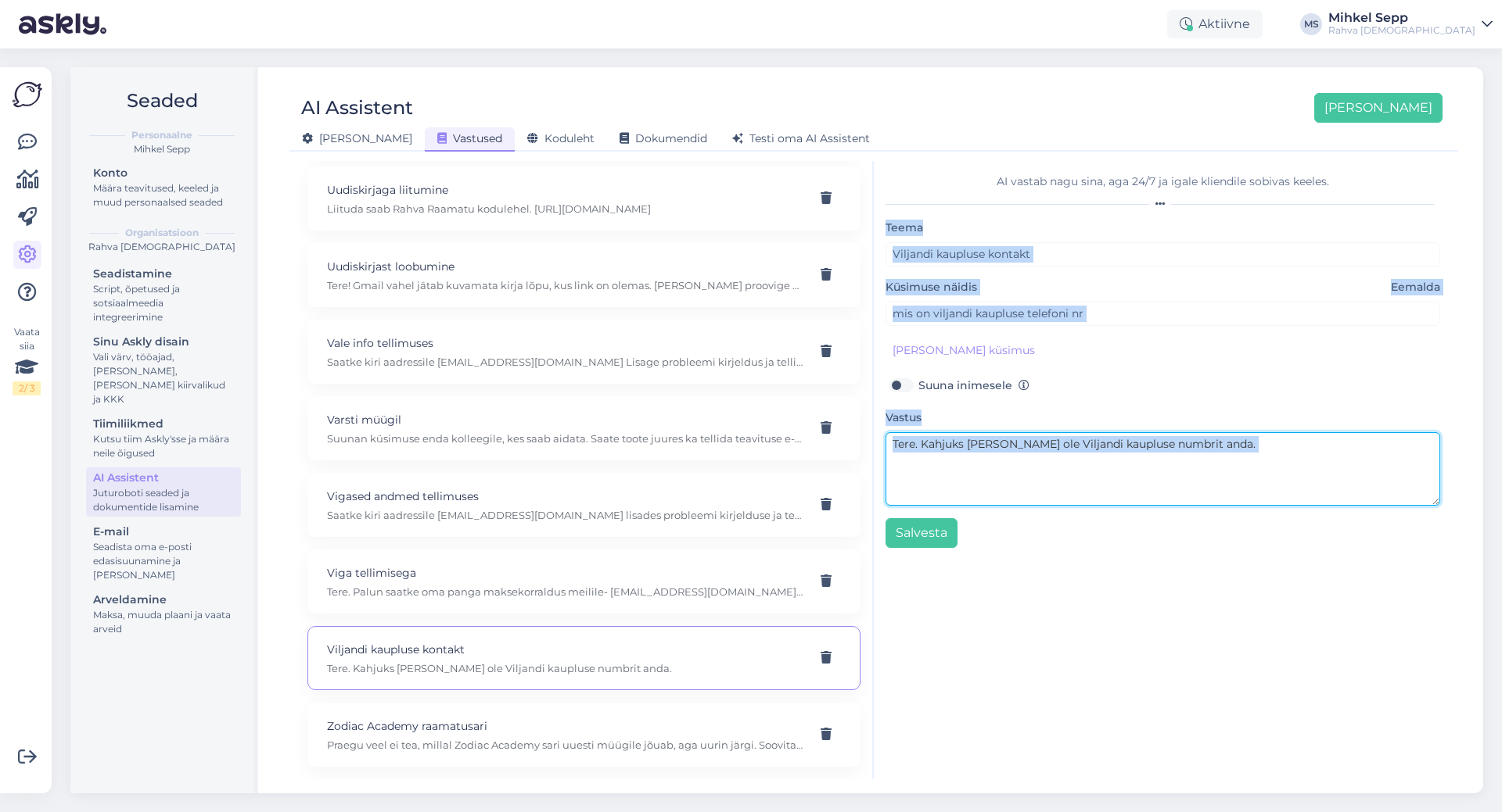
click at [1028, 482] on textarea "Tere. Kahjuks [PERSON_NAME] ole Viljandi kaupluse numbrit anda." at bounding box center [1162, 469] width 554 height 74
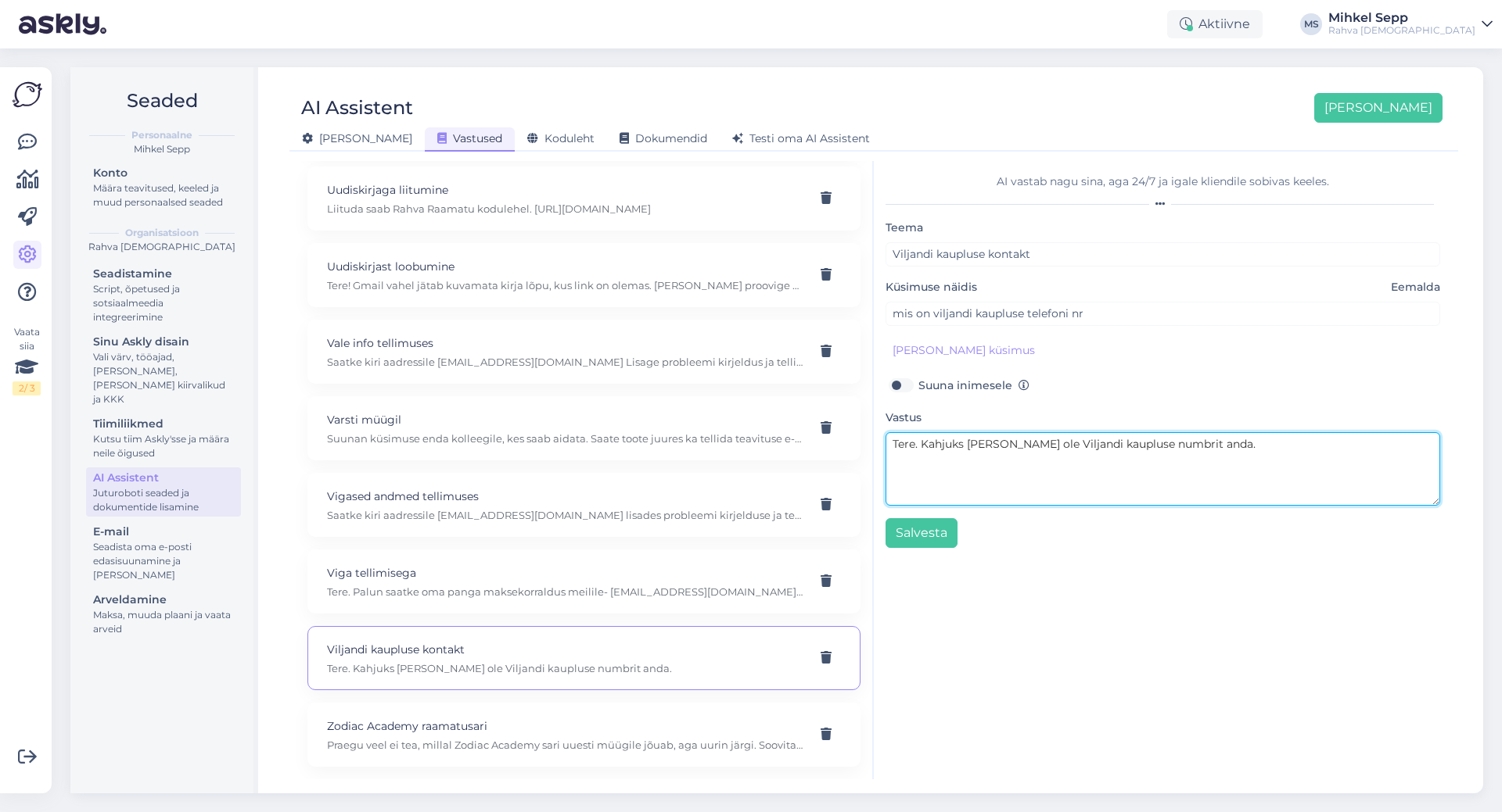
click at [1028, 483] on textarea "Tere. Kahjuks [PERSON_NAME] ole Viljandi kaupluse numbrit anda." at bounding box center [1162, 469] width 554 height 74
paste textarea "Kõik kaupluste telefonikõned suunatakse klienditeenindusse, et poes oleks tööta…"
type textarea "Kõik kaupluste telefonikõned suunatakse klienditeenindusse, et poes oleks tööta…"
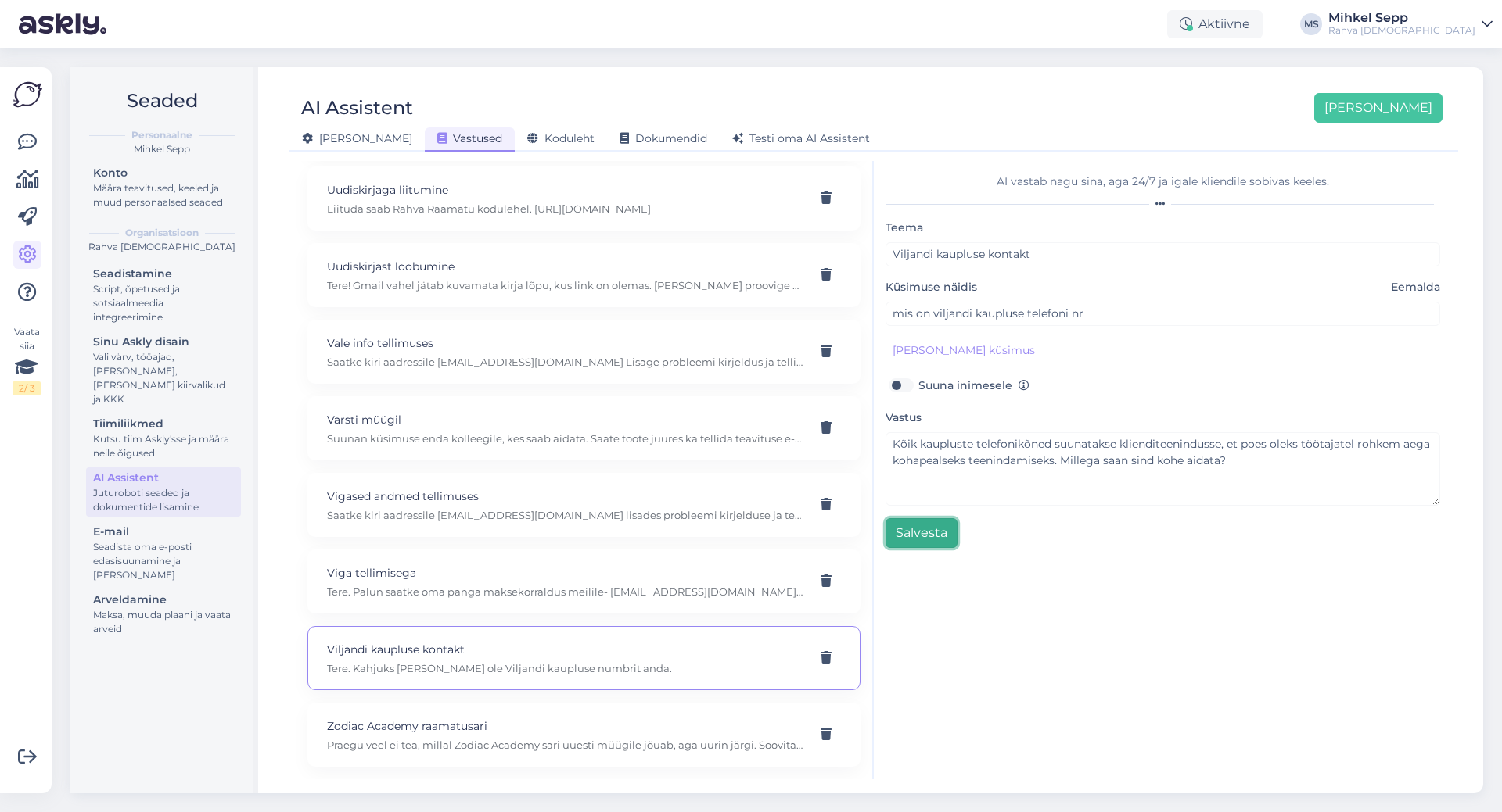
click at [918, 536] on button "Salvesta" at bounding box center [921, 534] width 72 height 30
click at [429, 580] on p "Viga tellimisega" at bounding box center [565, 573] width 477 height 17
type input "Viga tellimisega"
type input "Kontrollisin ja raamatut pole kusagil, minult võeti raamatu ostmiseks raha [PER…"
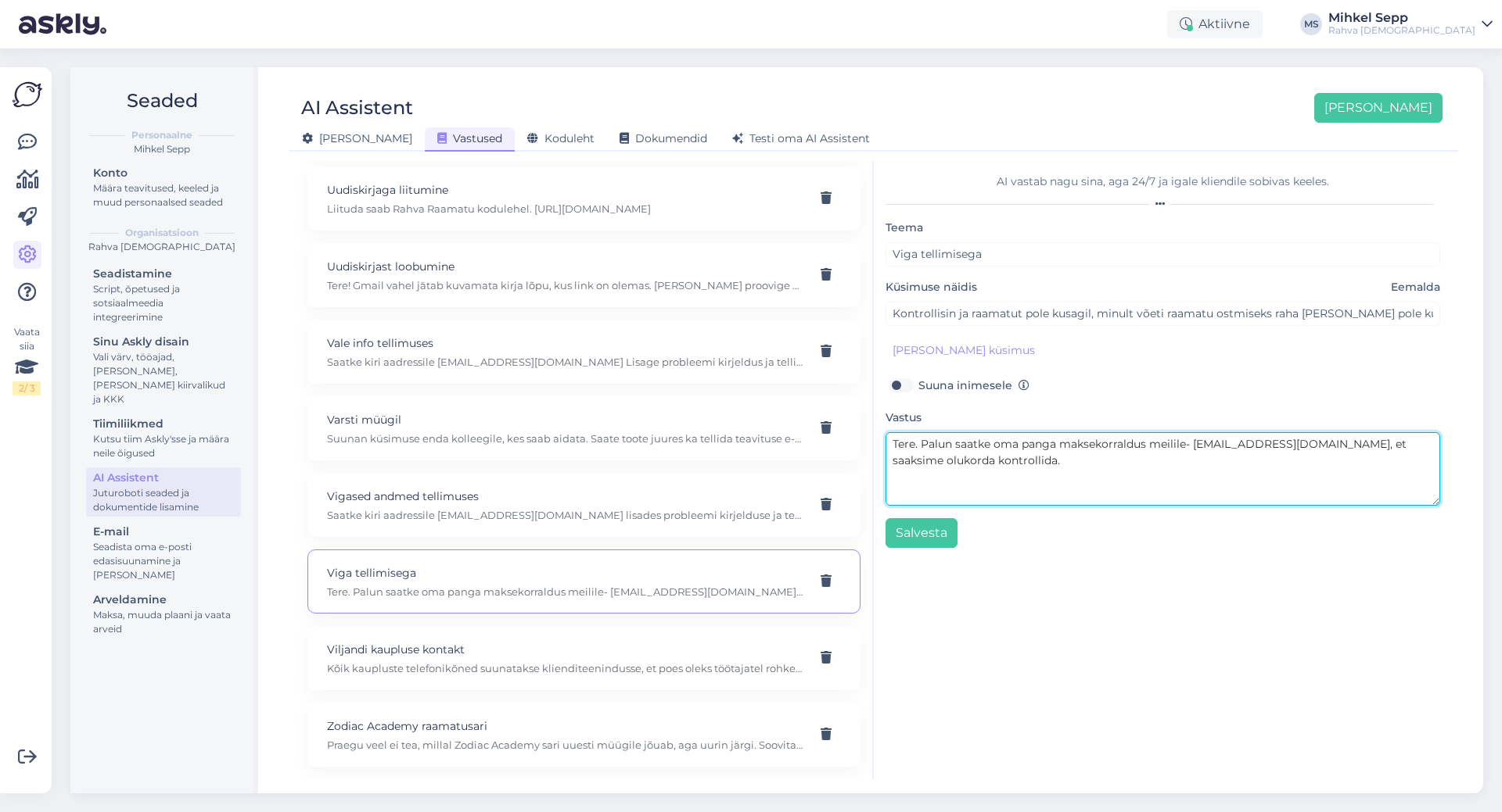
drag, startPoint x: 923, startPoint y: 446, endPoint x: 909, endPoint y: 444, distance: 14.1
click at [909, 444] on textarea "Tere. Palun saatke oma panga maksekorraldus meilile- [EMAIL_ADDRESS][DOMAIN_NAM…" at bounding box center [1162, 469] width 554 height 74
type textarea "Palun saatke oma panga maksekorraldus siia vestlusse või meilile- [EMAIL_ADDRES…"
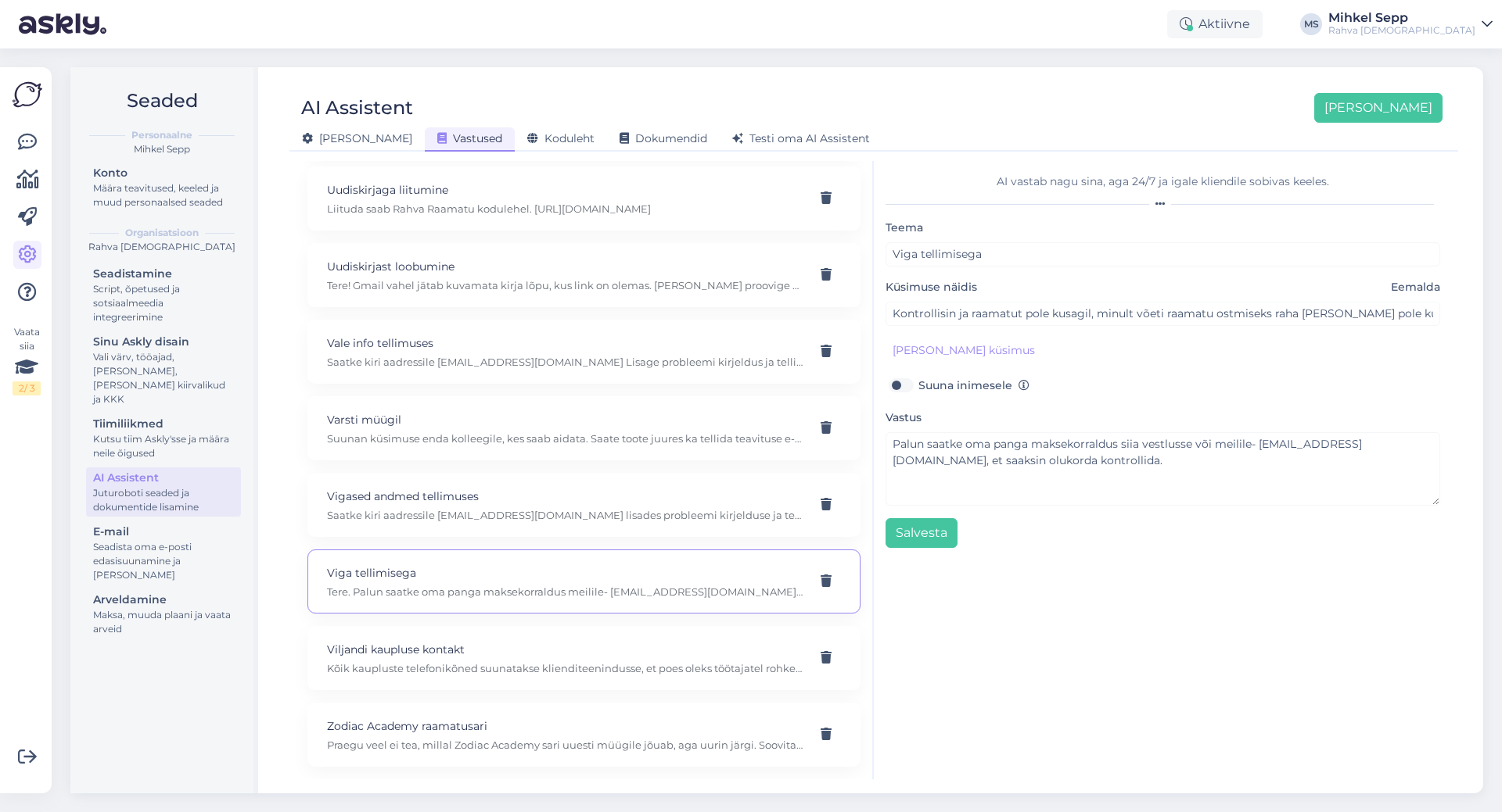
click at [1157, 618] on div "AI vastab nagu sina, aga 24/7 [PERSON_NAME] kliendile sobivas keeles. Teema Vig…" at bounding box center [1163, 470] width 578 height 619
